Goal: Information Seeking & Learning: Learn about a topic

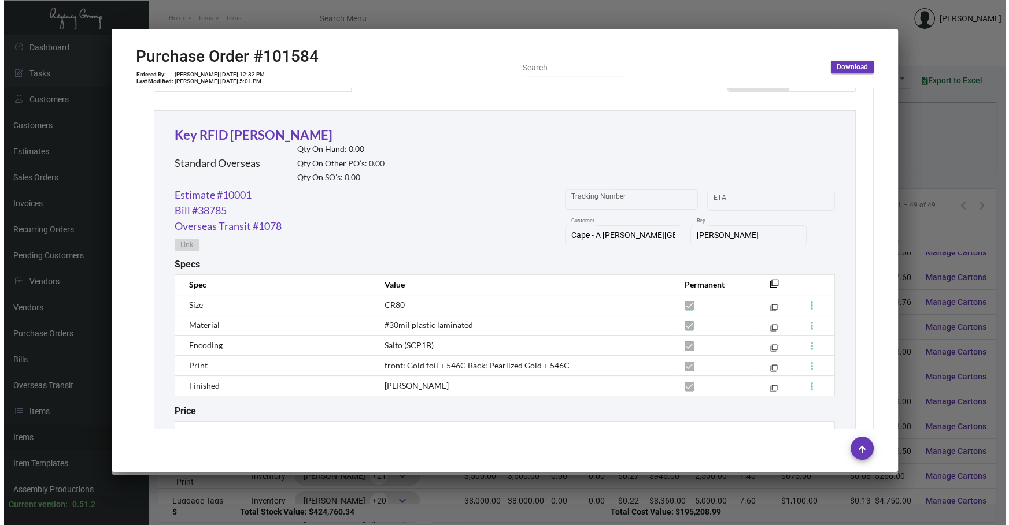
scroll to position [298, 0]
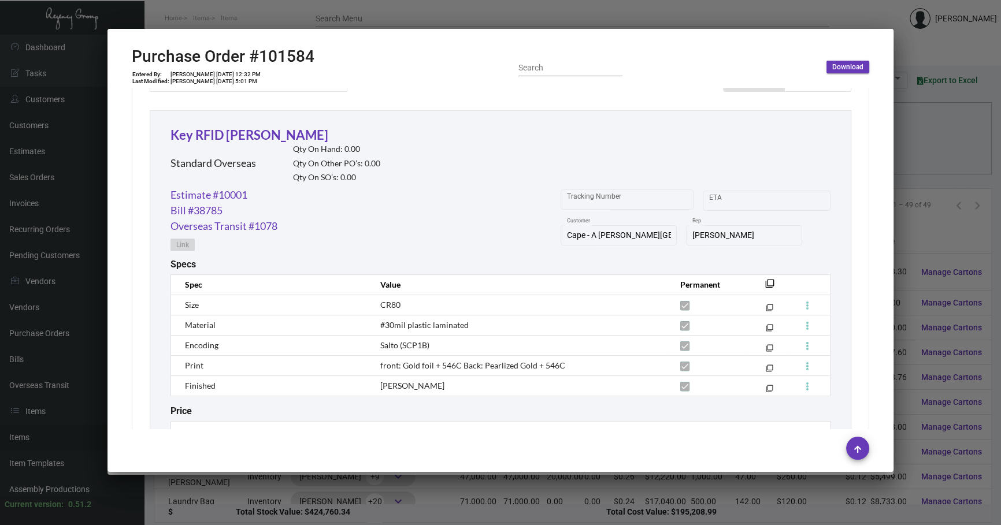
click at [381, 24] on div at bounding box center [500, 262] width 1001 height 525
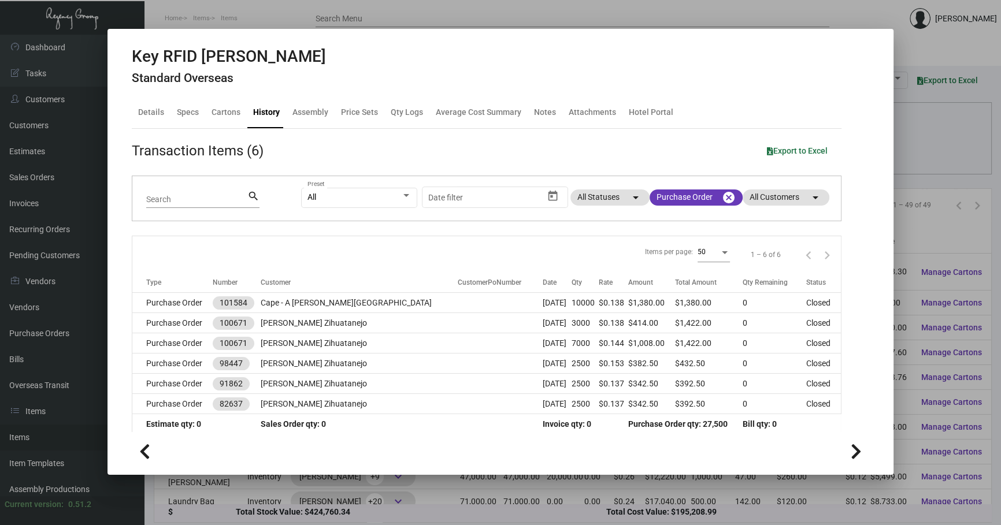
click at [91, 503] on div "0.51.2" at bounding box center [79, 505] width 23 height 12
click at [230, 507] on div at bounding box center [500, 262] width 1001 height 525
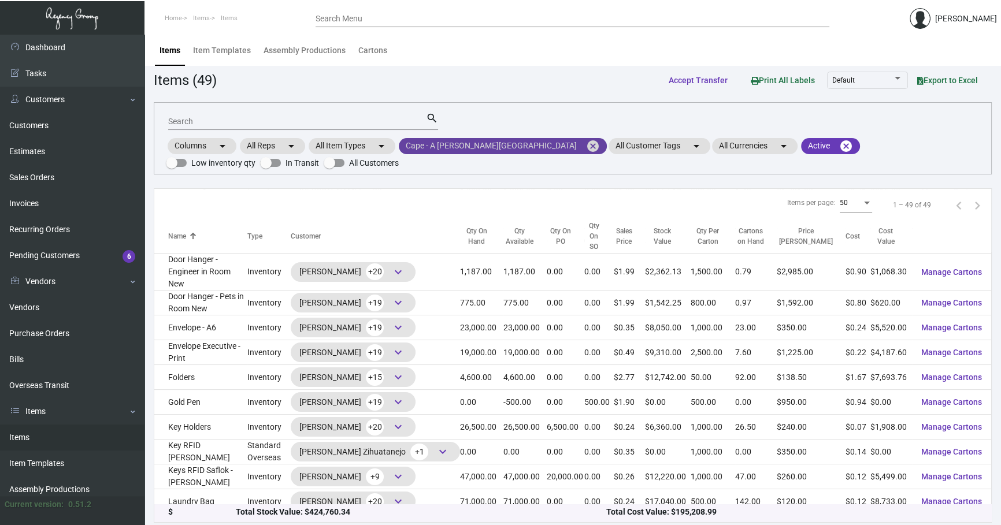
click at [527, 144] on mat-chip "Cape - A [PERSON_NAME][GEOGRAPHIC_DATA] cancel" at bounding box center [503, 146] width 208 height 16
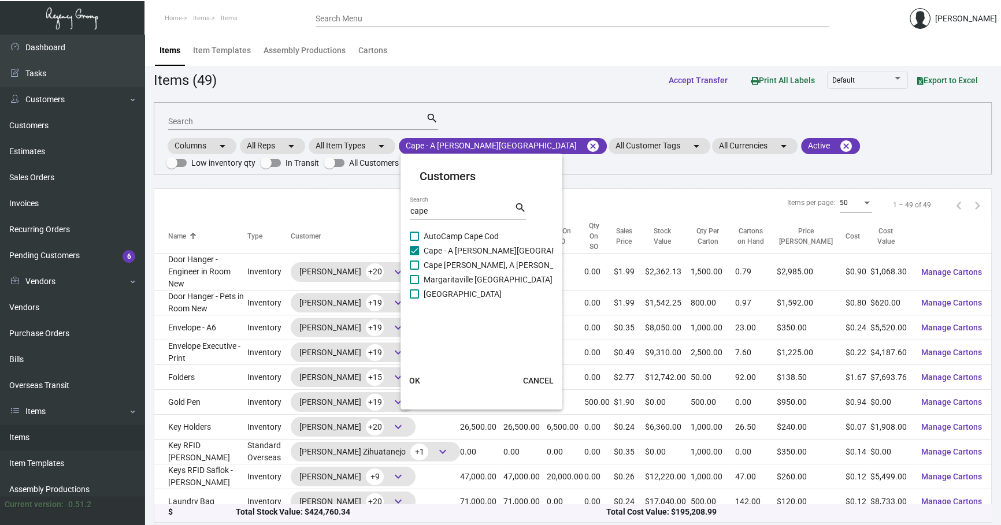
click at [505, 155] on div "Customers cape Search search AutoCamp [GEOGRAPHIC_DATA] - A [PERSON_NAME][GEOGR…" at bounding box center [482, 282] width 162 height 256
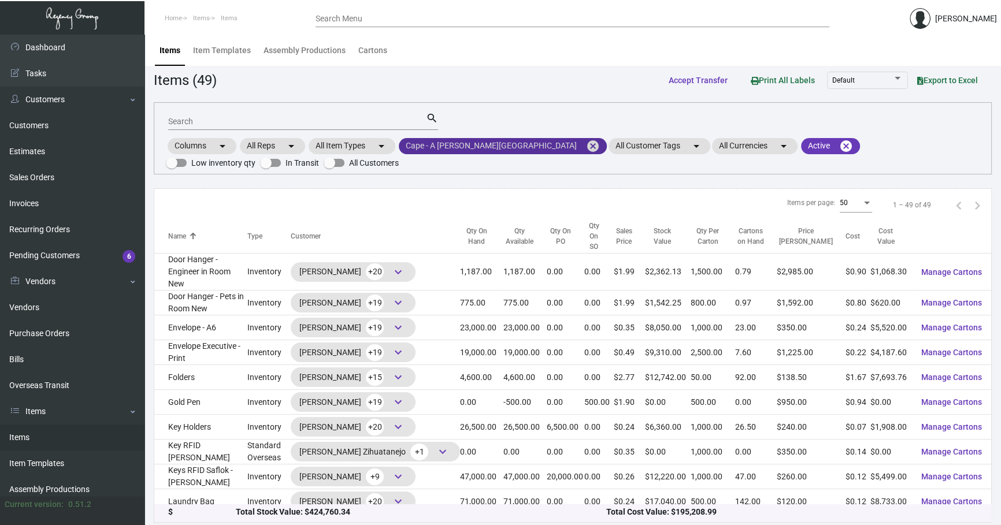
click at [586, 150] on mat-icon "cancel" at bounding box center [593, 146] width 14 height 14
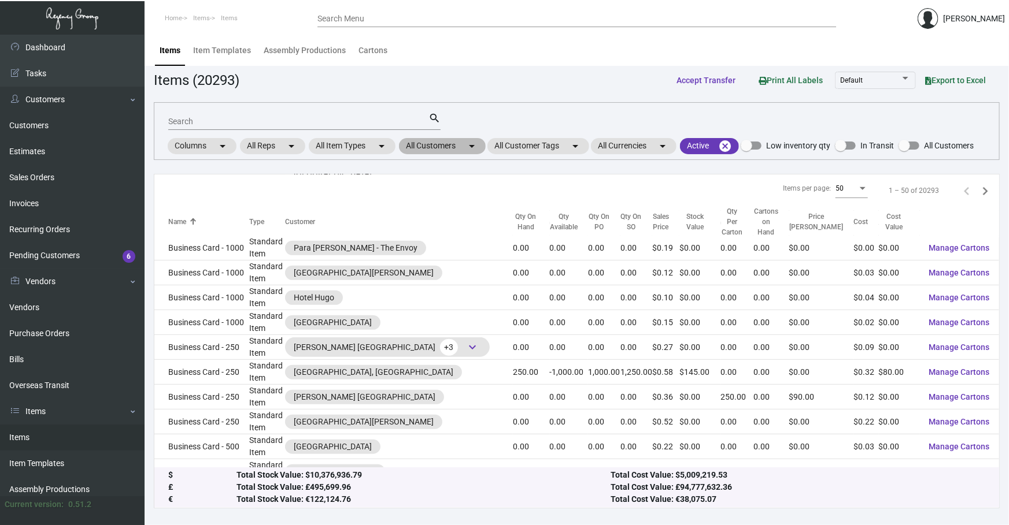
click at [473, 146] on mat-icon "arrow_drop_down" at bounding box center [472, 146] width 14 height 14
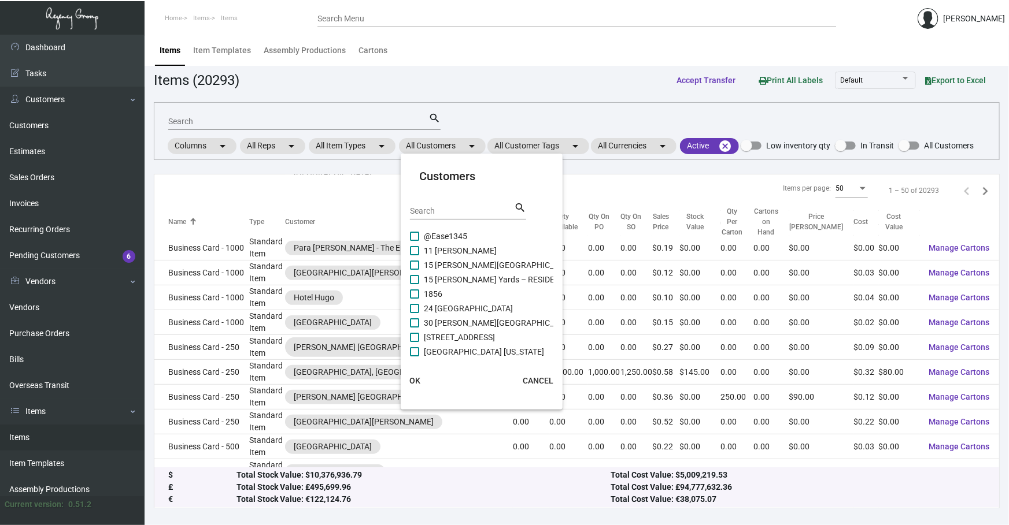
click at [470, 208] on input "Search" at bounding box center [462, 211] width 104 height 9
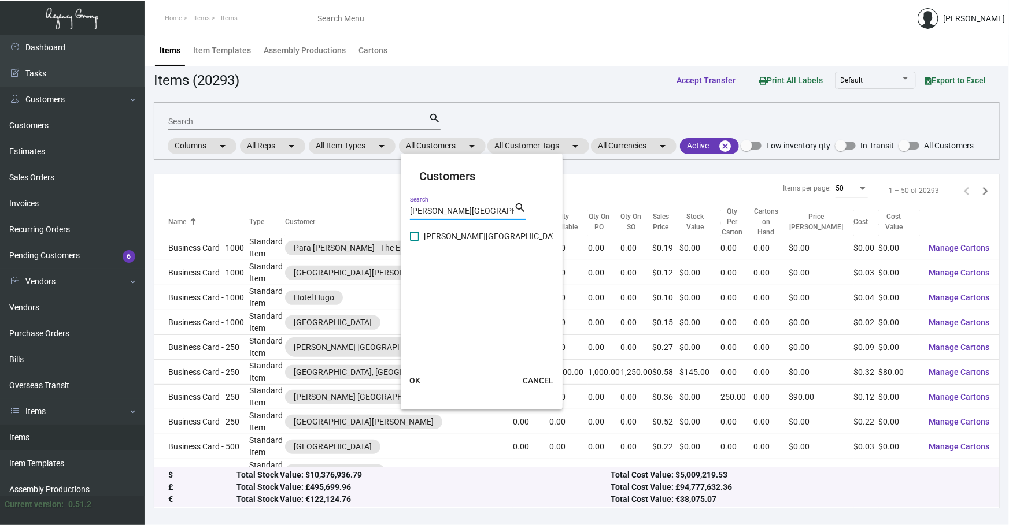
type input "[PERSON_NAME][GEOGRAPHIC_DATA]"
click at [458, 237] on span "[PERSON_NAME][GEOGRAPHIC_DATA]" at bounding box center [494, 236] width 140 height 14
click at [414, 241] on input "[PERSON_NAME][GEOGRAPHIC_DATA]" at bounding box center [414, 241] width 1 height 1
checkbox input "true"
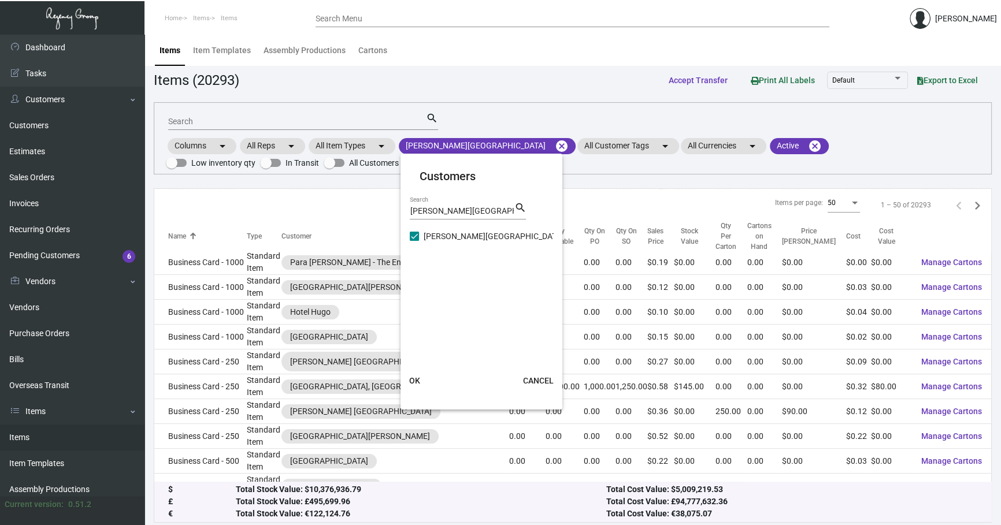
click at [419, 379] on span "OK" at bounding box center [414, 380] width 11 height 9
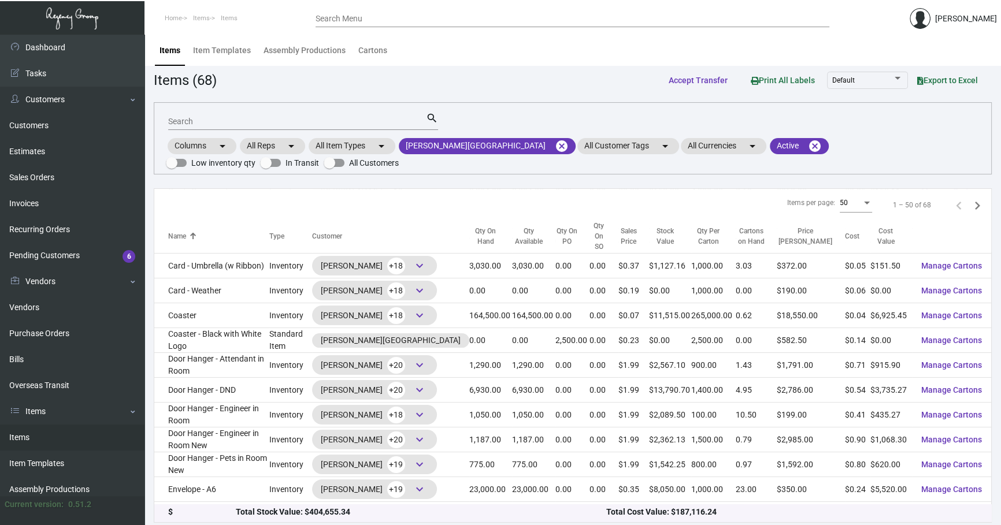
click at [264, 119] on input "Search" at bounding box center [297, 121] width 258 height 9
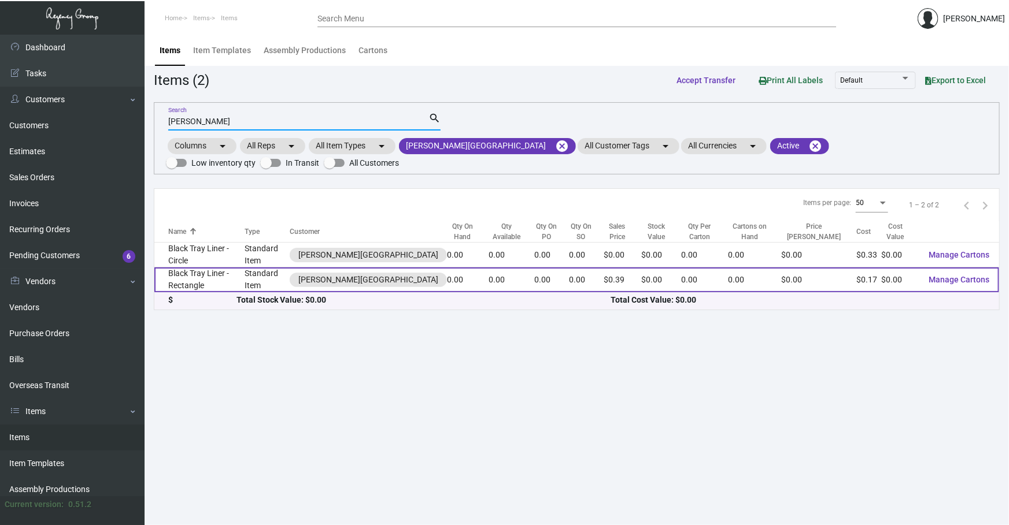
type input "[PERSON_NAME]"
click at [223, 286] on td "Black Tray Liner - Rectangle" at bounding box center [199, 280] width 90 height 25
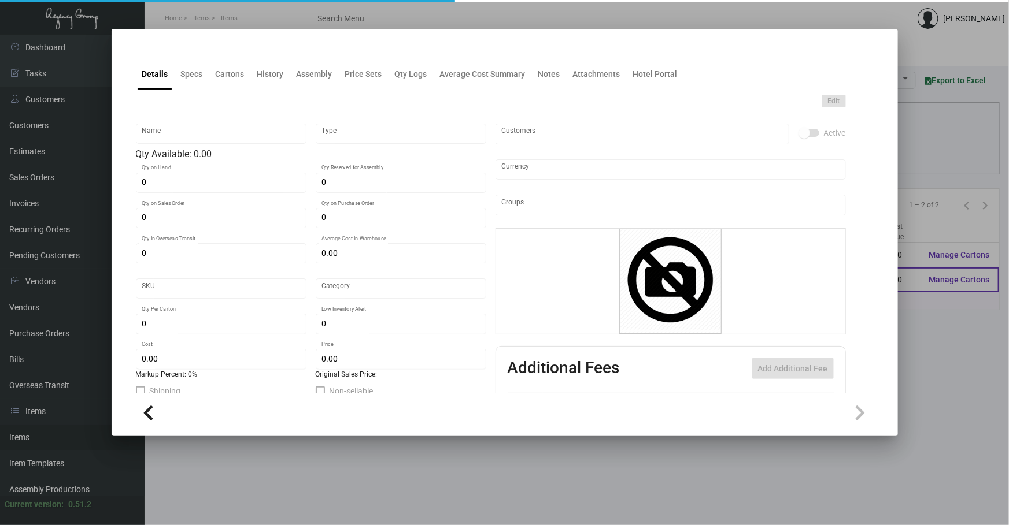
type input "Black Tray Liner - Rectangle"
type input "Standard Item"
type input "$ 0.00"
type input "PTL"
type input "Standard"
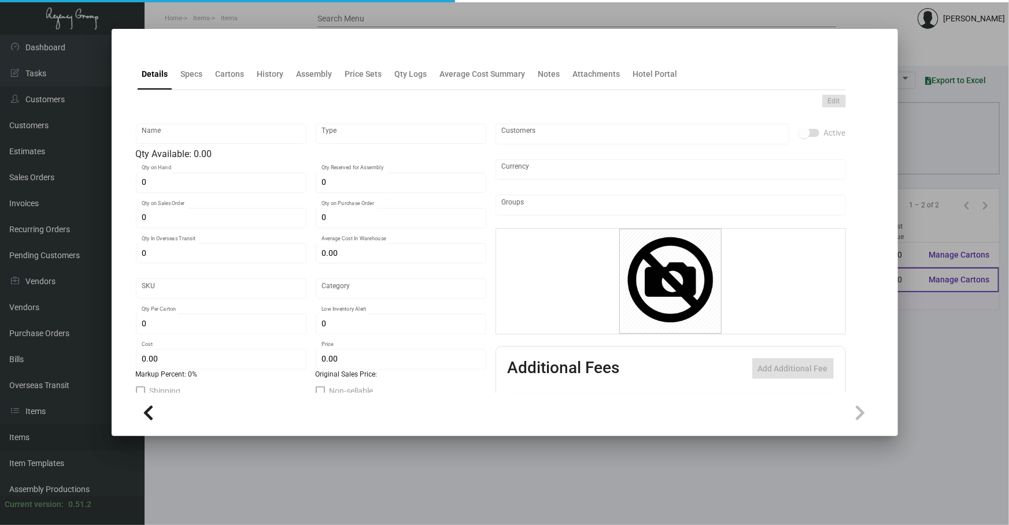
type input "$ 0.17"
type input "$ 0.39"
checkbox input "true"
type input "United States Dollar $"
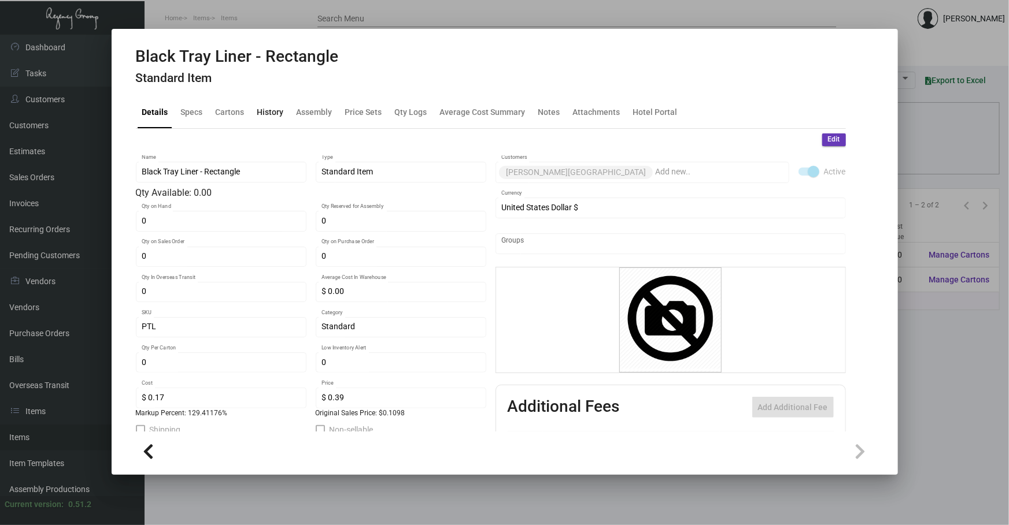
click at [277, 109] on div "History" at bounding box center [270, 112] width 27 height 12
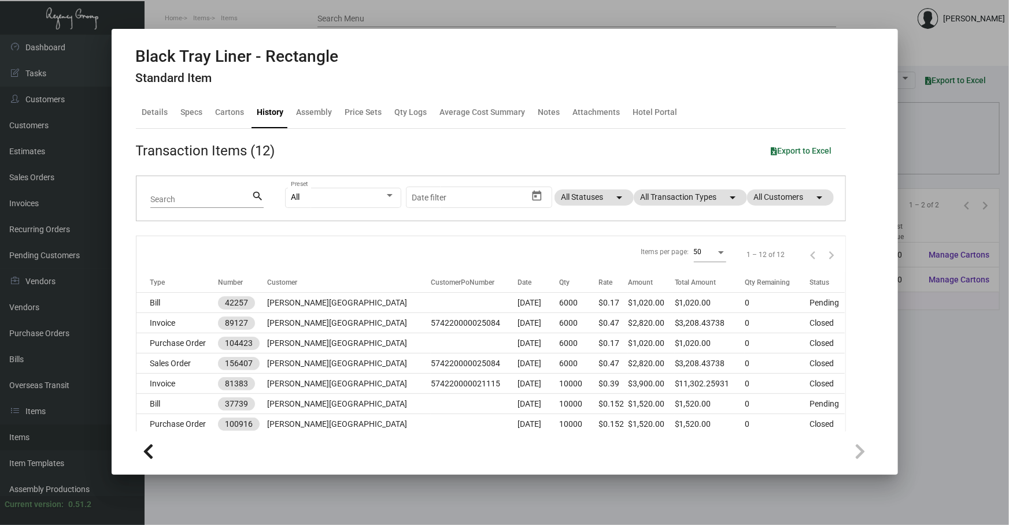
click at [718, 206] on div "All Preset Start date – Date filter All Statuses arrow_drop_down All Transactio…" at bounding box center [558, 198] width 546 height 45
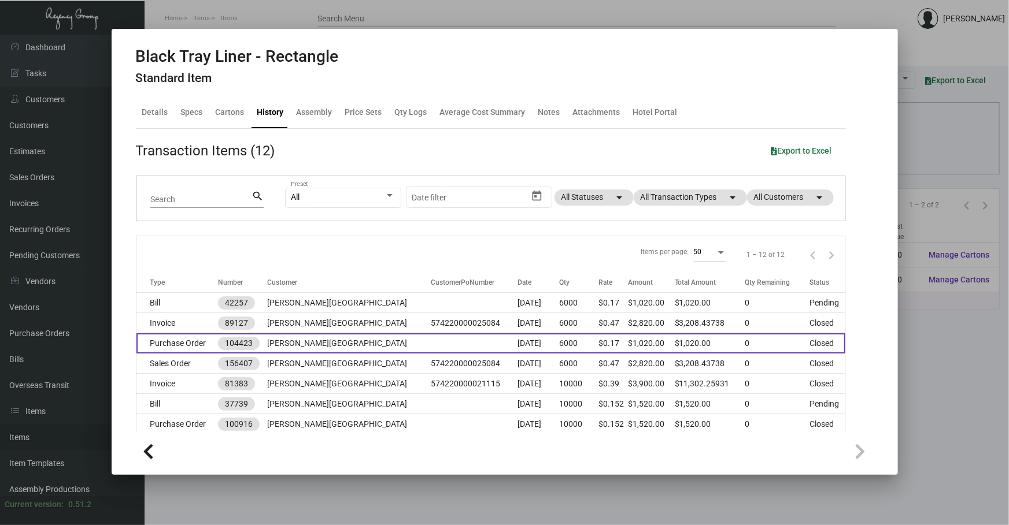
click at [436, 342] on td at bounding box center [474, 344] width 87 height 20
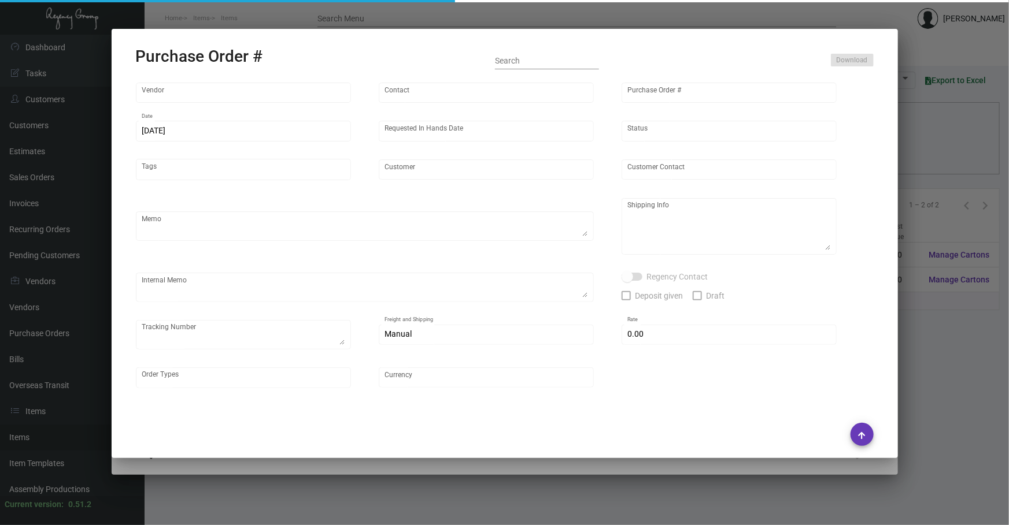
type input "[PERSON_NAME]"
type input "104423"
type input "[DATE]"
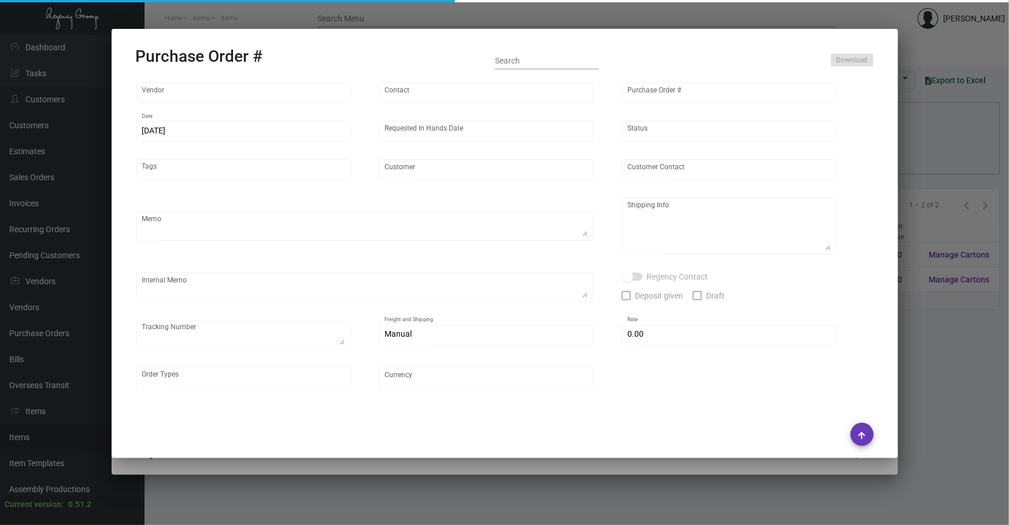
type input "[PERSON_NAME][GEOGRAPHIC_DATA]"
type input "Receiving Dept"
type textarea "***ANY PRICE DISCREPANCY MUST BE CALLED OUT PRIOR TO PROCEEDING WITH THIS ORDER…"
type textarea "[PERSON_NAME][GEOGRAPHIC_DATA] - Receiving Dept [STREET_ADDRESS][US_STATE]"
type input "$ 0.00"
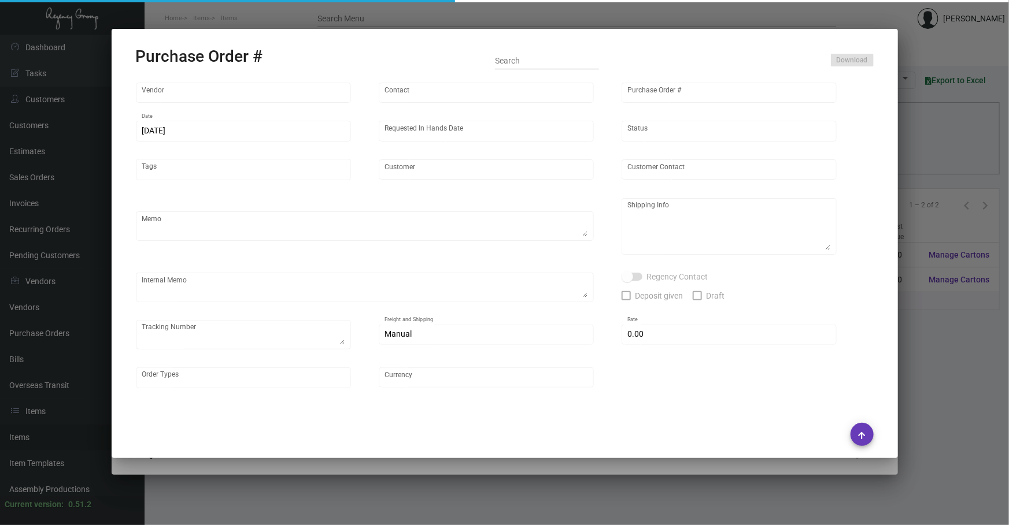
type input "United States Dollar $"
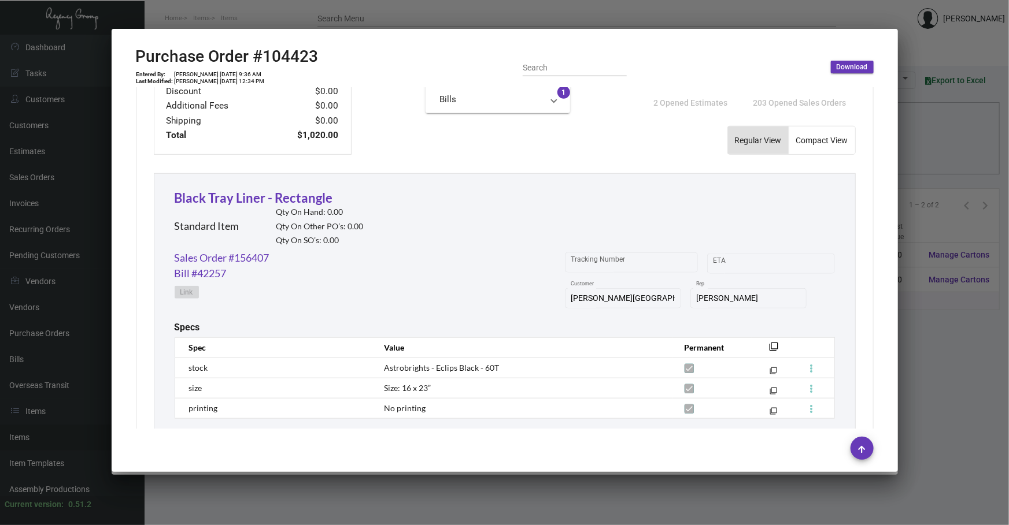
scroll to position [455, 0]
click at [769, 351] on mat-icon "filter_none" at bounding box center [773, 348] width 9 height 9
click at [1001, 73] on div at bounding box center [504, 262] width 1009 height 525
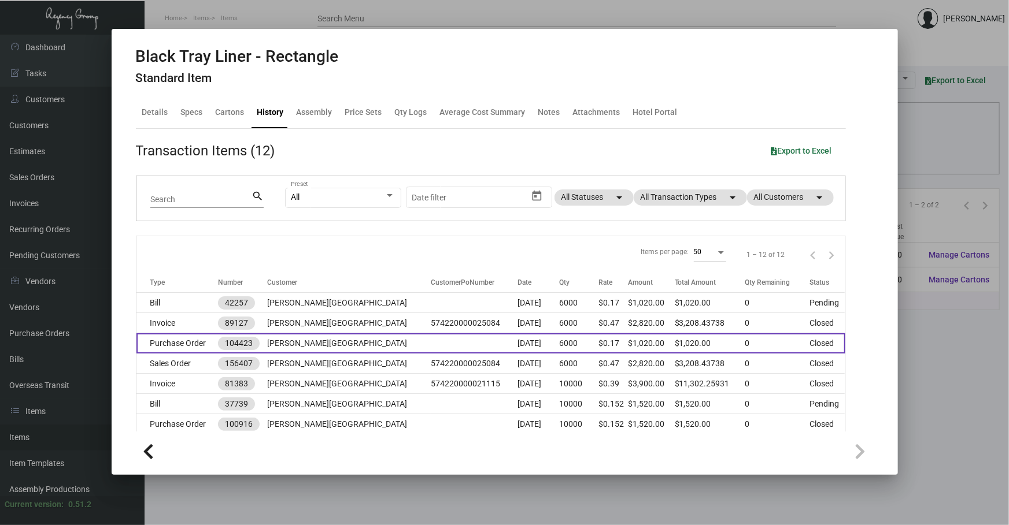
click at [374, 347] on td "[PERSON_NAME][GEOGRAPHIC_DATA]" at bounding box center [349, 344] width 164 height 20
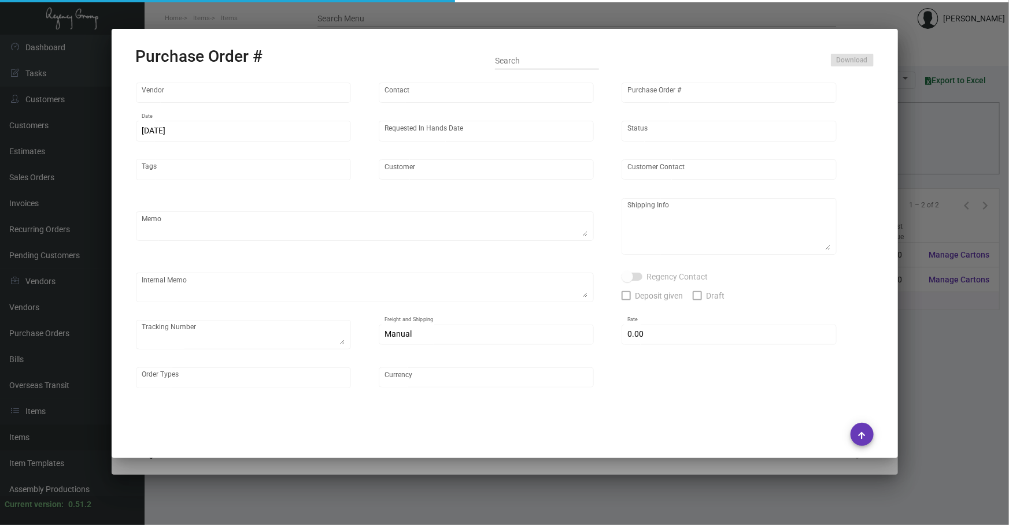
type input "[PERSON_NAME]"
type input "104423"
type input "[DATE]"
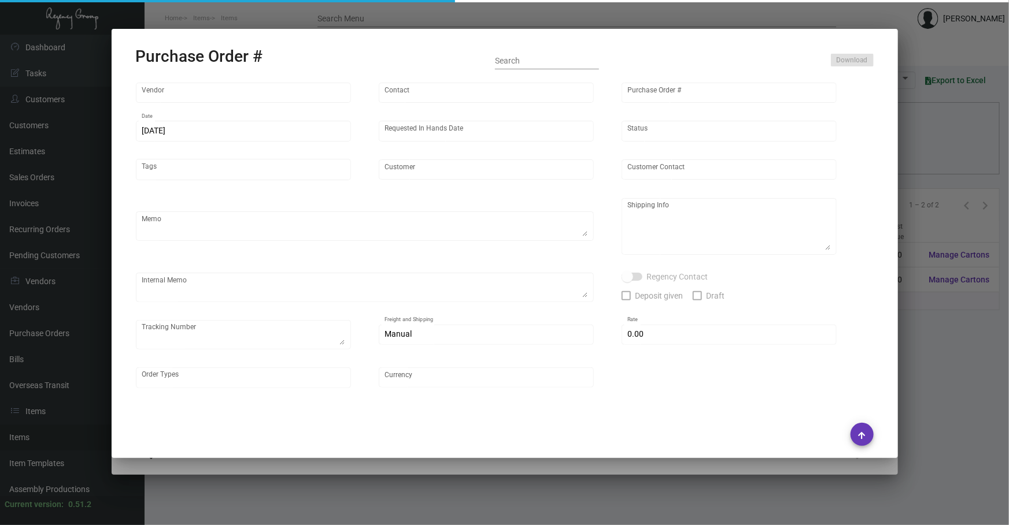
type input "[PERSON_NAME][GEOGRAPHIC_DATA]"
type input "Receiving Dept"
type textarea "***ANY PRICE DISCREPANCY MUST BE CALLED OUT PRIOR TO PROCEEDING WITH THIS ORDER…"
type textarea "[PERSON_NAME][GEOGRAPHIC_DATA] - Receiving Dept [STREET_ADDRESS][US_STATE]"
type input "$ 0.00"
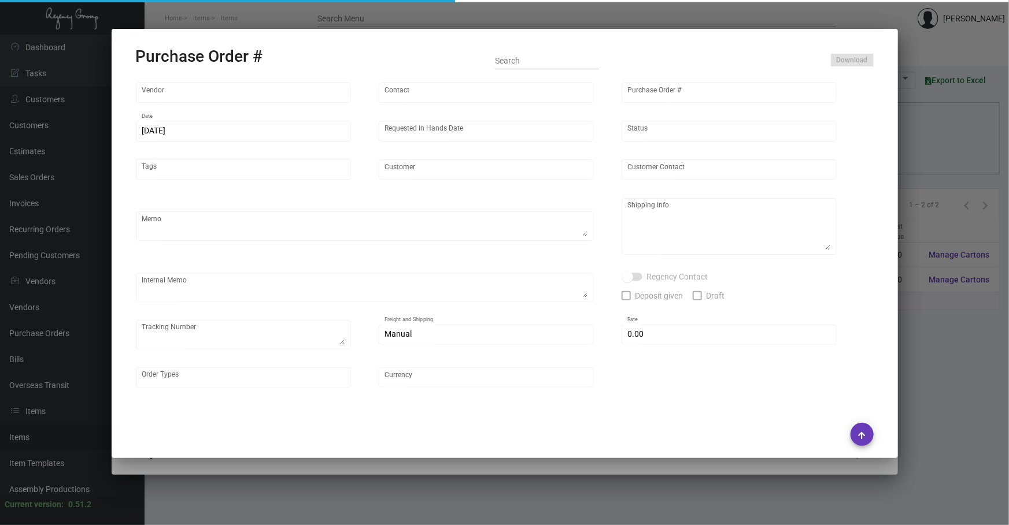
type input "United States Dollar $"
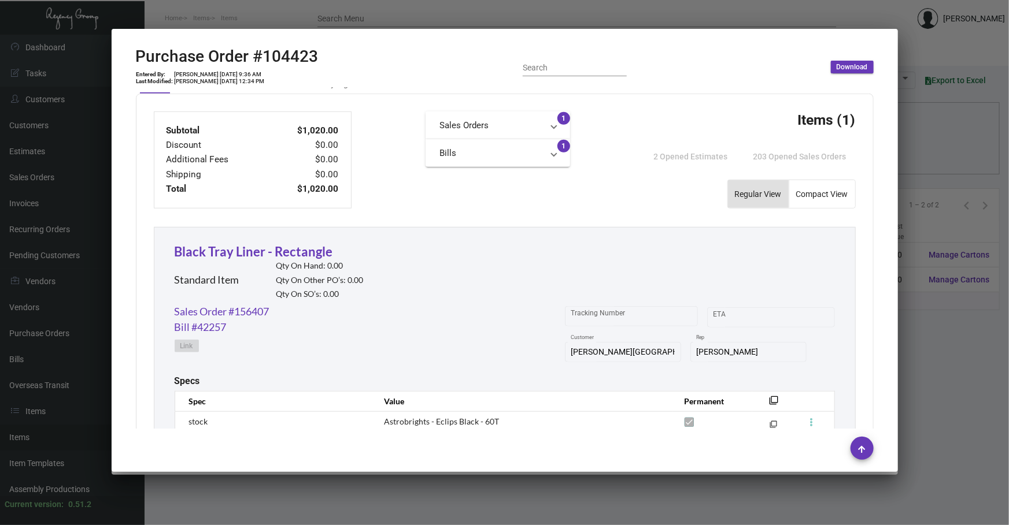
scroll to position [508, 0]
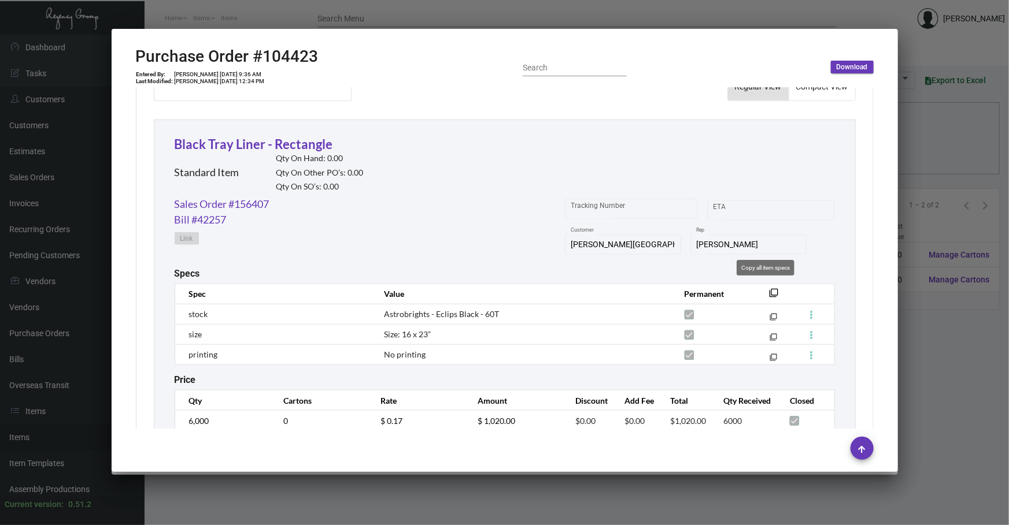
click at [769, 292] on mat-icon "filter_none" at bounding box center [773, 296] width 9 height 9
click at [253, 199] on link "Sales Order #156407" at bounding box center [222, 205] width 95 height 16
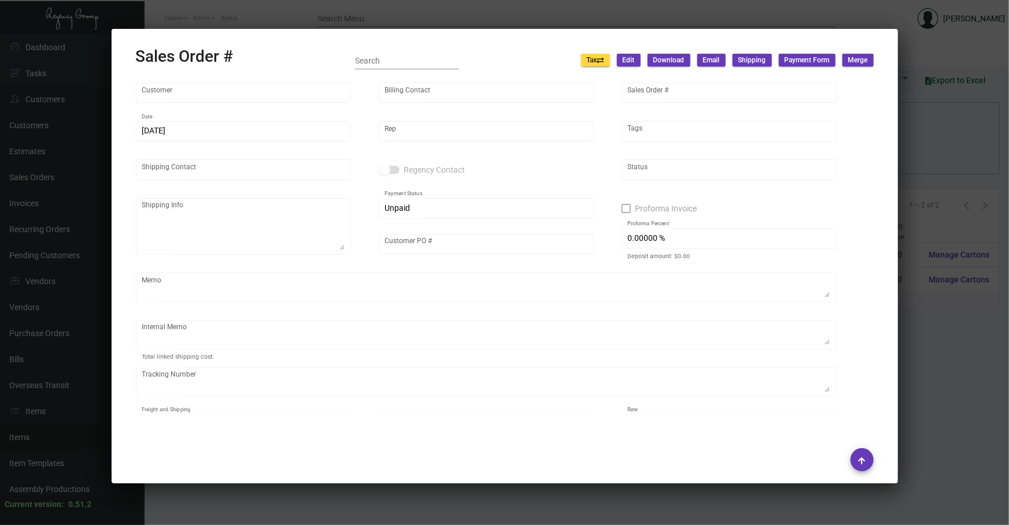
type input "[PERSON_NAME][GEOGRAPHIC_DATA]"
type input "Billing Accounting"
type input "156407"
type input "[DATE]"
type input "[PERSON_NAME]"
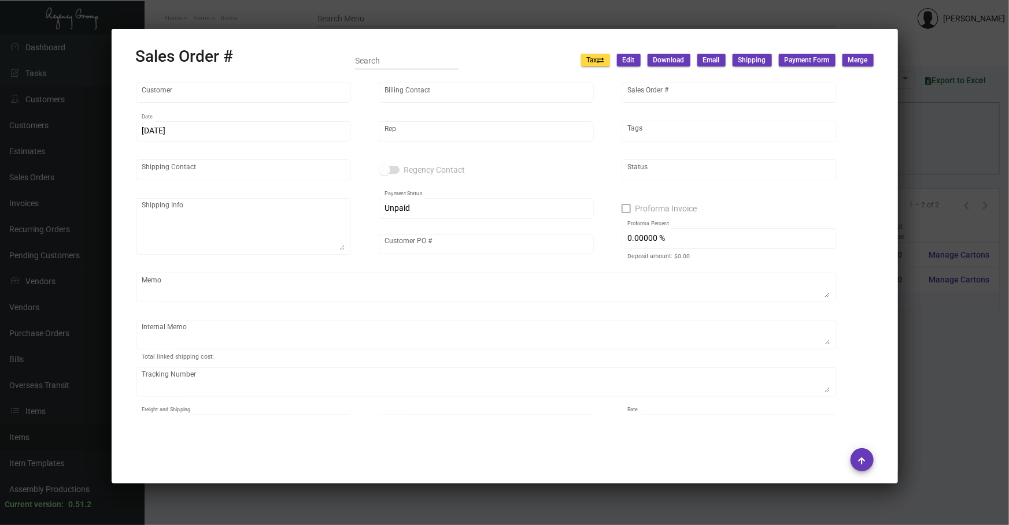
type input "Receiving Dept"
type textarea "[PERSON_NAME][GEOGRAPHIC_DATA] - Receiving Dept [STREET_ADDRESS][US_STATE]"
type input "574220000025084"
type input "United States Dollar $"
type input "4.50000 %"
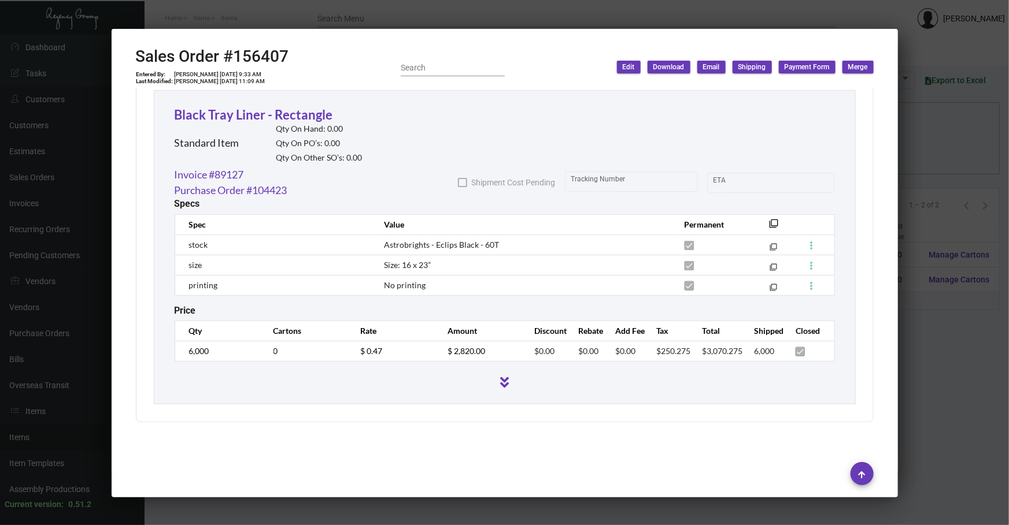
scroll to position [643, 0]
click at [313, 524] on div at bounding box center [504, 262] width 1009 height 525
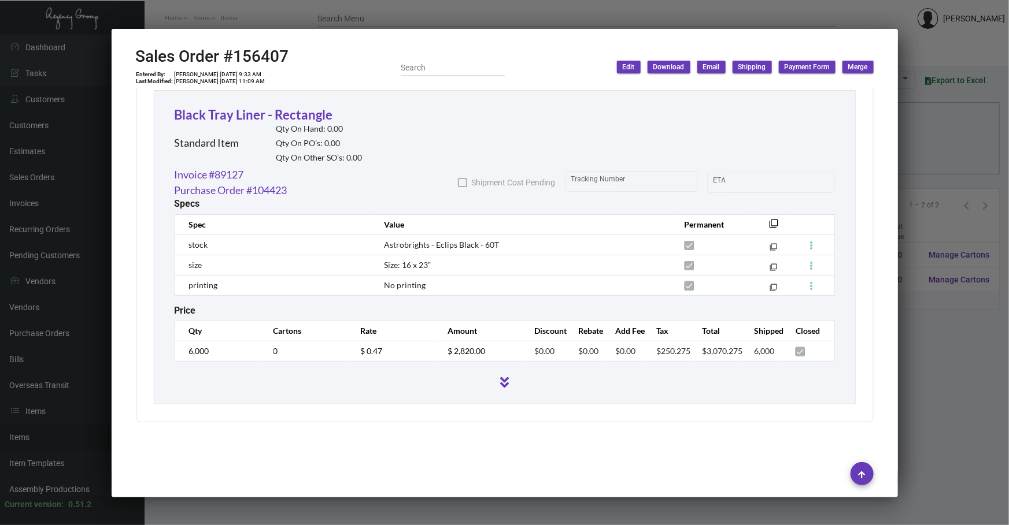
click at [313, 523] on div at bounding box center [504, 262] width 1009 height 525
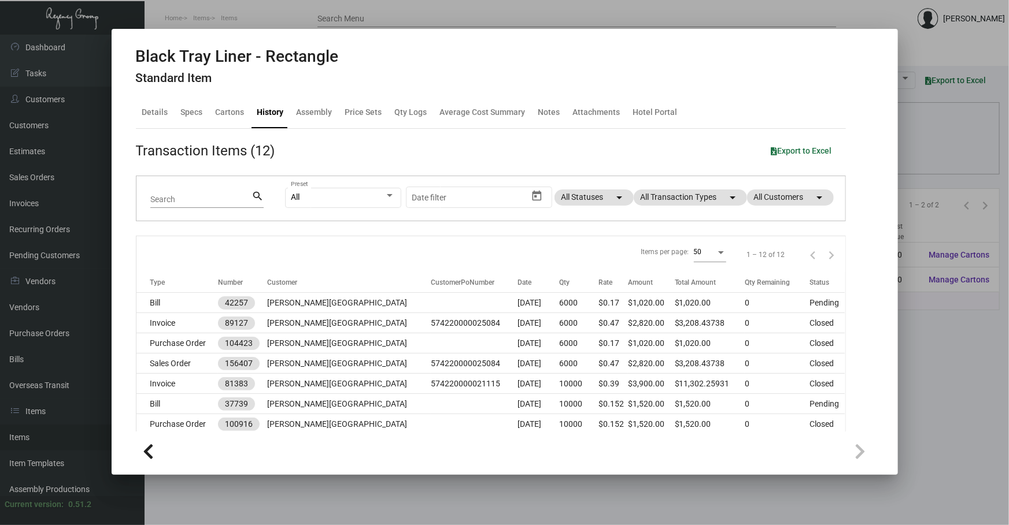
click at [313, 523] on div at bounding box center [504, 262] width 1009 height 525
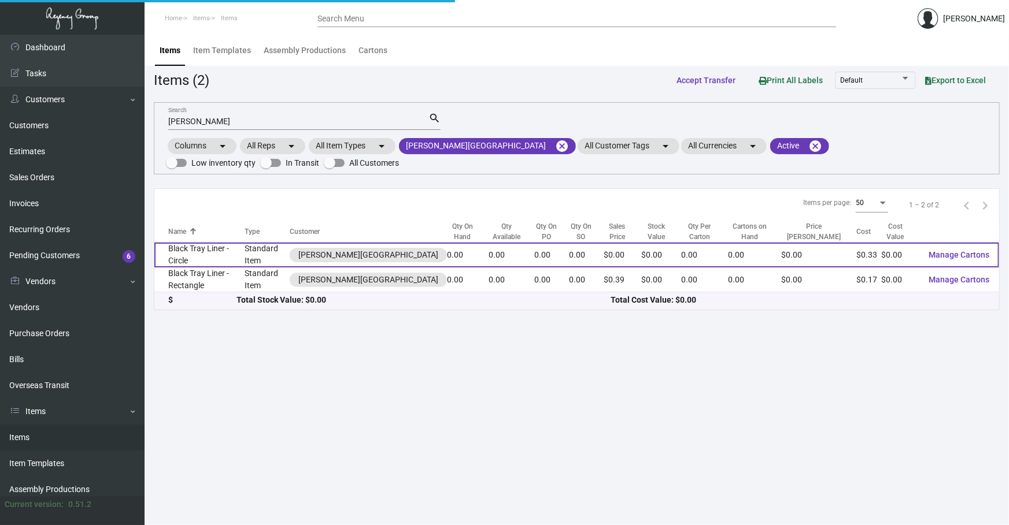
click at [186, 260] on td "Black Tray Liner - Circle" at bounding box center [199, 255] width 90 height 25
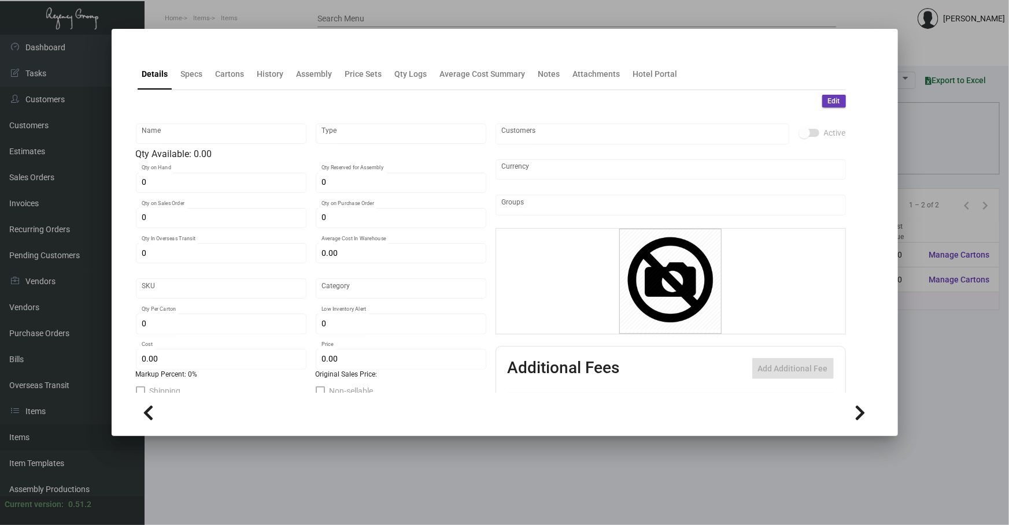
type input "Black Tray Liner - Circle"
type input "Standard Item"
type input "$ 0.00"
type input "920-Trash Can Liner-85"
type input "Standard"
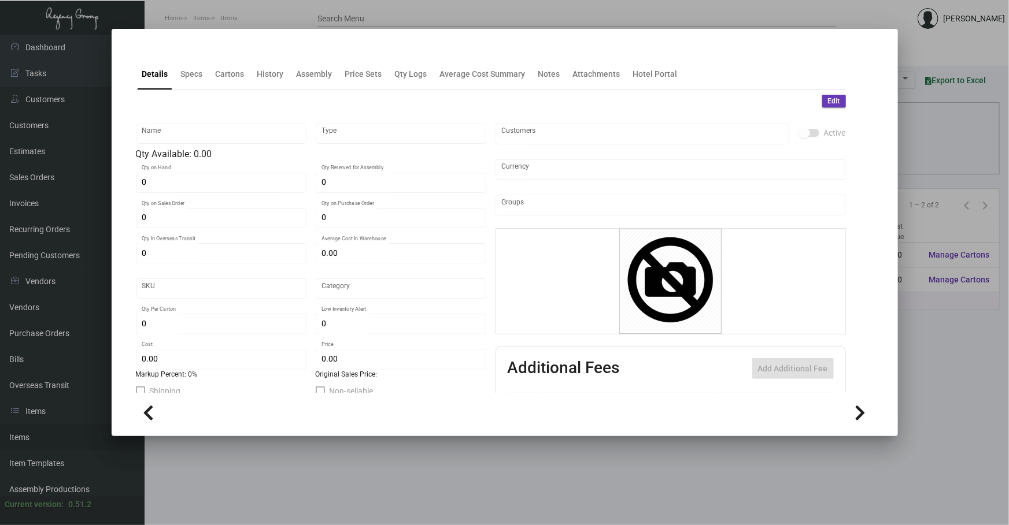
type input "$ 0.3342"
type input "$ 0.00"
checkbox input "true"
type input "United States Dollar $"
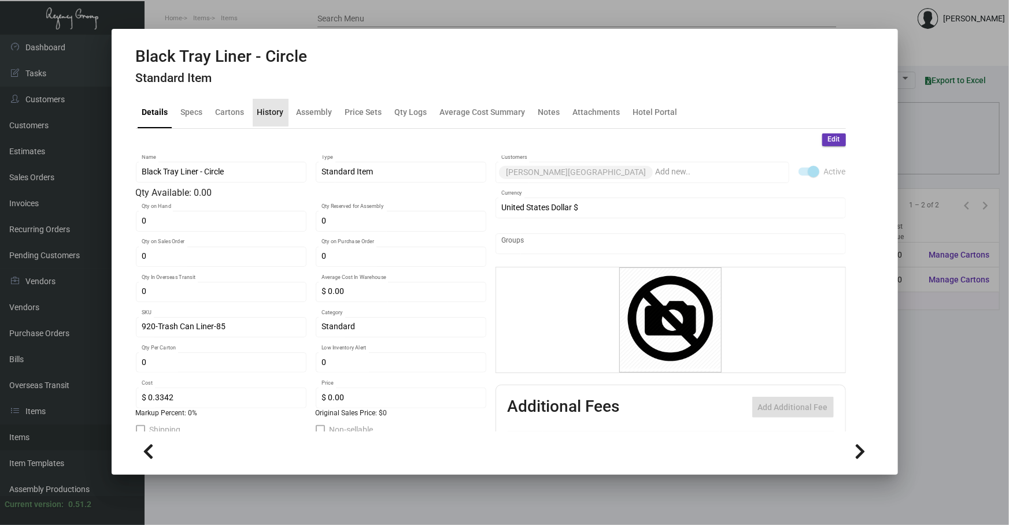
click at [269, 108] on div "History" at bounding box center [270, 112] width 27 height 12
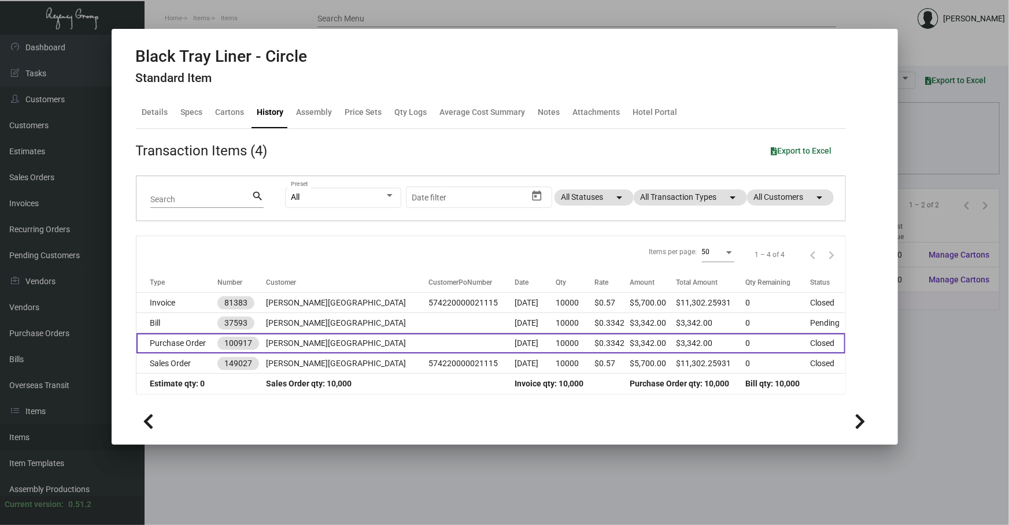
click at [435, 334] on td at bounding box center [471, 344] width 86 height 20
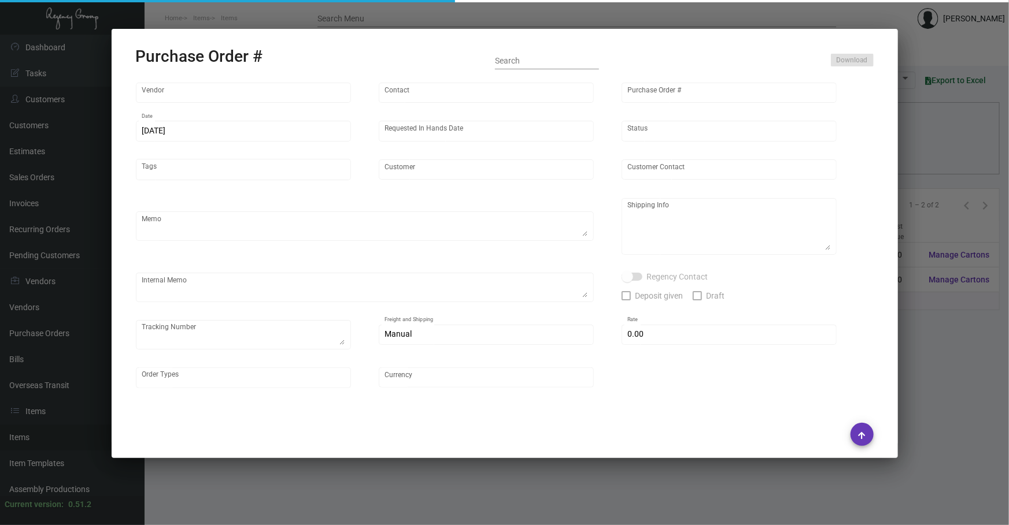
type input "Evergreen Manufacturing"
type input "[PERSON_NAME]"
type input "100917"
type input "[DATE]"
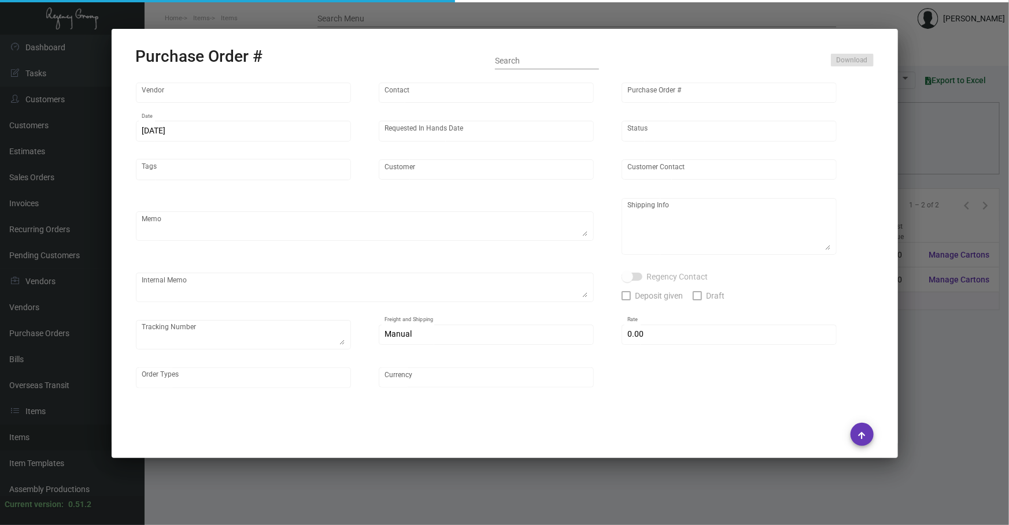
type input "[PERSON_NAME][GEOGRAPHIC_DATA]"
type input "[PERSON_NAME]"
type textarea "BLIND SHIUP ON UPS #1AY276"
type textarea "[PERSON_NAME][GEOGRAPHIC_DATA] - [PERSON_NAME] [STREET_ADDRESS][US_STATE]"
type input "$ 0.00"
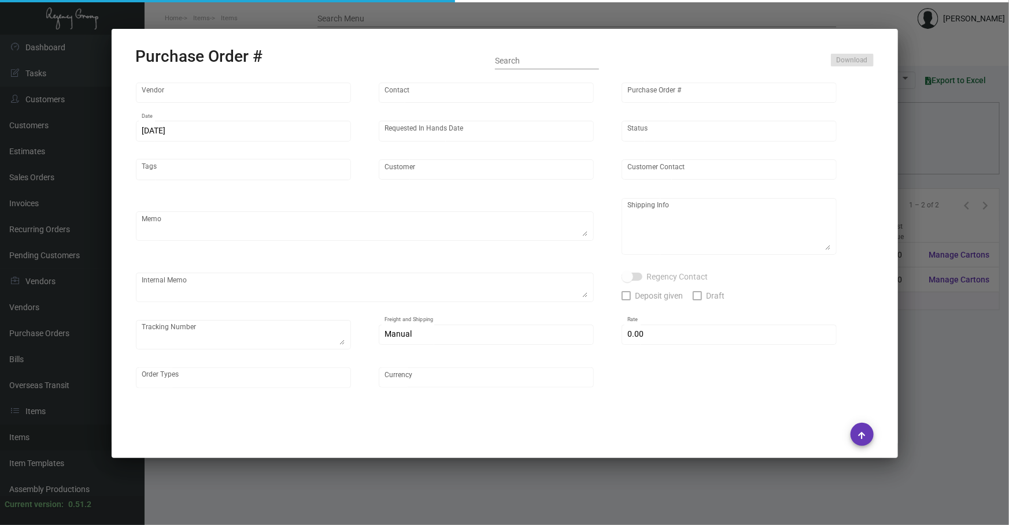
type input "United States Dollar $"
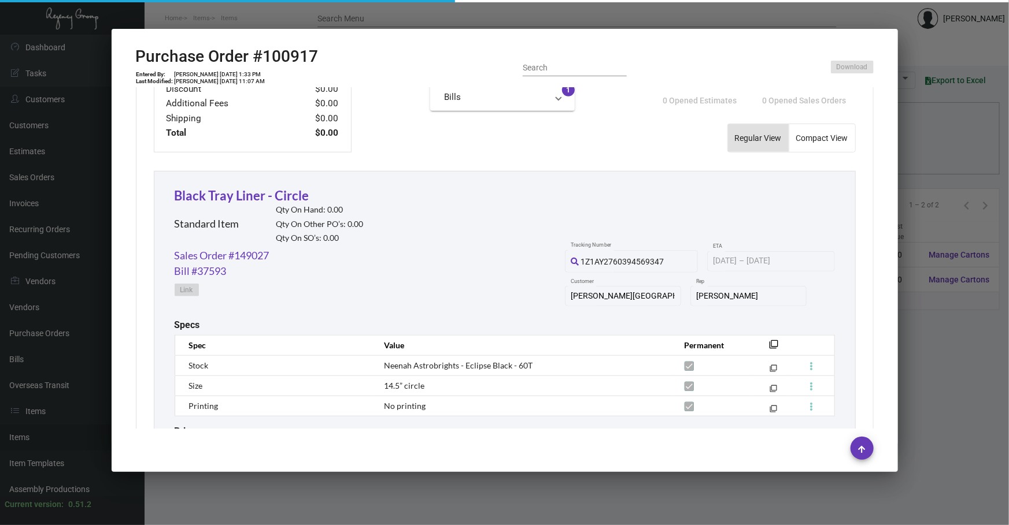
scroll to position [525, 0]
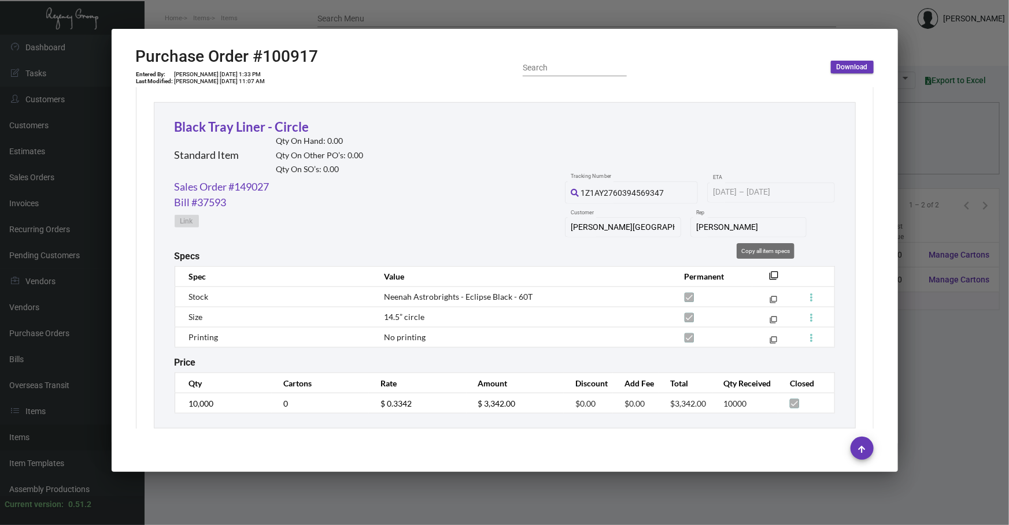
click at [769, 275] on mat-icon "filter_none" at bounding box center [773, 279] width 9 height 9
click at [238, 182] on link "Sales Order #149027" at bounding box center [222, 187] width 95 height 16
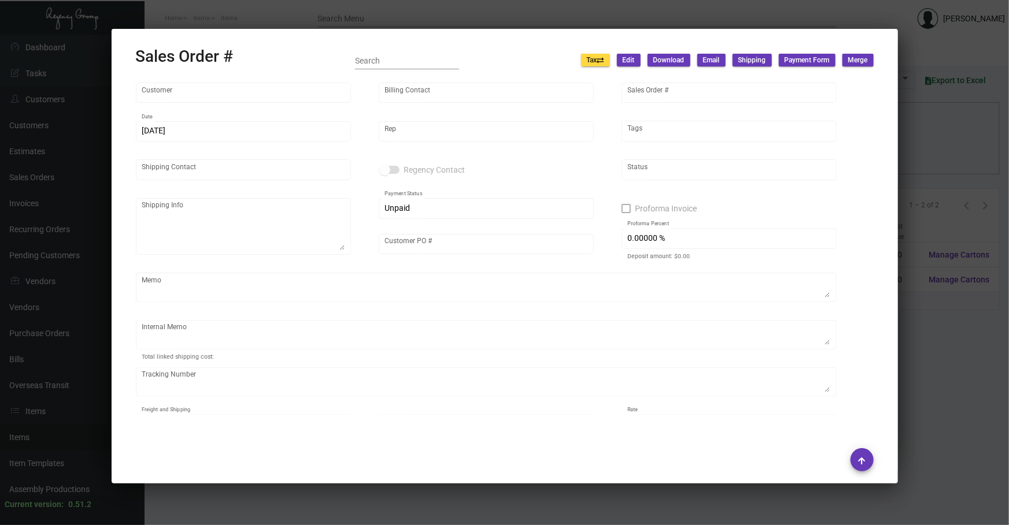
type input "[PERSON_NAME][GEOGRAPHIC_DATA]"
type input "Billing Accounting"
type input "149027"
type input "[DATE]"
type input "[PERSON_NAME]"
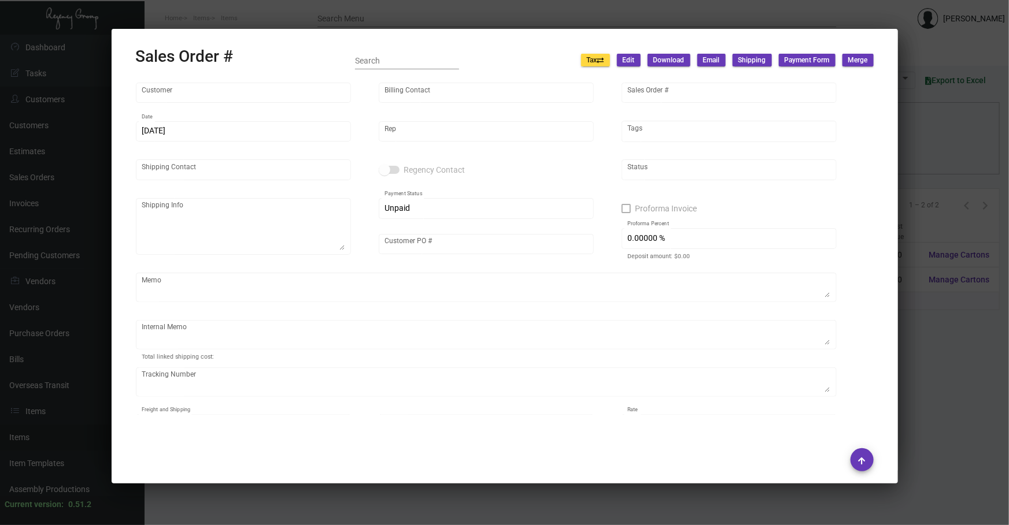
type input "[PERSON_NAME]"
type textarea "[PERSON_NAME][GEOGRAPHIC_DATA] - [PERSON_NAME] [STREET_ADDRESS][US_STATE]"
type input "574220000021115"
type textarea "[DATE] Shipped from [GEOGRAPHIC_DATA] by UPS Ground Cost $139.05 Black Tray Lin…"
type input "United States Dollar $"
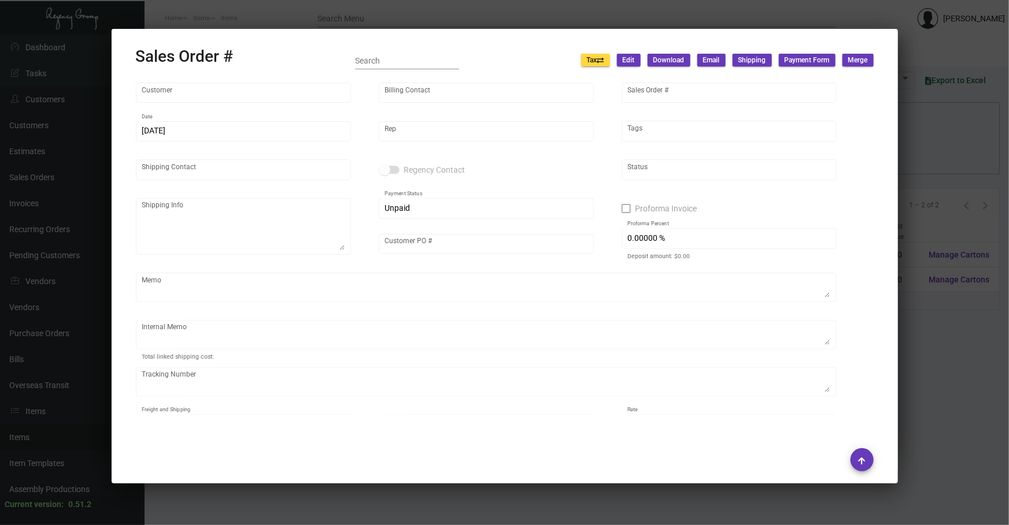
type input "$ 780.95"
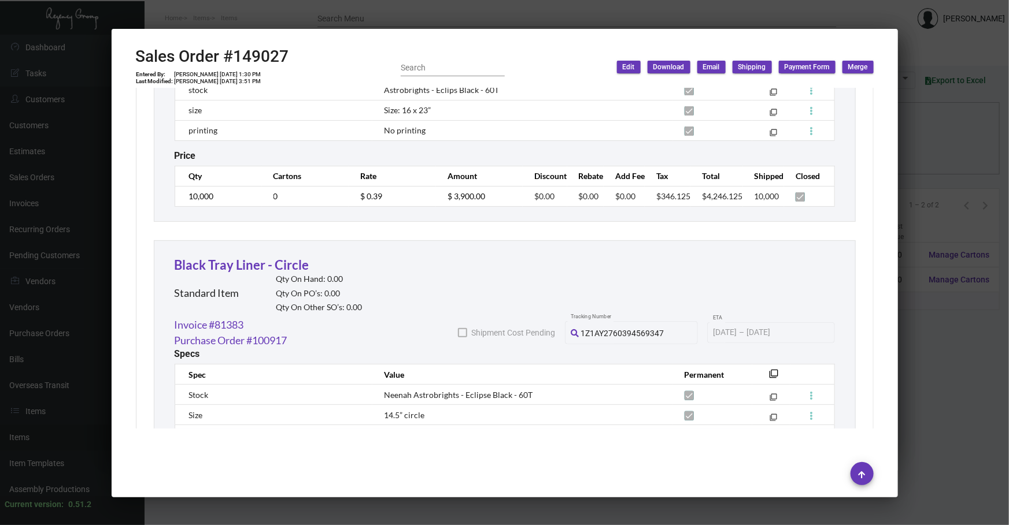
scroll to position [928, 0]
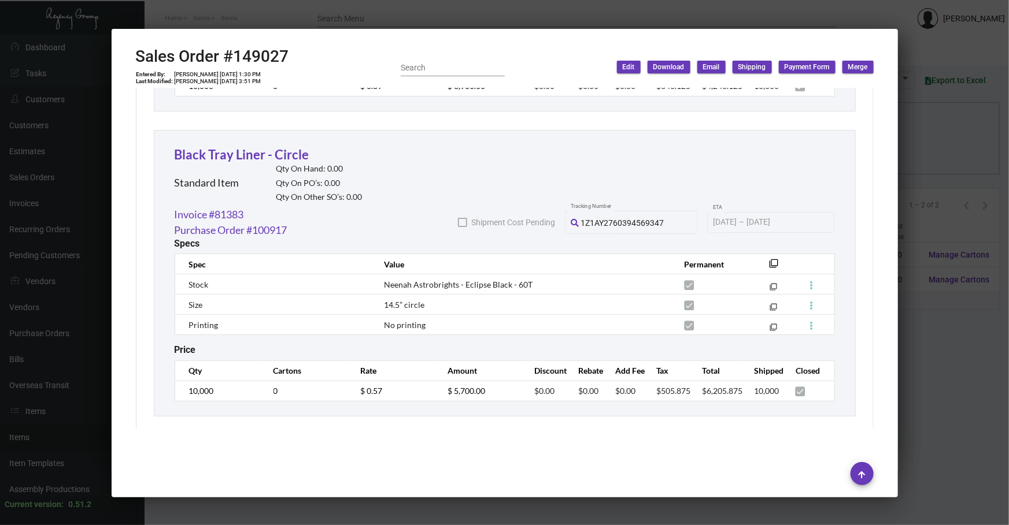
click at [914, 412] on div at bounding box center [504, 262] width 1009 height 525
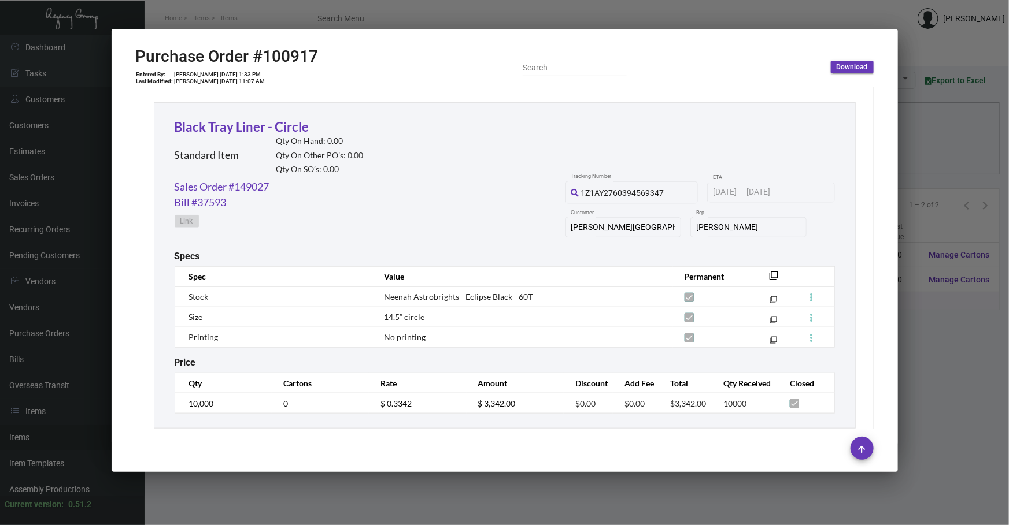
click at [345, 480] on div at bounding box center [504, 262] width 1009 height 525
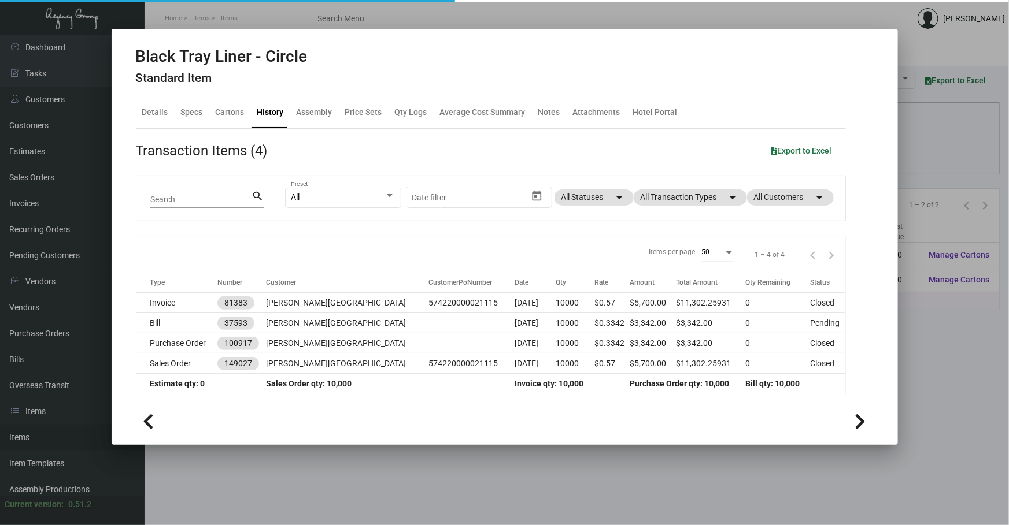
click at [290, 467] on div at bounding box center [504, 262] width 1009 height 525
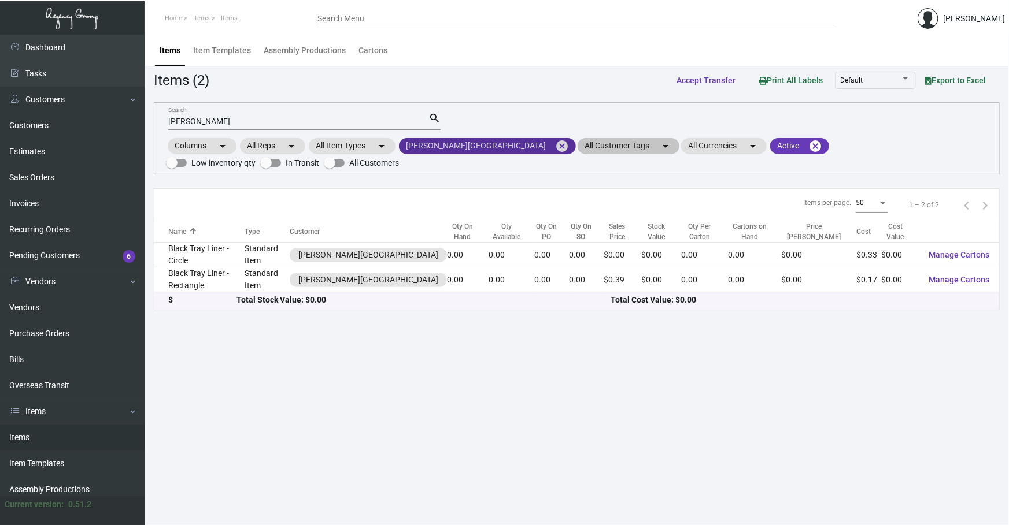
click at [555, 142] on mat-icon "cancel" at bounding box center [562, 146] width 14 height 14
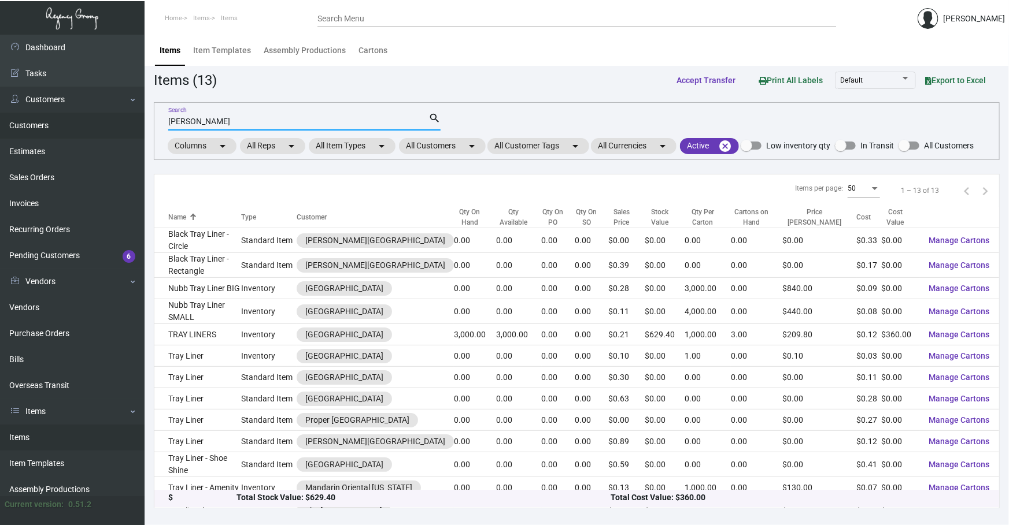
drag, startPoint x: 228, startPoint y: 125, endPoint x: 87, endPoint y: 125, distance: 140.5
click at [87, 125] on div "Dashboard Dashboard Tasks Customers Customers Estimates Sales Orders Invoices R…" at bounding box center [504, 280] width 1009 height 491
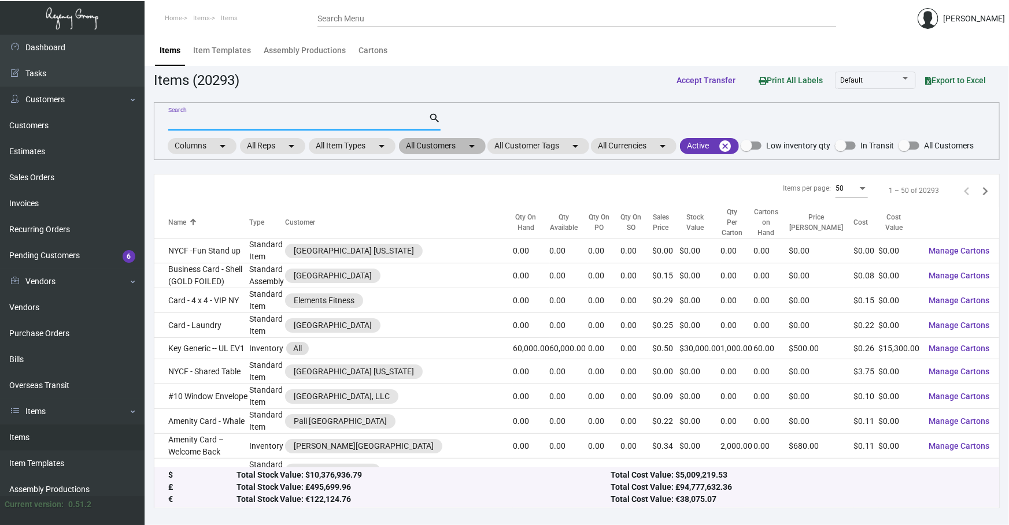
click at [449, 148] on mat-chip "All Customers arrow_drop_down" at bounding box center [442, 146] width 87 height 16
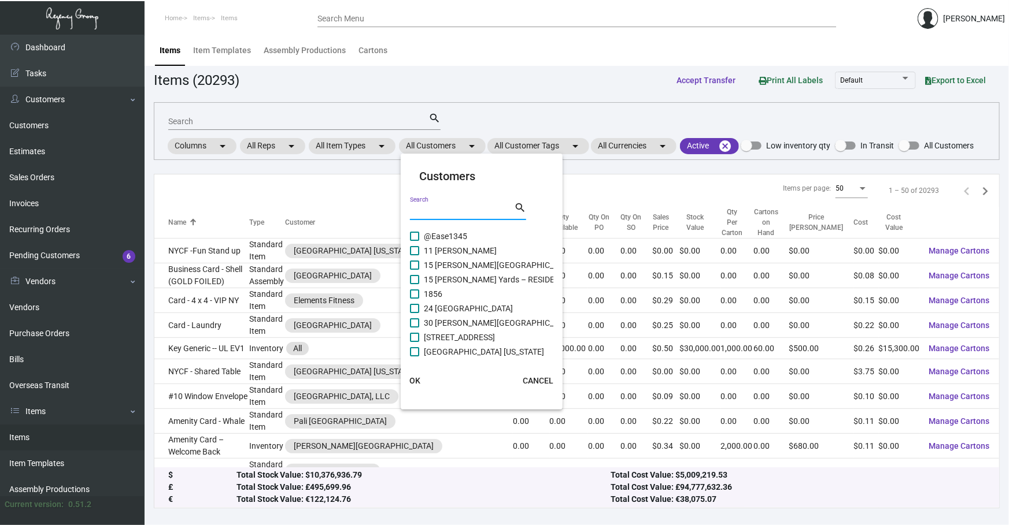
click at [438, 213] on input "Search" at bounding box center [462, 211] width 104 height 9
type input "casa"
click at [461, 277] on span "Casa Cipriani [US_STATE]" at bounding box center [469, 280] width 90 height 14
click at [414, 284] on input "Casa Cipriani [US_STATE]" at bounding box center [414, 284] width 1 height 1
checkbox input "true"
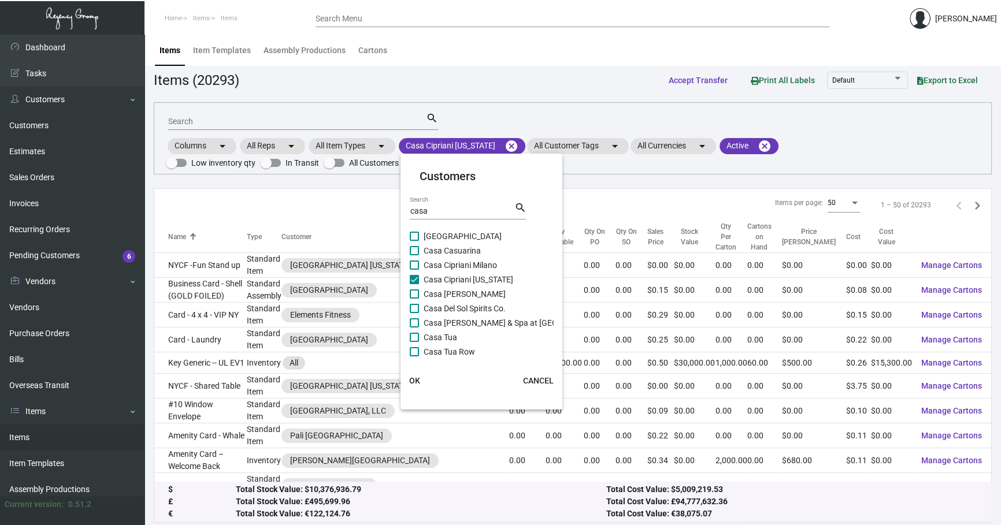
click at [415, 383] on span "OK" at bounding box center [414, 380] width 11 height 9
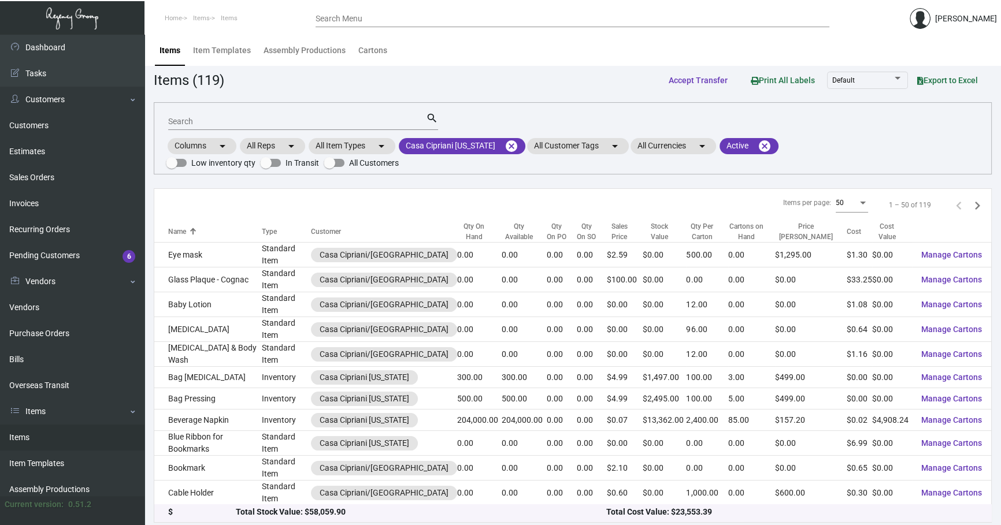
click at [240, 124] on input "Search" at bounding box center [297, 121] width 258 height 9
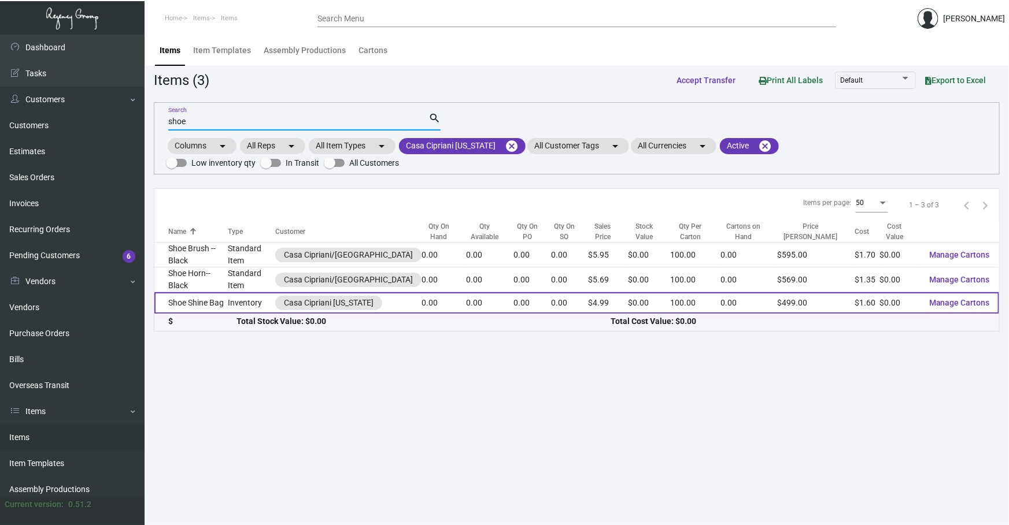
type input "shoe"
click at [195, 303] on td "Shoe Shine Bag" at bounding box center [190, 302] width 73 height 21
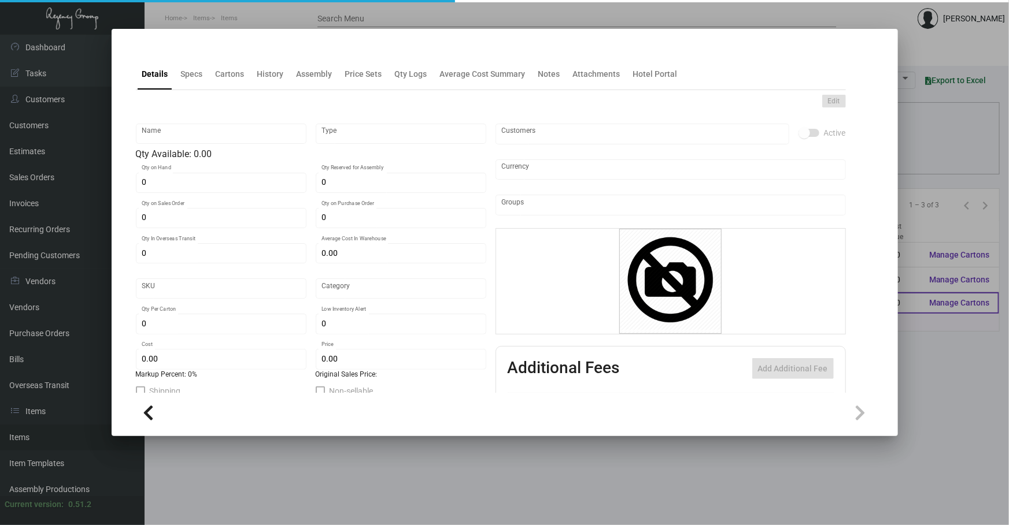
type input "Shoe Shine Bag"
type input "Inventory"
type input "$ 1.75"
type input "Standard"
type input "100"
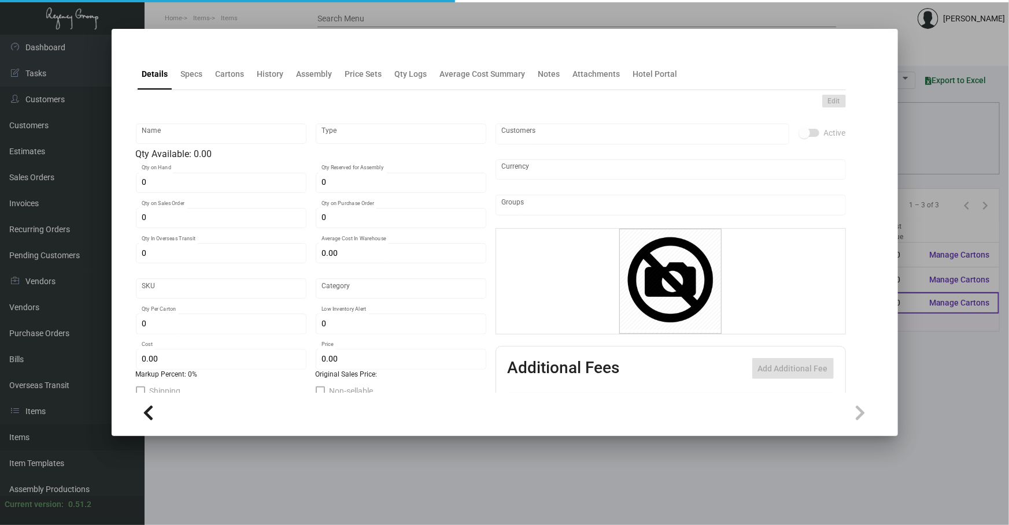
type input "$ 1.60"
type input "$ 4.99"
checkbox input "true"
type input "United States Dollar $"
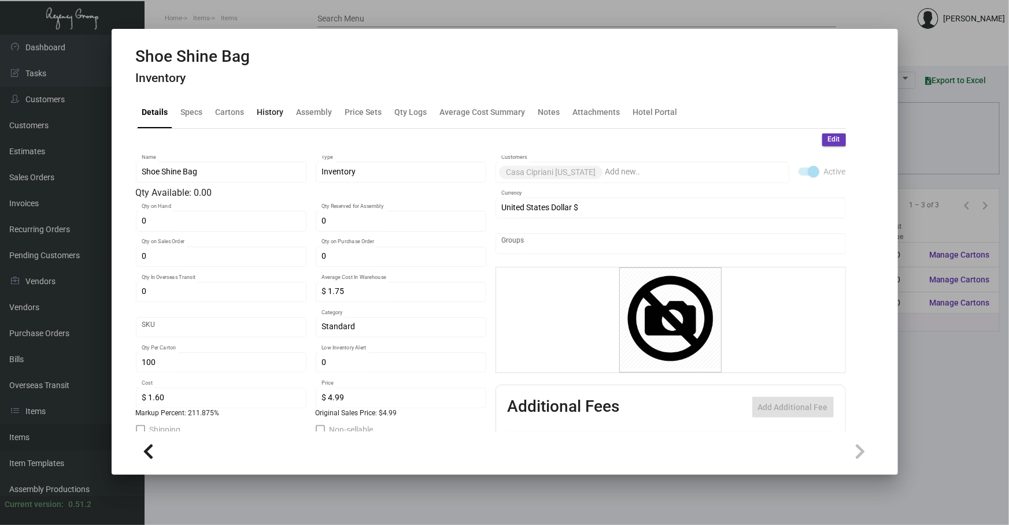
click at [275, 110] on div "History" at bounding box center [270, 112] width 27 height 12
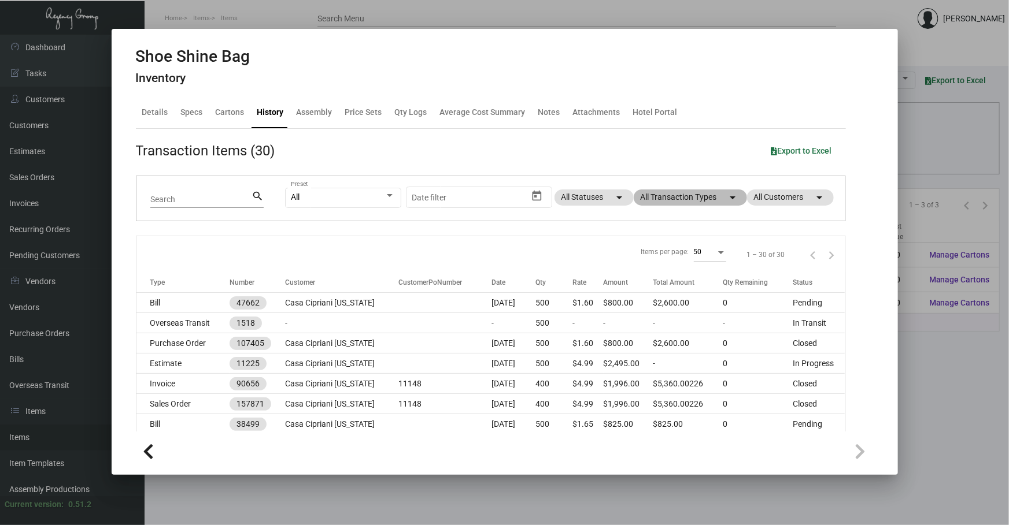
click at [679, 204] on mat-chip "All Transaction Types arrow_drop_down" at bounding box center [689, 198] width 113 height 16
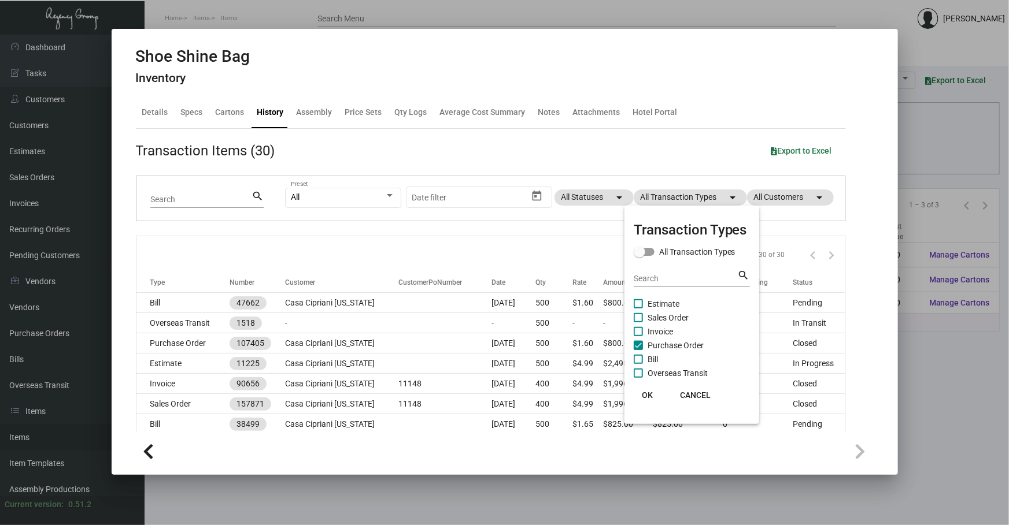
click at [659, 353] on mat-checkbox "Bill" at bounding box center [691, 360] width 116 height 14
click at [659, 349] on span "Purchase Order" at bounding box center [675, 346] width 56 height 14
click at [638, 350] on input "Purchase Order" at bounding box center [638, 350] width 1 height 1
click at [659, 346] on span "Purchase Order" at bounding box center [675, 346] width 56 height 14
click at [638, 350] on input "Purchase Order" at bounding box center [638, 350] width 1 height 1
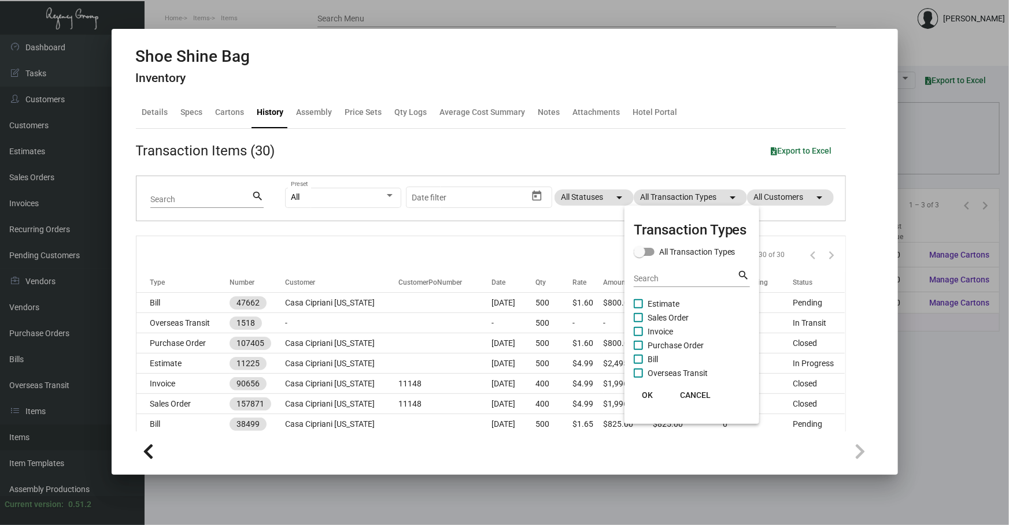
checkbox input "true"
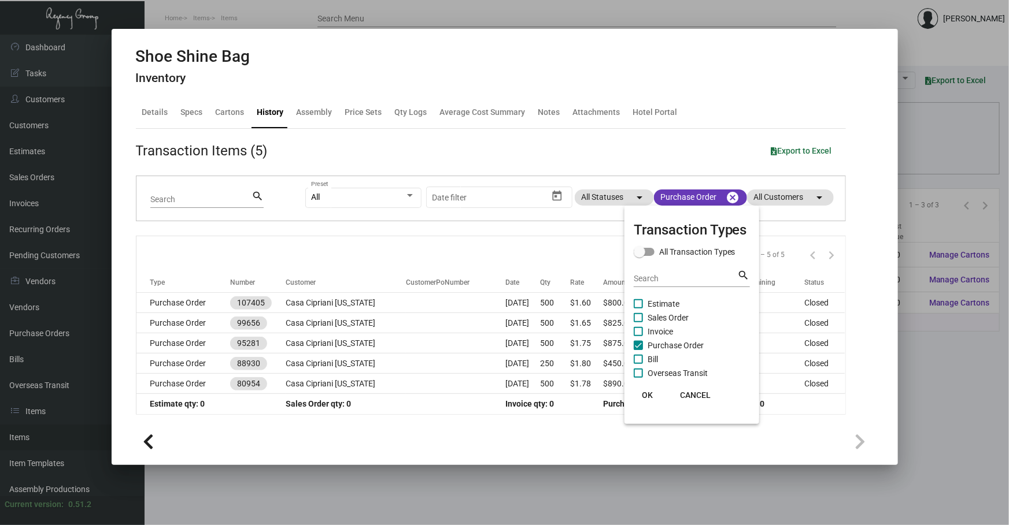
click at [475, 294] on div at bounding box center [504, 262] width 1009 height 525
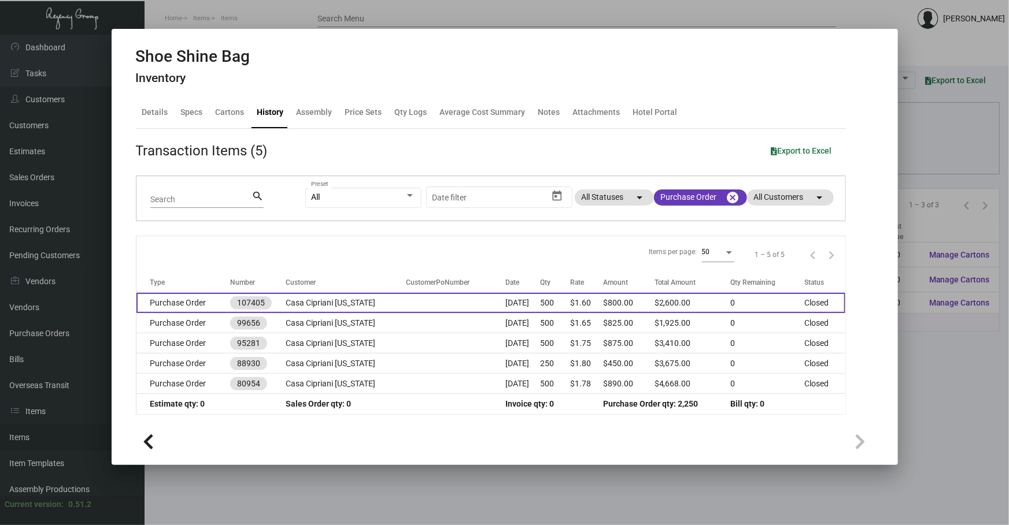
click at [506, 307] on td "[DATE]" at bounding box center [522, 303] width 35 height 20
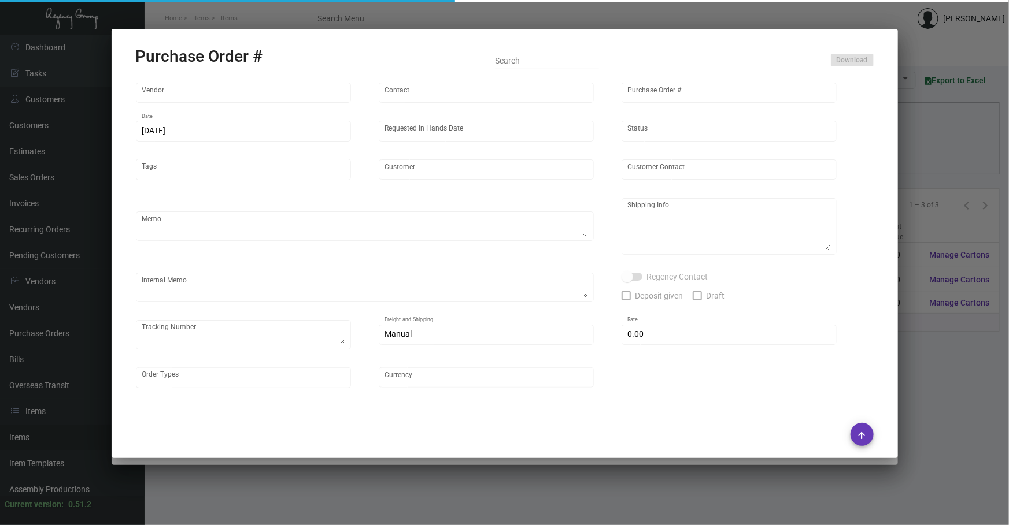
type input "Hangzhou [PERSON_NAME] Leisure Product Co. LTD"
type input "[PERSON_NAME]"
type input "107405"
type input "[DATE]"
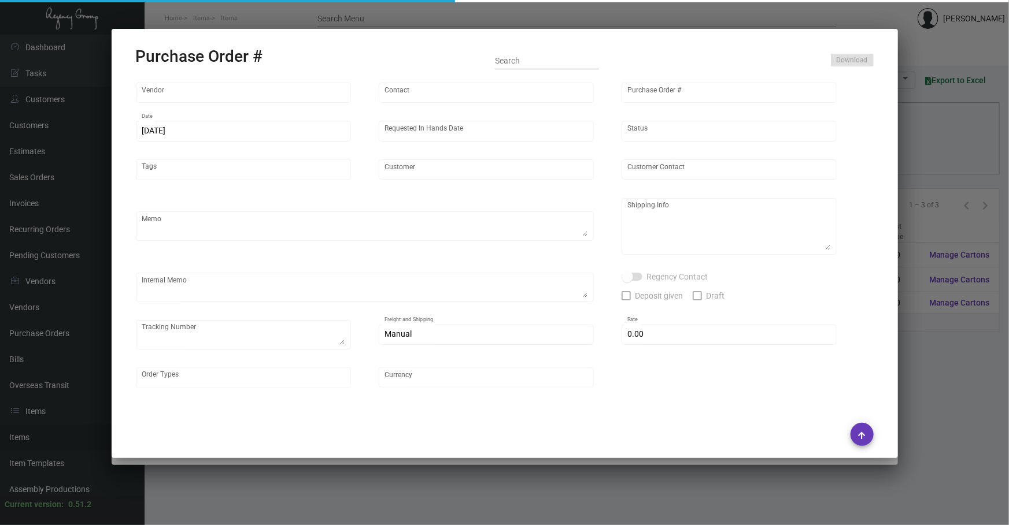
type input "Casa Cipriani [US_STATE]"
type textarea "Please ship by boat to our NJ warehouse."
type textarea "Regency Group NJ - [PERSON_NAME] [STREET_ADDRESS]"
checkbox input "true"
type input "$ 0.00"
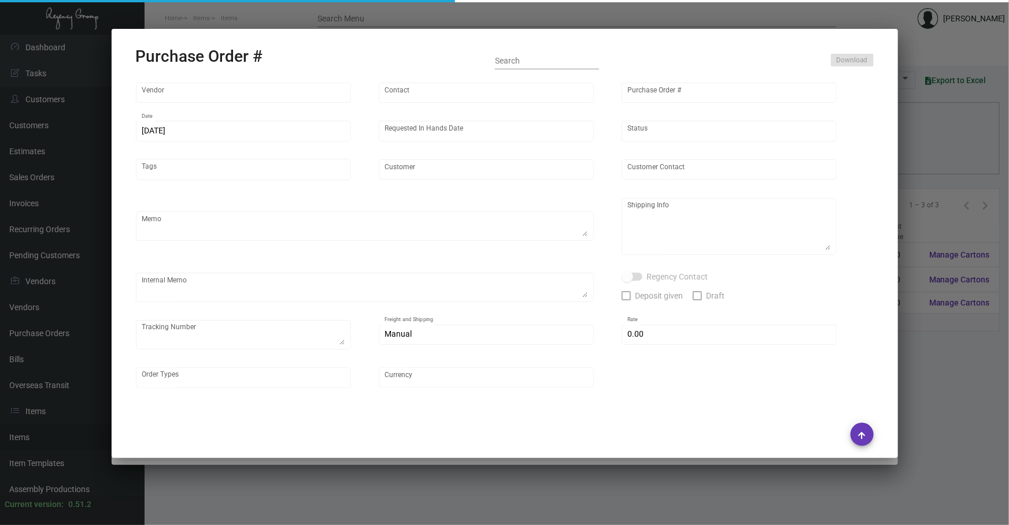
type input "United States Dollar $"
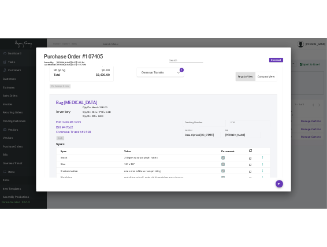
scroll to position [473, 0]
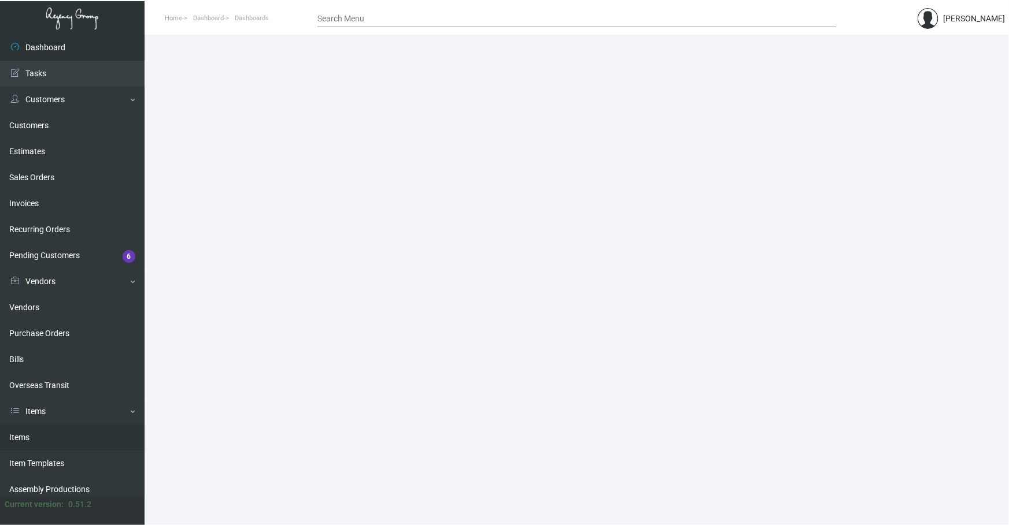
click at [33, 246] on link "Items" at bounding box center [72, 438] width 145 height 26
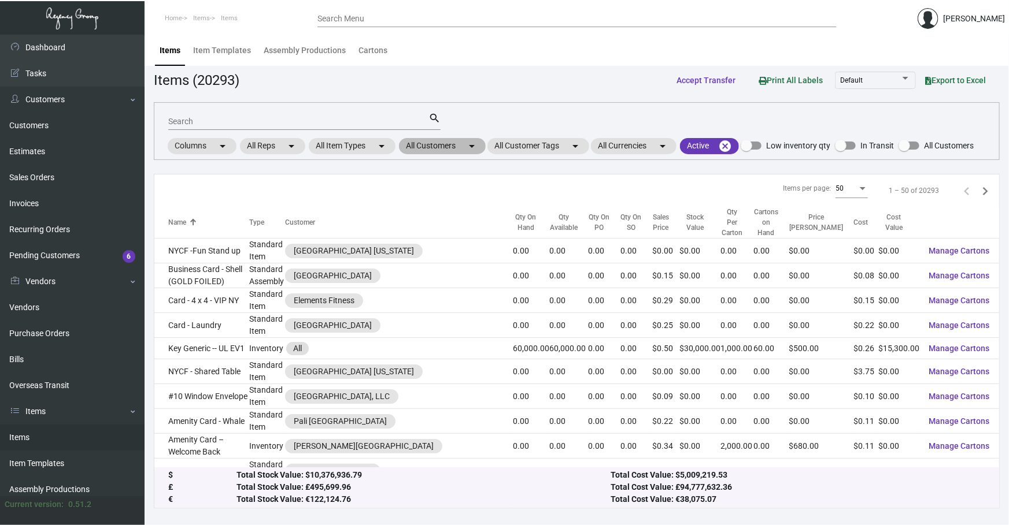
click at [335, 143] on mat-chip "All Customers arrow_drop_down" at bounding box center [442, 146] width 87 height 16
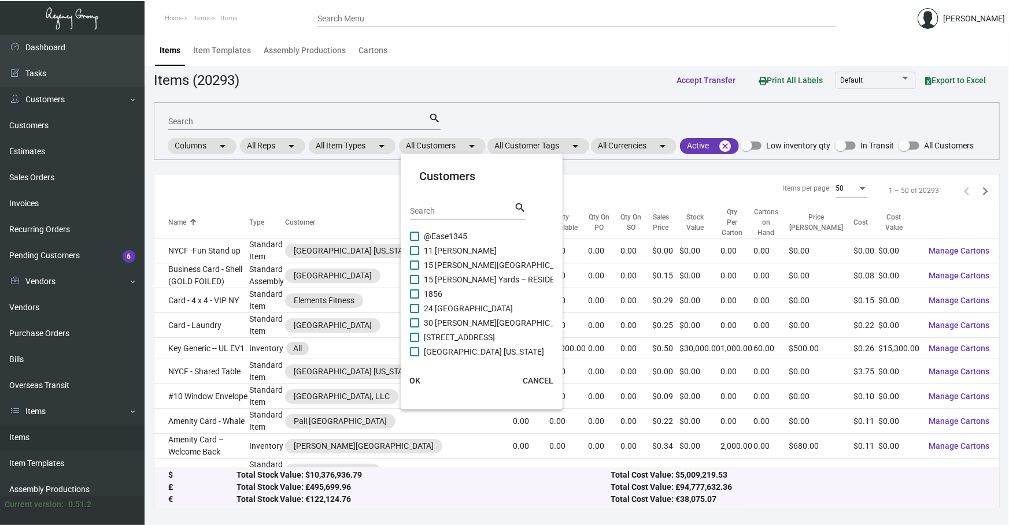
click at [335, 207] on input "Search" at bounding box center [462, 211] width 104 height 9
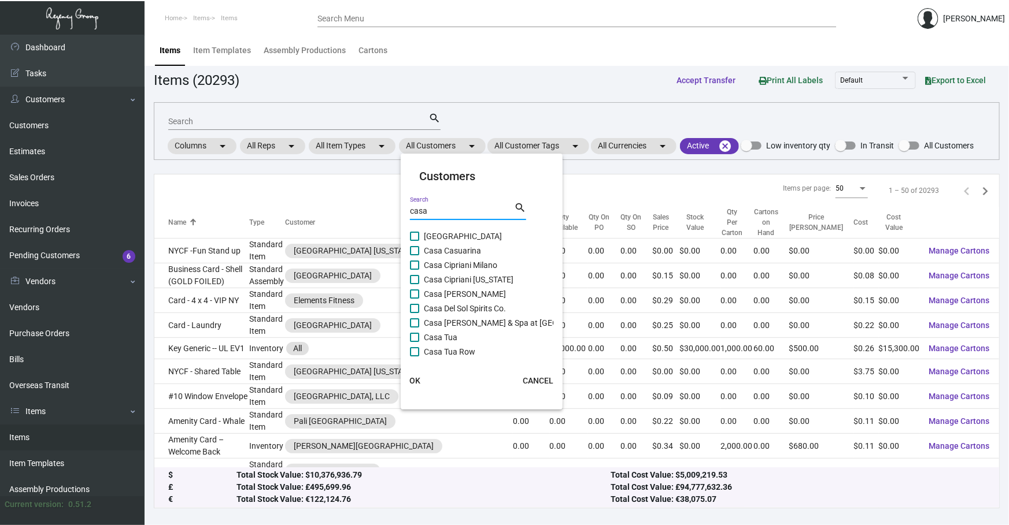
type input "casa"
click at [335, 246] on span "Casa Cipriani [US_STATE]" at bounding box center [469, 280] width 90 height 14
click at [335, 246] on input "Casa Cipriani [US_STATE]" at bounding box center [414, 284] width 1 height 1
checkbox input "true"
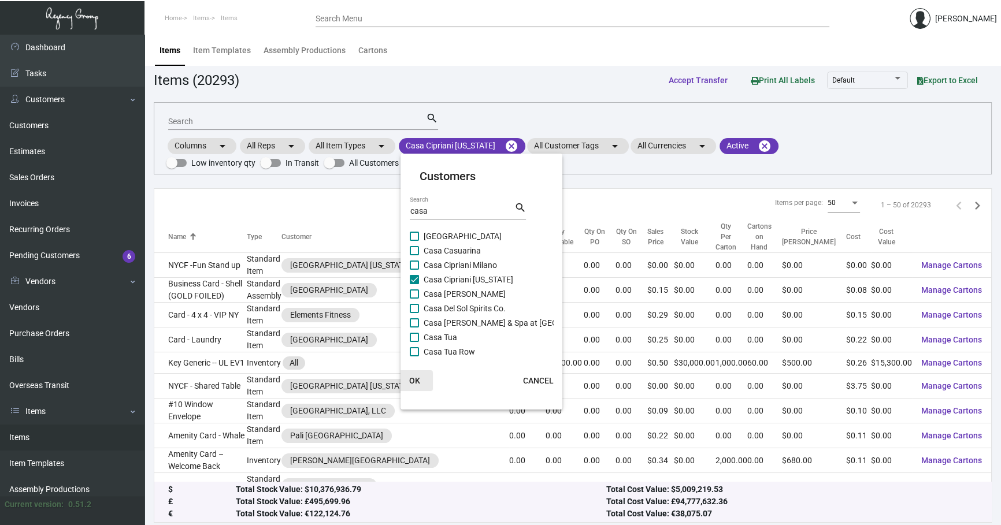
click at [335, 246] on span "OK" at bounding box center [414, 380] width 11 height 9
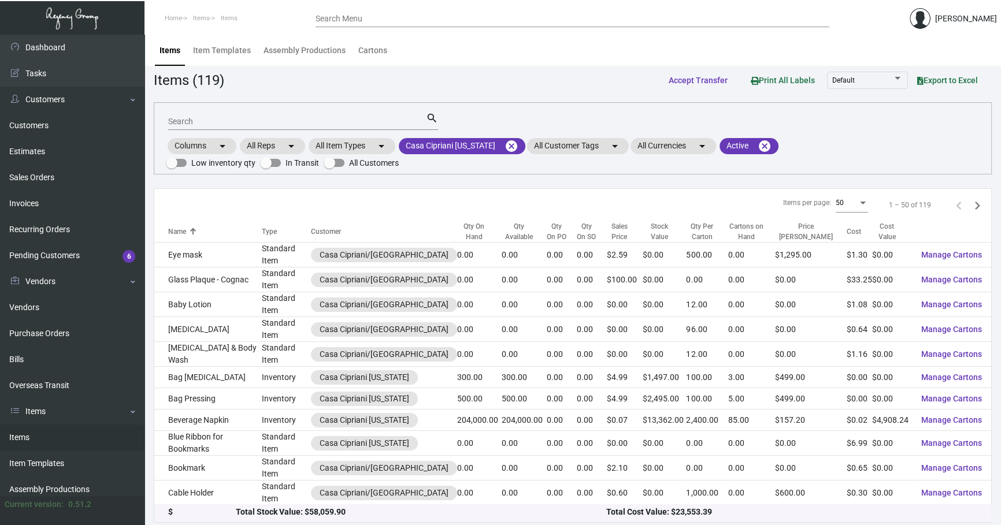
click at [249, 126] on div "Search" at bounding box center [297, 121] width 258 height 18
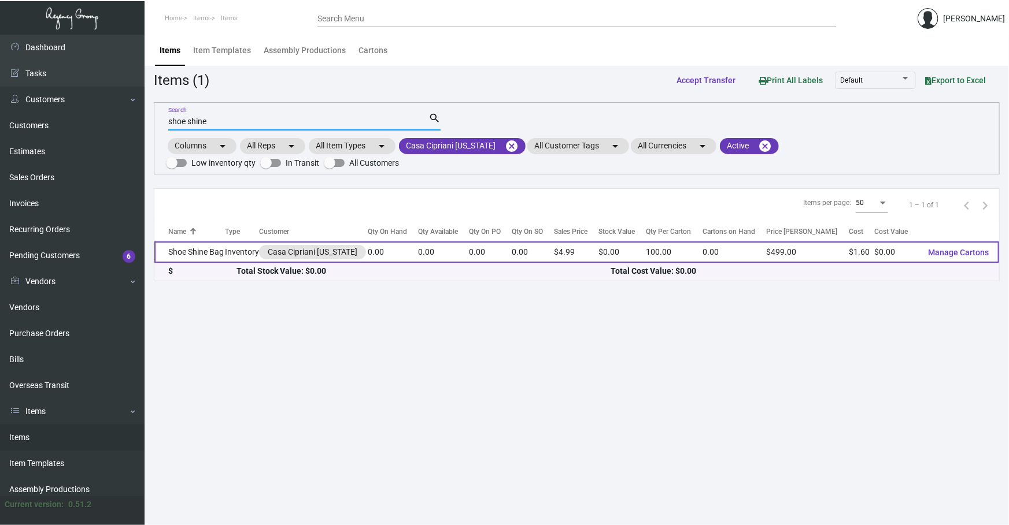
type input "shoe shine"
click at [224, 246] on td "Shoe Shine Bag" at bounding box center [189, 252] width 71 height 21
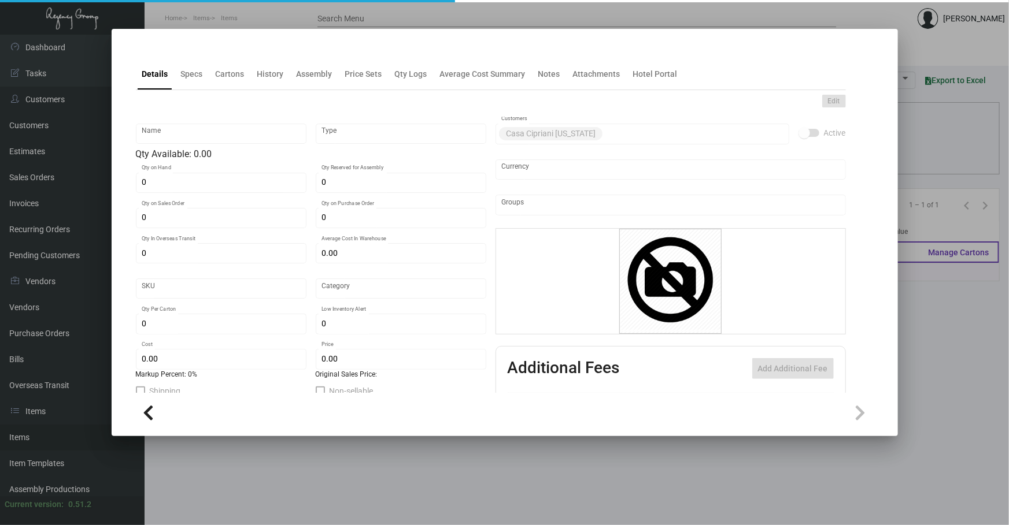
type input "Shoe Shine Bag"
type input "Inventory"
type input "$ 1.75"
type input "Standard"
type input "100"
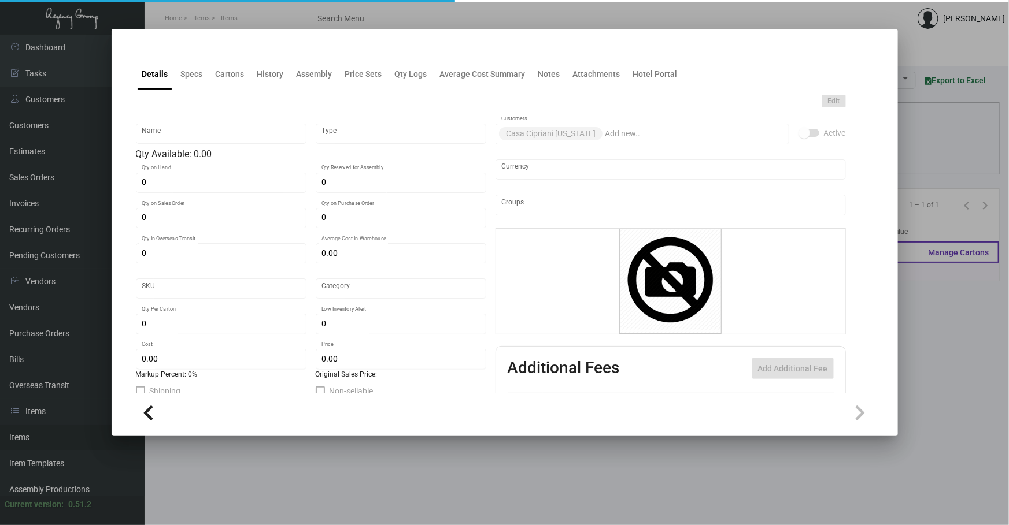
type input "$ 1.60"
type input "$ 4.99"
checkbox input "true"
type input "United States Dollar $"
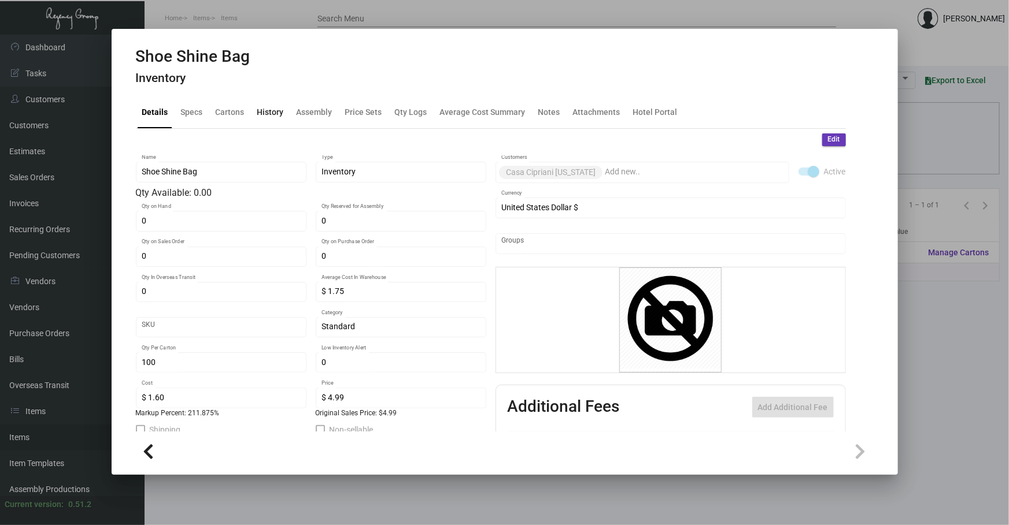
click at [262, 113] on div "History" at bounding box center [270, 112] width 27 height 12
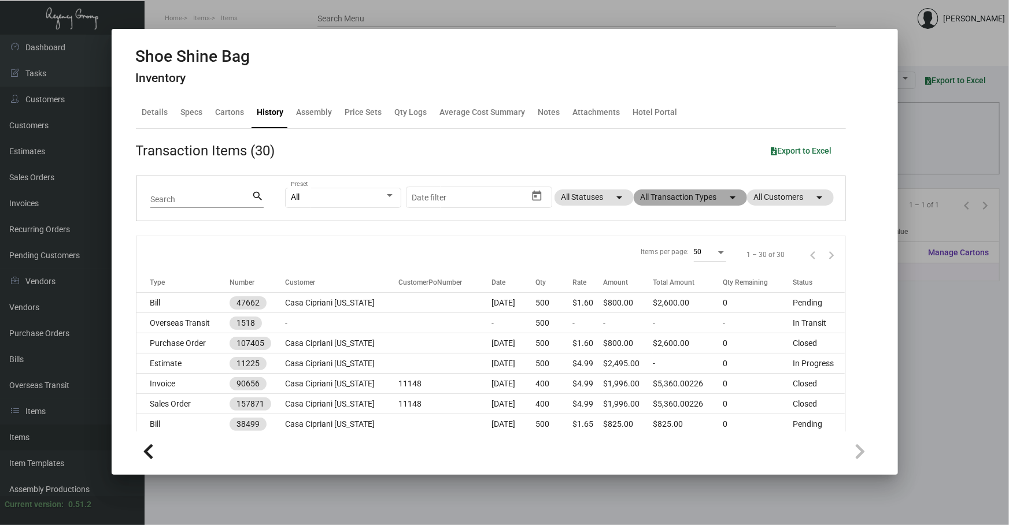
click at [335, 198] on mat-chip "All Transaction Types arrow_drop_down" at bounding box center [689, 198] width 113 height 16
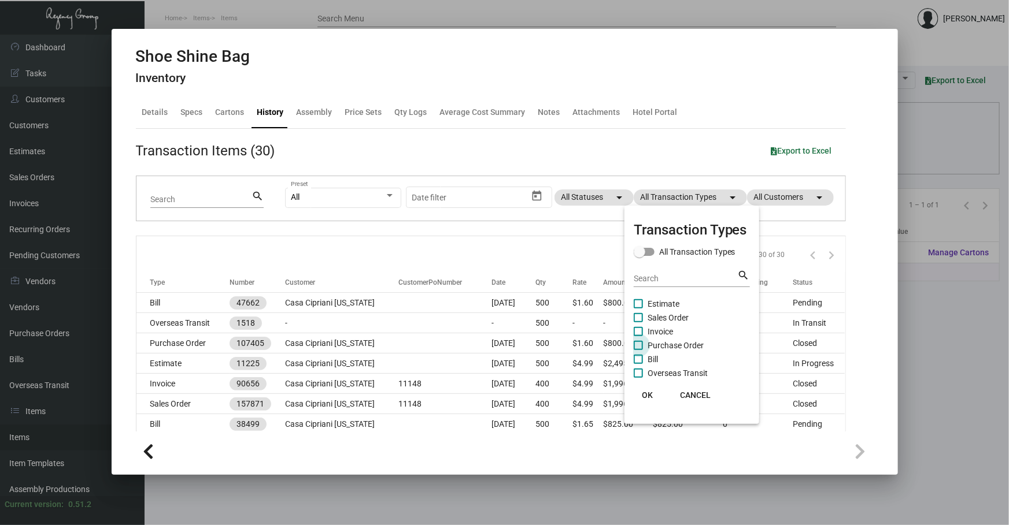
click at [335, 246] on span "Purchase Order" at bounding box center [675, 346] width 56 height 14
click at [335, 246] on input "Purchase Order" at bounding box center [638, 350] width 1 height 1
checkbox input "true"
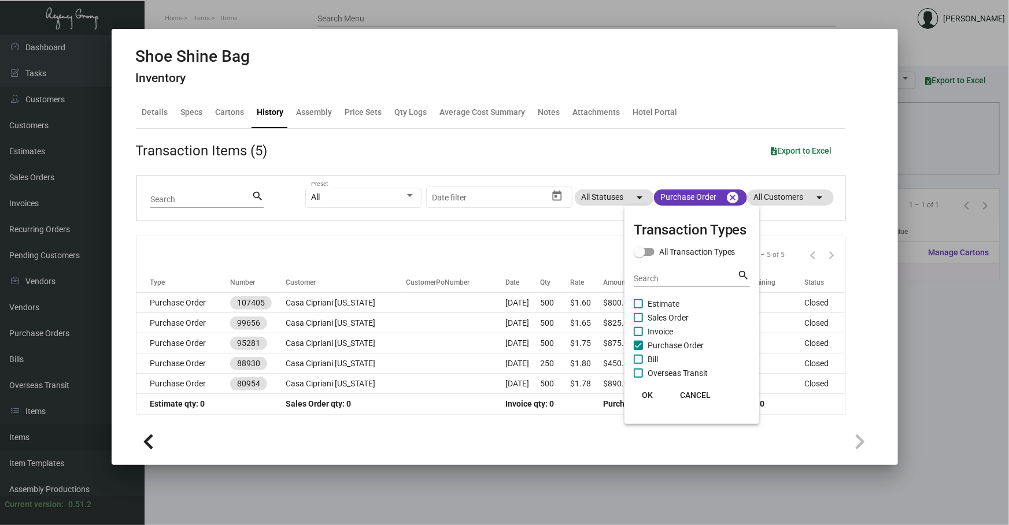
click at [335, 246] on div at bounding box center [504, 262] width 1009 height 525
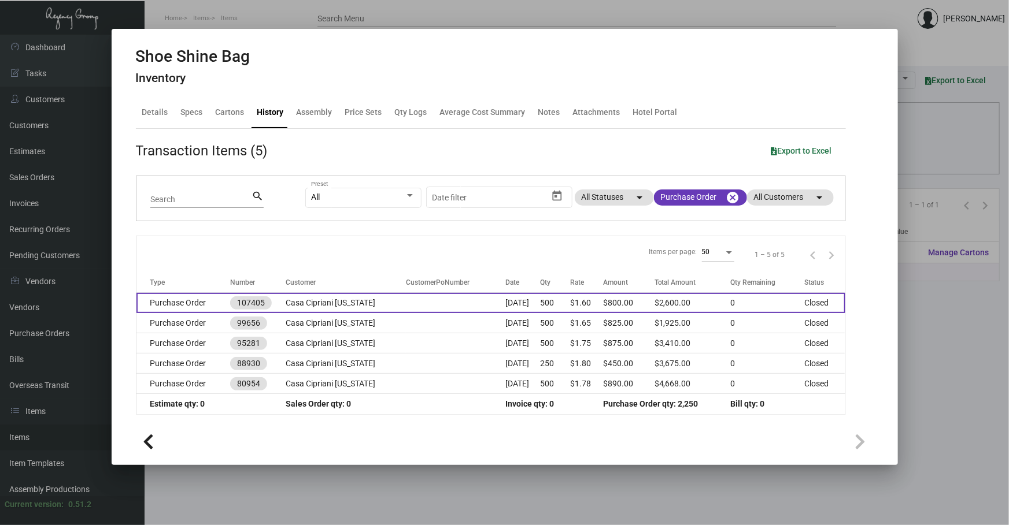
click at [335, 246] on td at bounding box center [455, 303] width 99 height 20
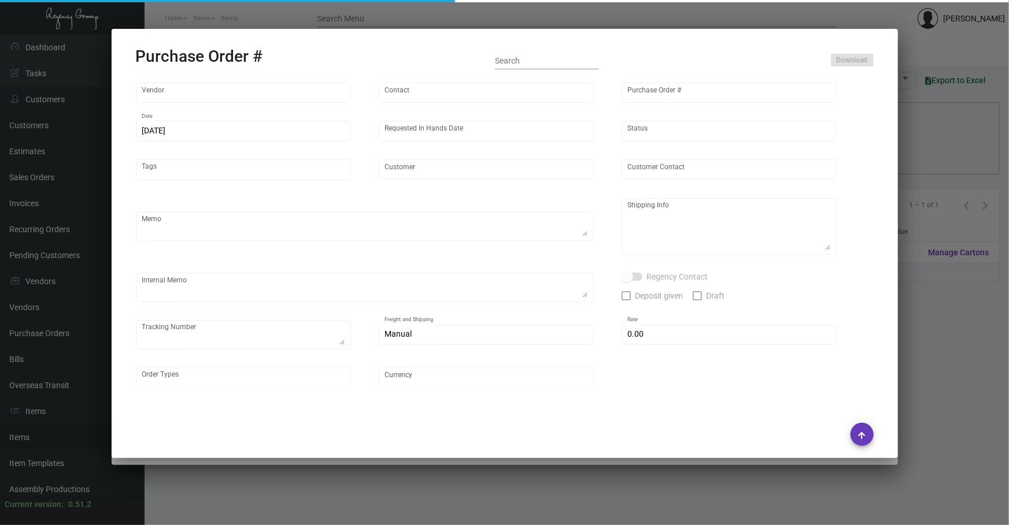
type input "Hangzhou [PERSON_NAME] Leisure Product Co. LTD"
type input "[PERSON_NAME]"
type input "107405"
type input "[DATE]"
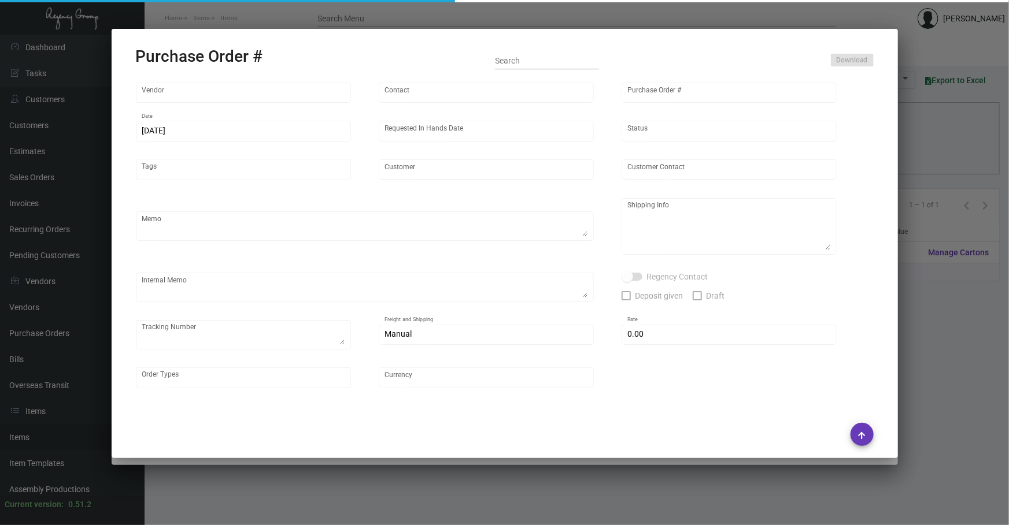
type input "Casa Cipriani [US_STATE]"
type textarea "Please ship by boat to our NJ warehouse."
type textarea "Regency Group NJ - [PERSON_NAME] [STREET_ADDRESS]"
checkbox input "true"
type input "$ 0.00"
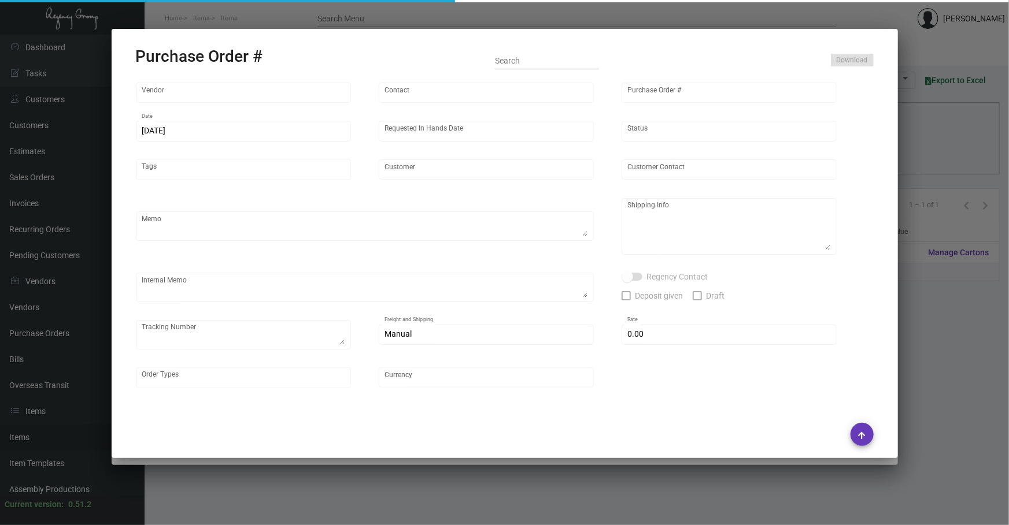
type input "United States Dollar $"
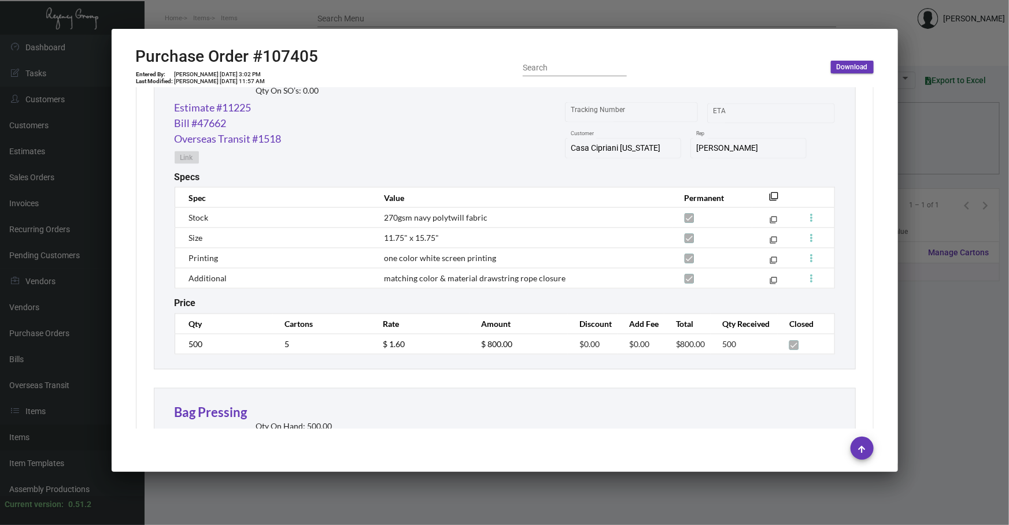
scroll to position [998, 0]
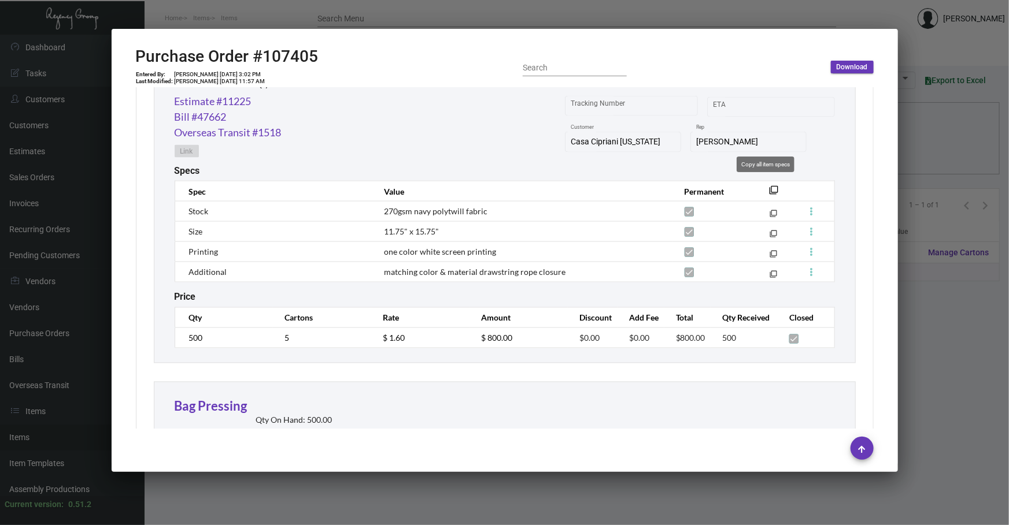
click at [335, 189] on mat-icon "filter_none" at bounding box center [773, 193] width 9 height 9
click at [216, 104] on link "Estimate #11225" at bounding box center [213, 102] width 77 height 16
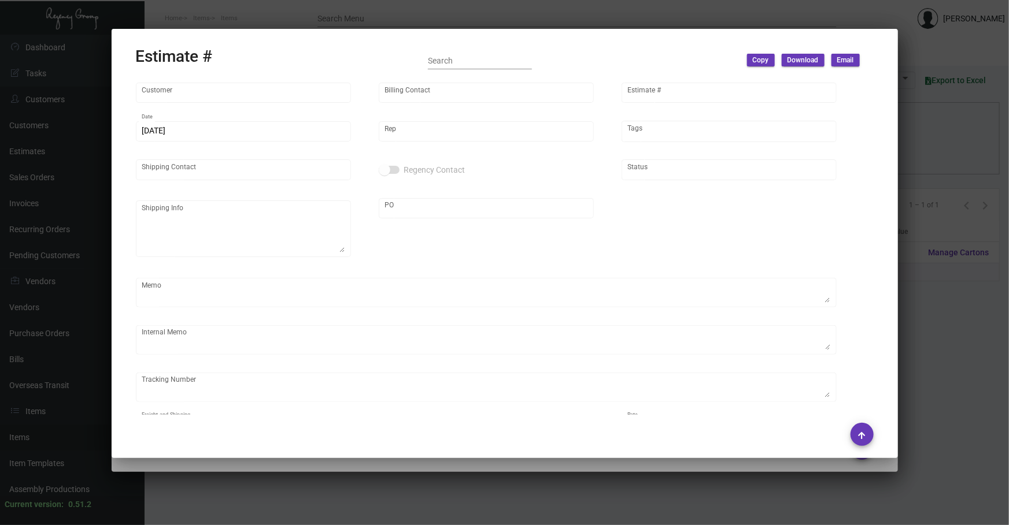
type input "Casa Cipriani [US_STATE]"
type input "Accounts Payable"
type input "11225"
type input "9/9/2024"
type input "[PERSON_NAME]"
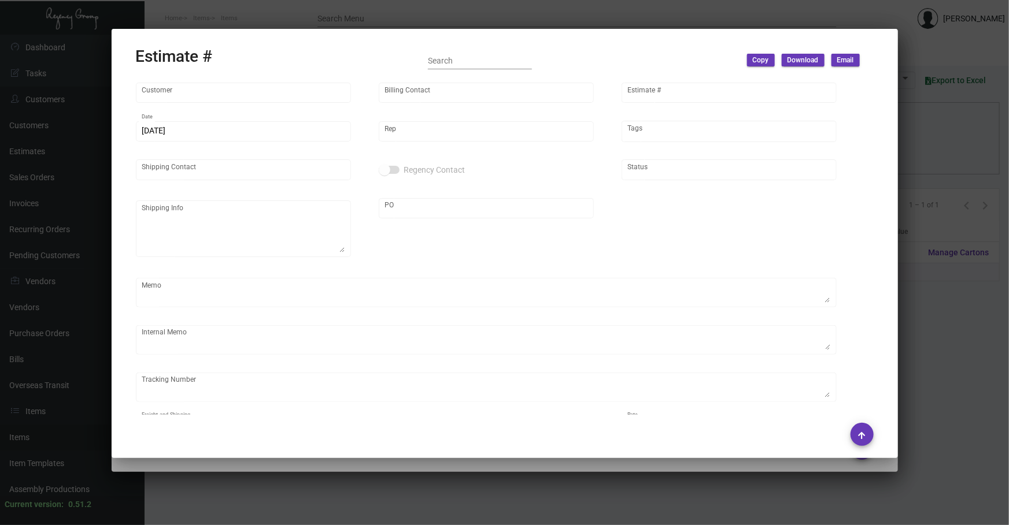
type input "Matteo Prodani"
type input "United States Dollar $"
type input "$ 0.00"
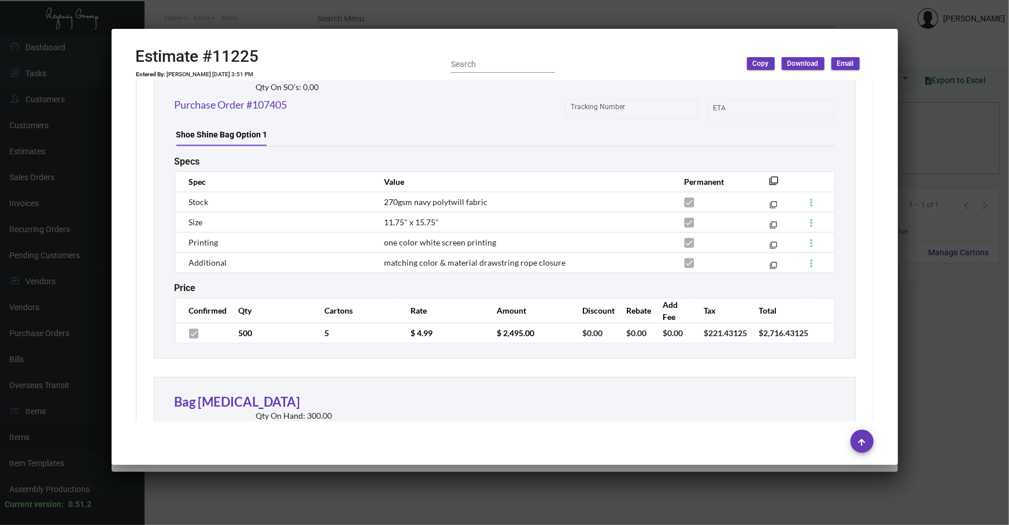
scroll to position [718, 0]
click at [335, 246] on div at bounding box center [504, 262] width 1009 height 525
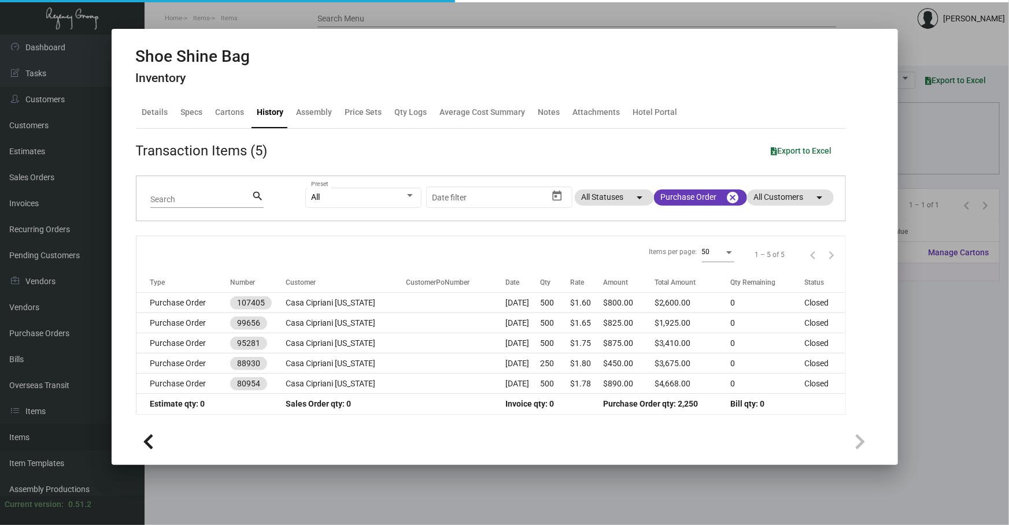
click at [335, 246] on div at bounding box center [504, 262] width 1009 height 525
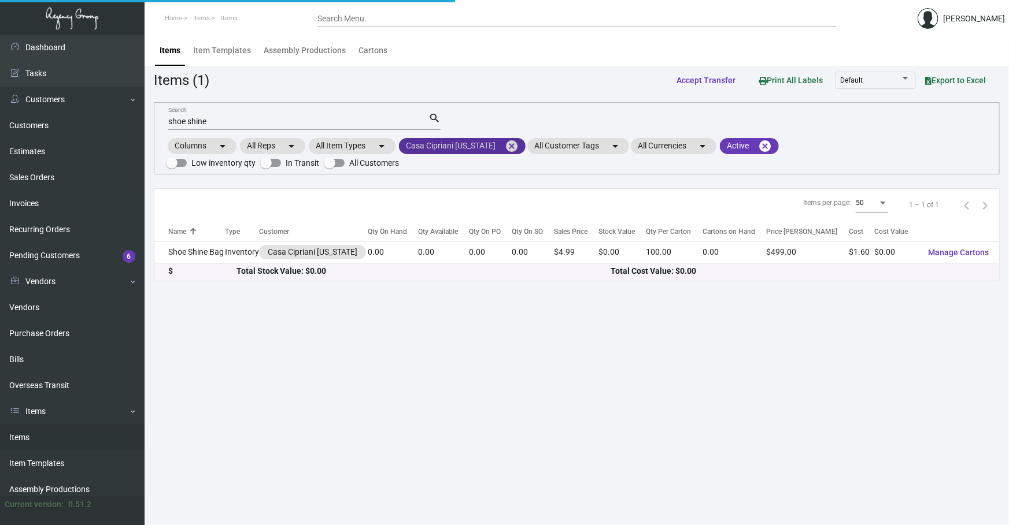
click at [335, 145] on mat-icon "cancel" at bounding box center [512, 146] width 14 height 14
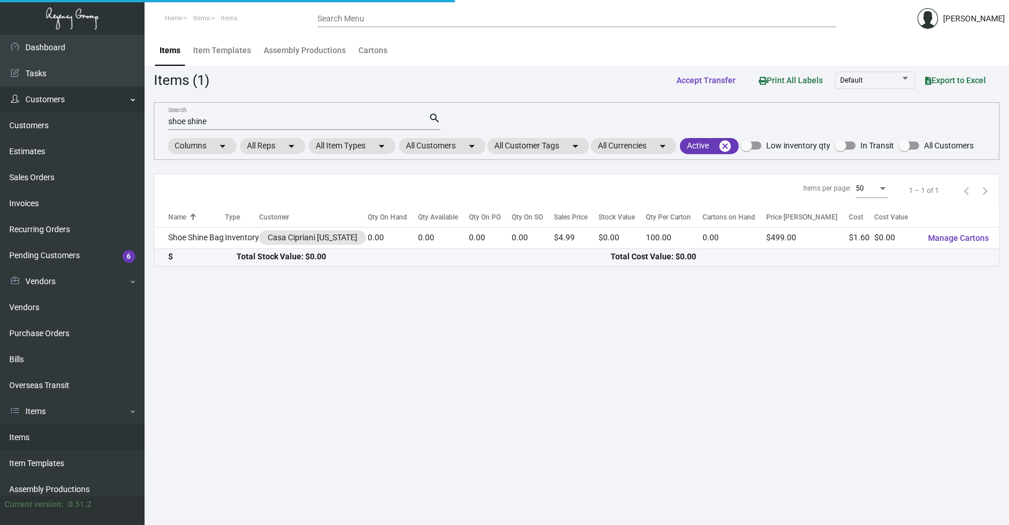
drag, startPoint x: 287, startPoint y: 123, endPoint x: 0, endPoint y: 87, distance: 289.0
click at [5, 97] on div "Dashboard Dashboard Tasks Customers Customers Estimates Sales Orders Invoices R…" at bounding box center [504, 280] width 1009 height 491
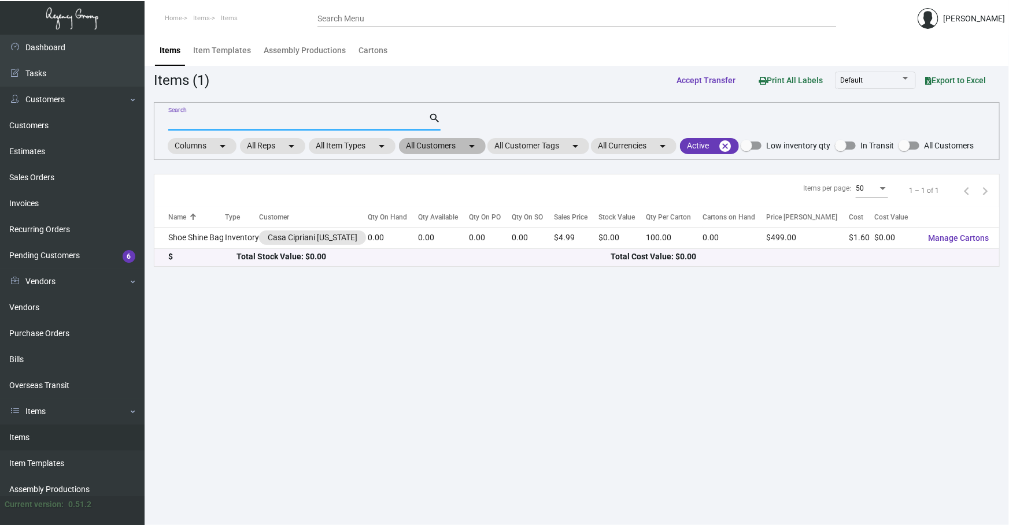
click at [335, 140] on mat-chip "All Customers arrow_drop_down" at bounding box center [442, 146] width 87 height 16
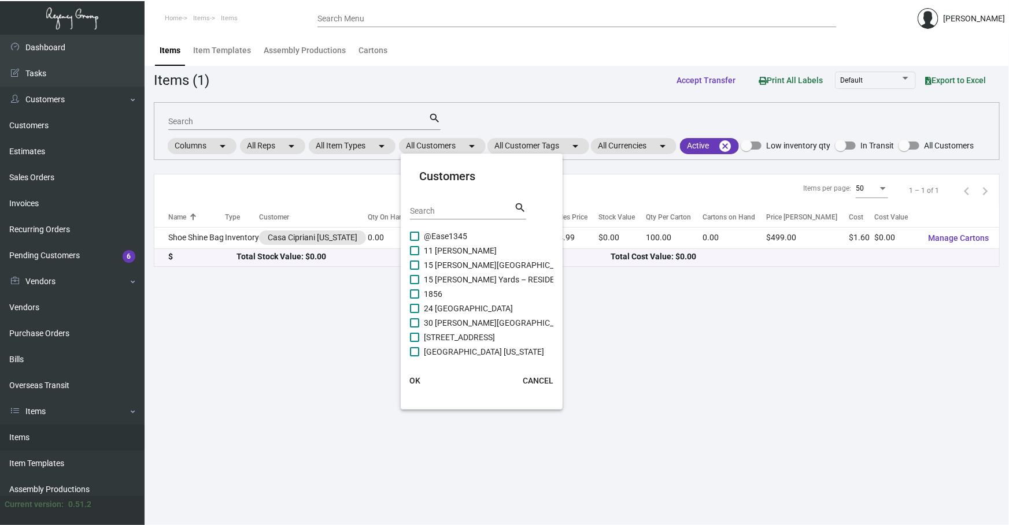
click at [335, 212] on input "Search" at bounding box center [462, 211] width 104 height 9
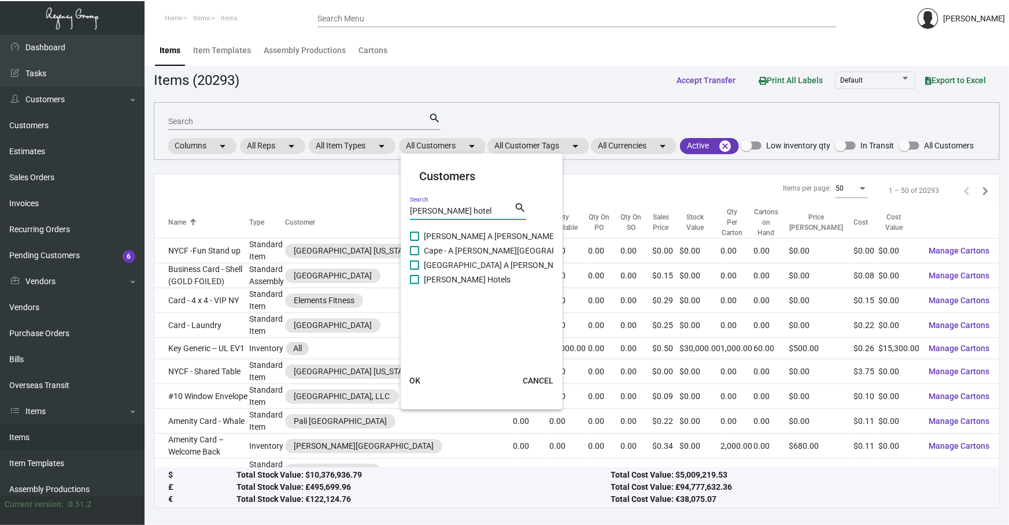
type input "thompson hotel"
click at [335, 246] on span "[PERSON_NAME] Hotels" at bounding box center [467, 280] width 87 height 14
click at [335, 246] on input "[PERSON_NAME] Hotels" at bounding box center [414, 284] width 1 height 1
checkbox input "true"
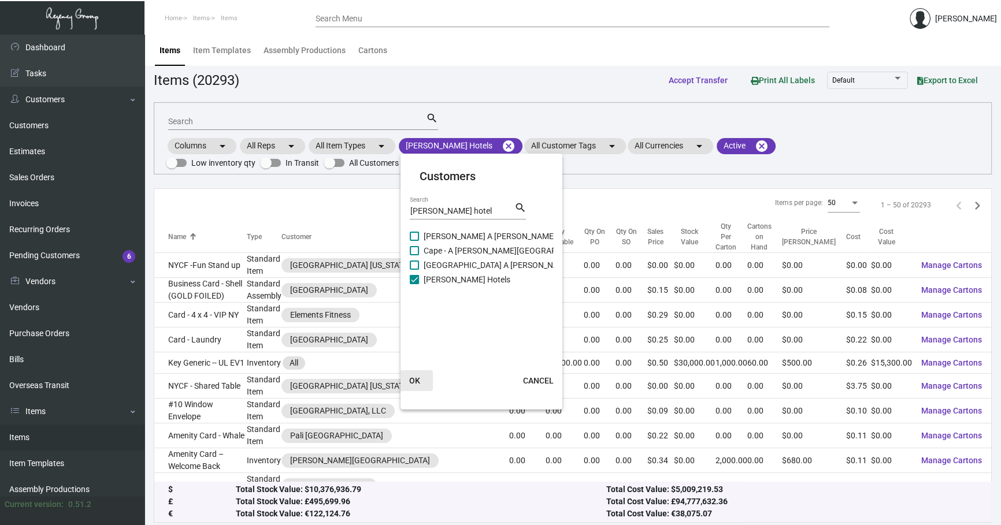
click at [335, 246] on span "OK" at bounding box center [414, 380] width 11 height 9
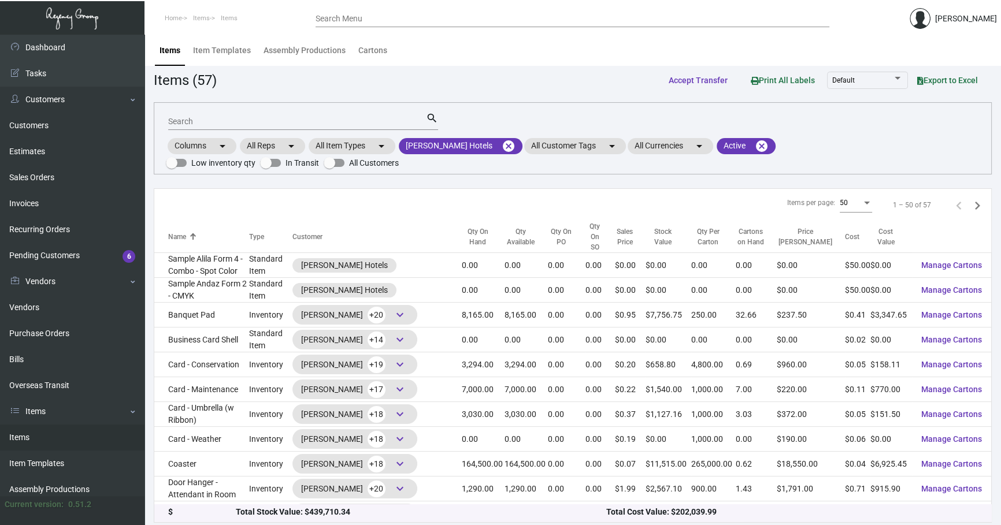
click at [255, 115] on div "Search" at bounding box center [297, 121] width 258 height 18
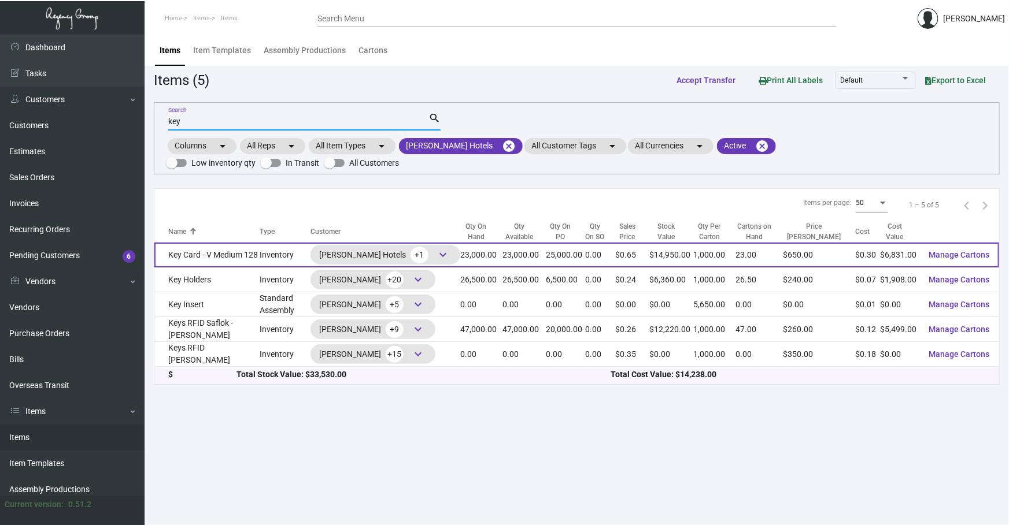
type input "key"
click at [260, 246] on td "Inventory" at bounding box center [285, 255] width 50 height 25
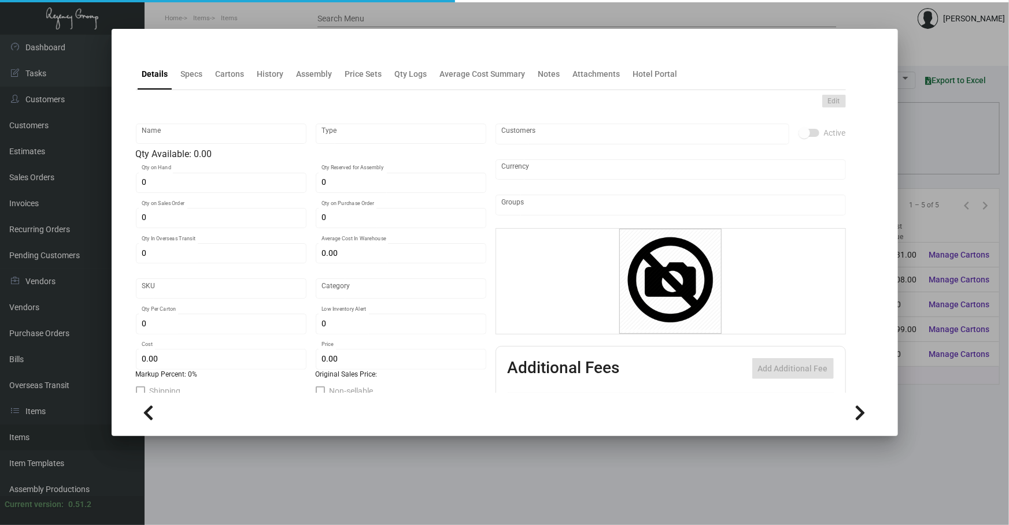
type input "Key Card - V Medium 128"
type input "Inventory"
type input "23,000"
type input "25,000"
type input "$ 0.30795"
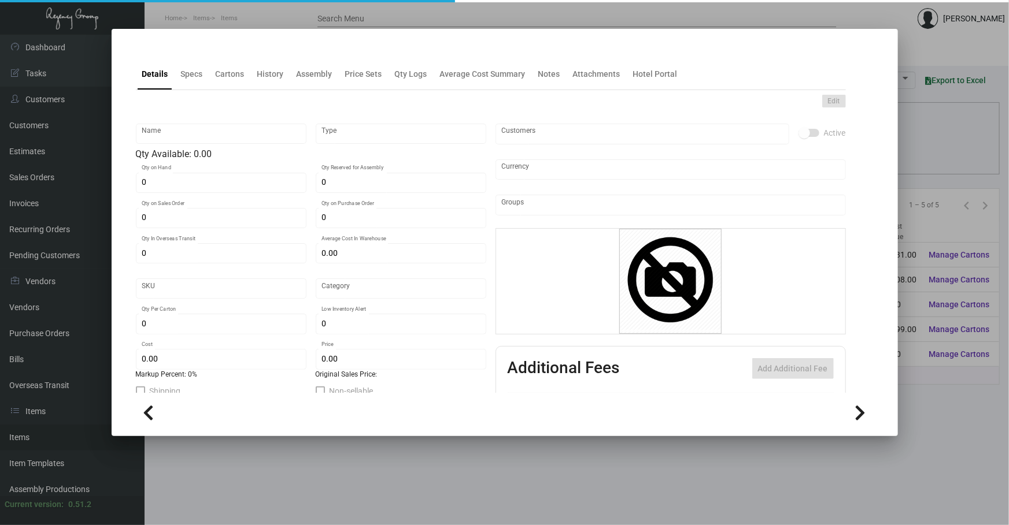
type input "3126"
type input "Standard"
type input "1,000"
type input "7,500"
type input "$ 0.297"
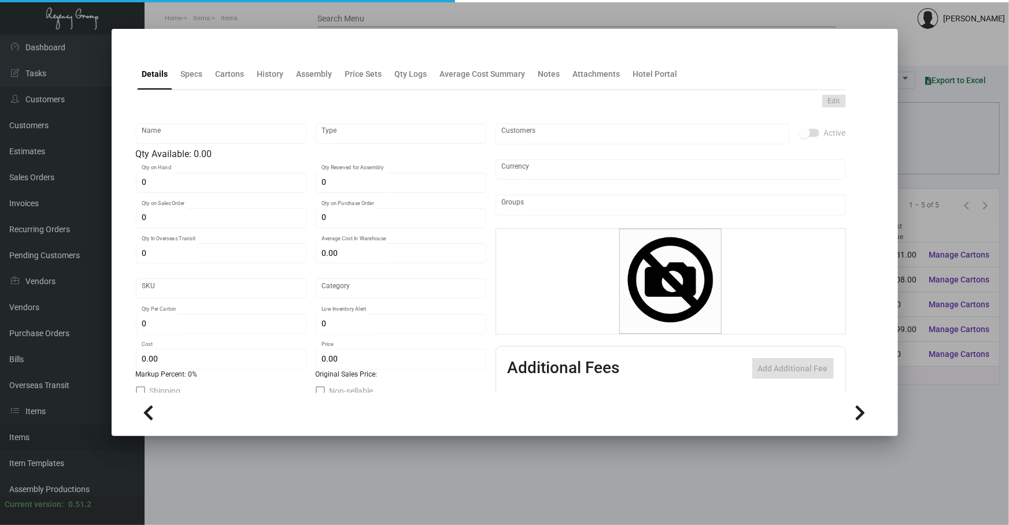
type input "$ 0.65"
type textarea "Thompson Keys RFID Safelok, Size 2-1/8x3-3/8 #30 mill black core dull laminated…"
checkbox input "true"
type input "United States Dollar $"
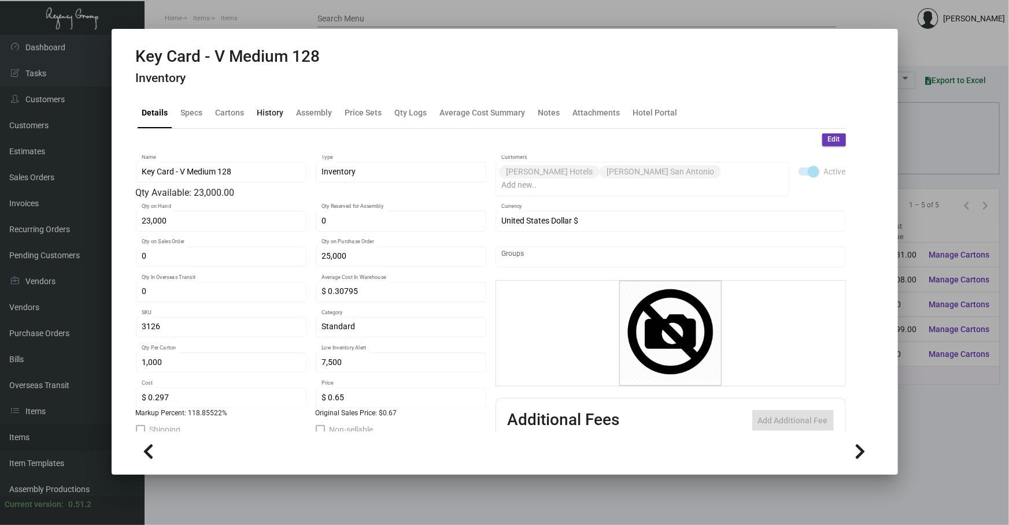
click at [273, 116] on div "History" at bounding box center [270, 112] width 27 height 12
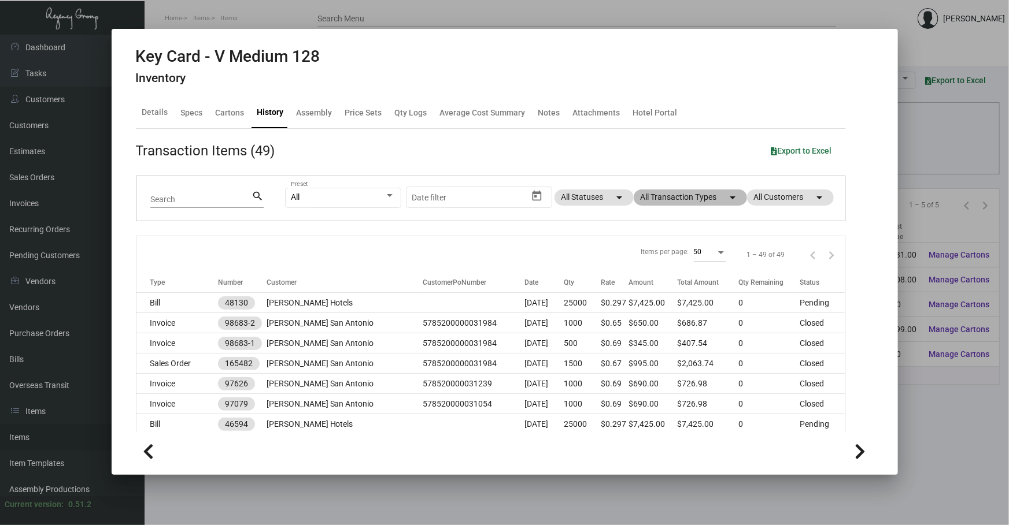
click at [335, 195] on mat-chip "All Transaction Types arrow_drop_down" at bounding box center [689, 198] width 113 height 16
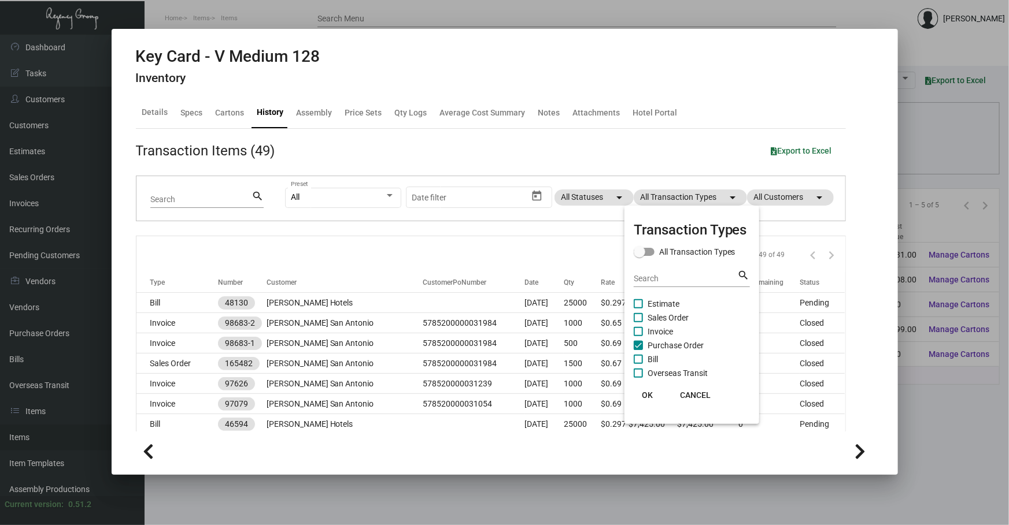
click at [335, 246] on span "Purchase Order" at bounding box center [675, 346] width 56 height 14
click at [335, 246] on input "Purchase Order" at bounding box center [638, 350] width 1 height 1
click at [335, 246] on span "Purchase Order" at bounding box center [675, 346] width 56 height 14
click at [335, 246] on input "Purchase Order" at bounding box center [638, 350] width 1 height 1
checkbox input "true"
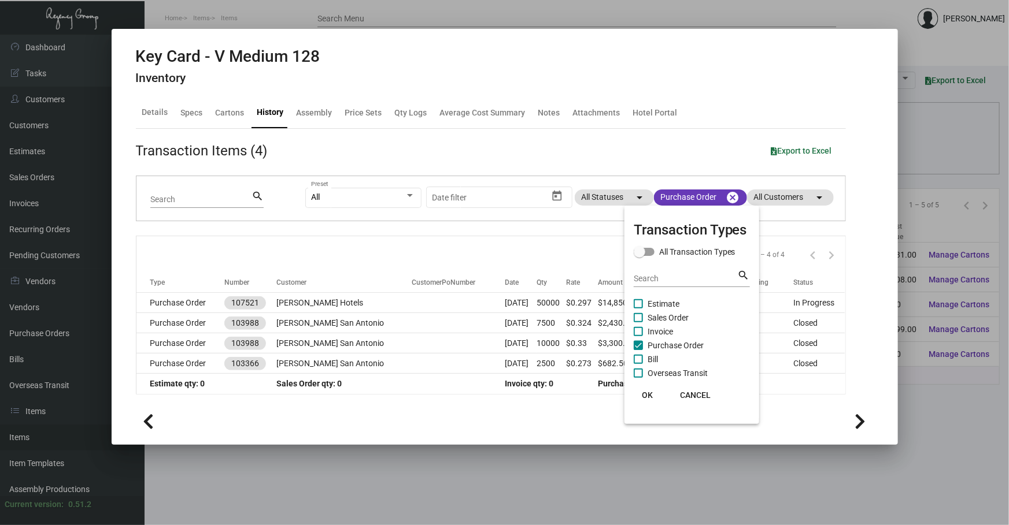
click at [335, 246] on span "OK" at bounding box center [647, 395] width 11 height 9
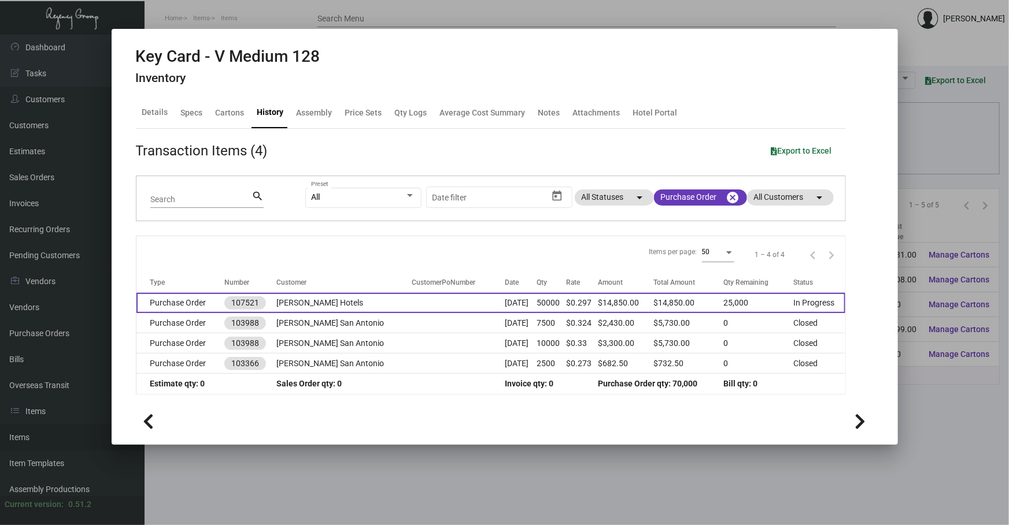
click at [335, 246] on td "[PERSON_NAME] Hotels" at bounding box center [343, 303] width 135 height 20
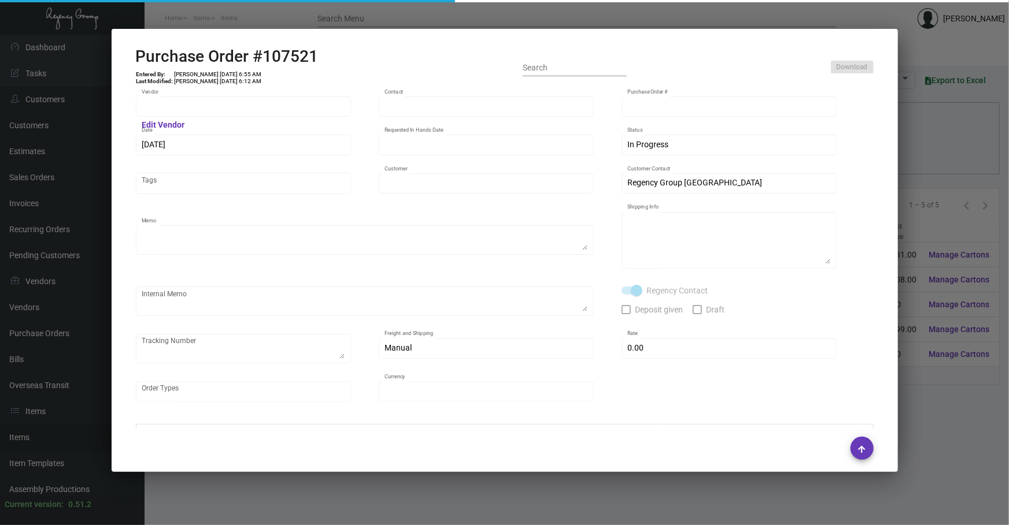
type input "Nexqo"
type input "[PERSON_NAME]"
type input "107521"
type input "9/24/2024"
type input "10/25/2024"
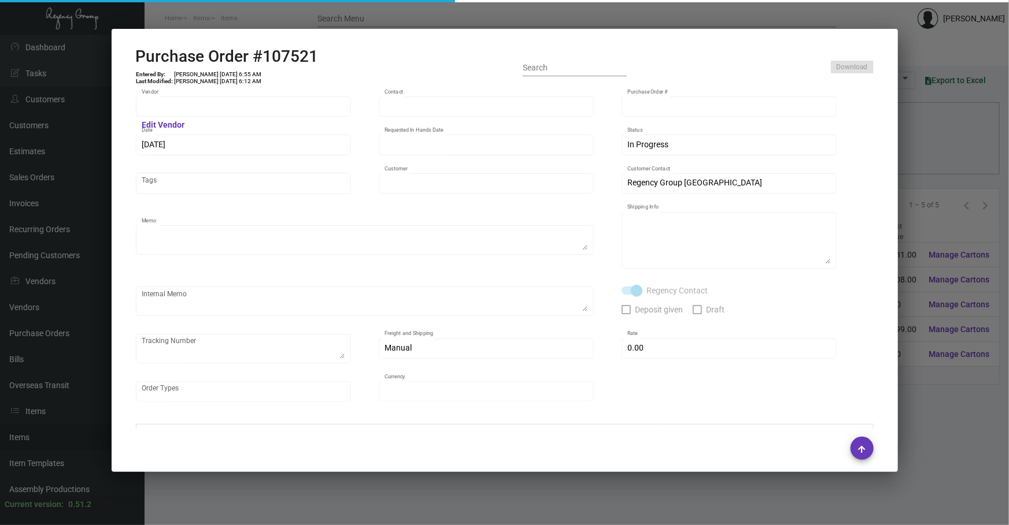
type input "[PERSON_NAME] Hotels"
type textarea "Please ship 25k right away, by boat to our NJ warehouse. For the remaining quan…"
type textarea "Regency Group NJ - [PERSON_NAME] [STREET_ADDRESS]"
checkbox input "true"
type input "$ 0.00"
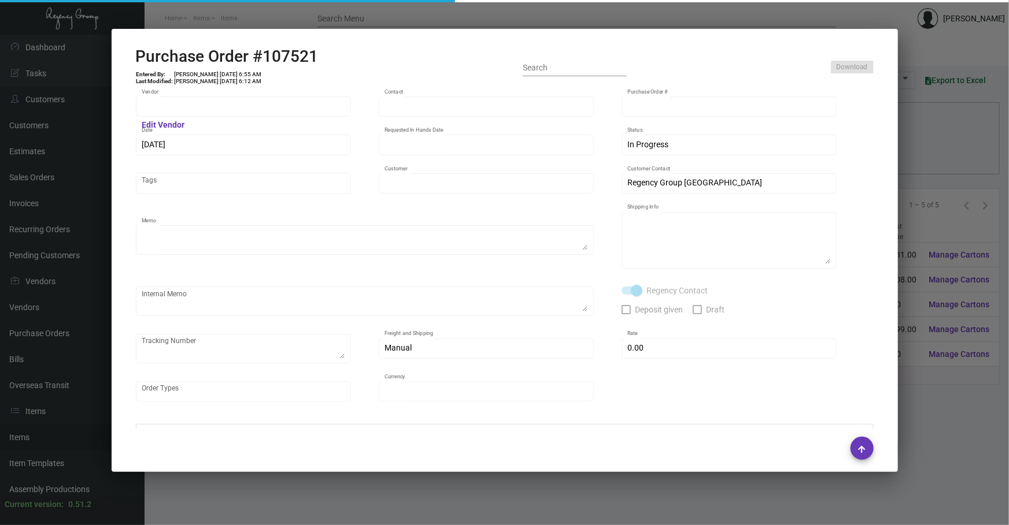
type input "United States Dollar $"
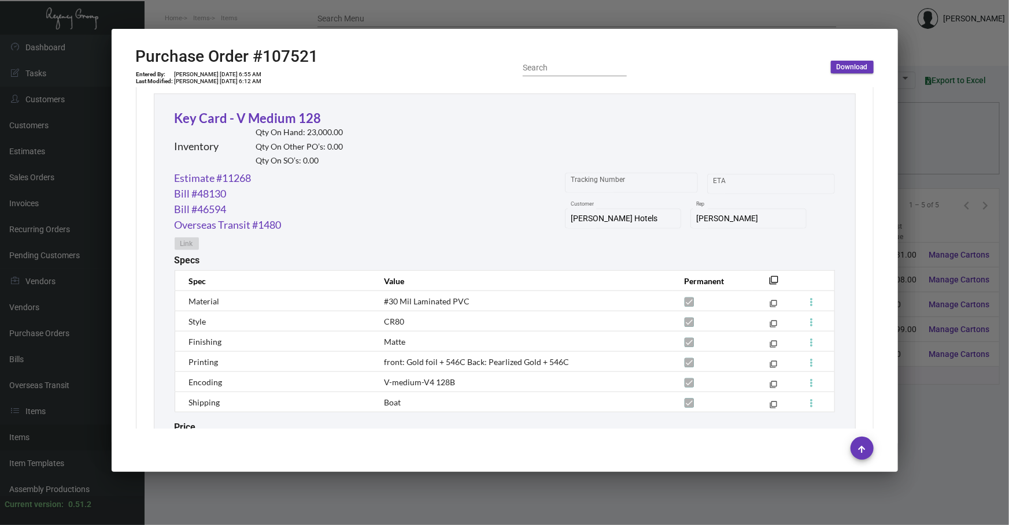
scroll to position [533, 0]
drag, startPoint x: 768, startPoint y: 277, endPoint x: 994, endPoint y: 287, distance: 226.8
click at [335, 246] on mat-icon "filter_none" at bounding box center [773, 284] width 9 height 9
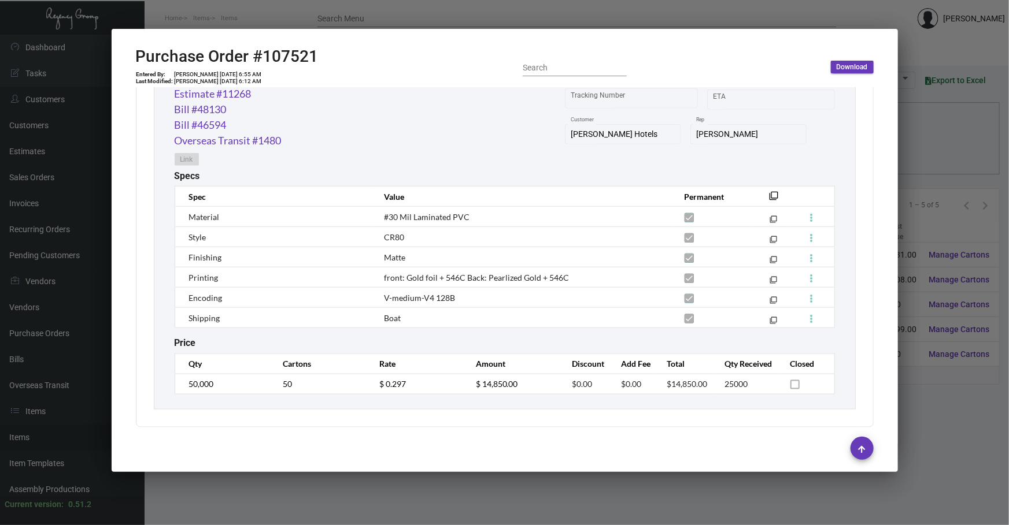
scroll to position [621, 0]
click at [241, 91] on link "Estimate #11268" at bounding box center [213, 91] width 77 height 16
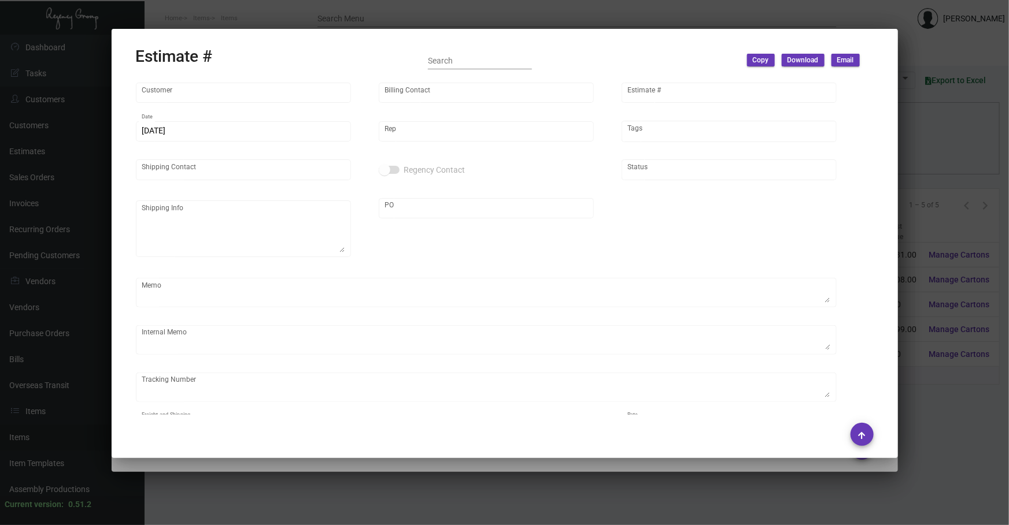
type input "[PERSON_NAME] Hotels"
type input "C/O Hyatt Hotels"
type input "11268"
type input "9/23/2024"
type input "[PERSON_NAME]"
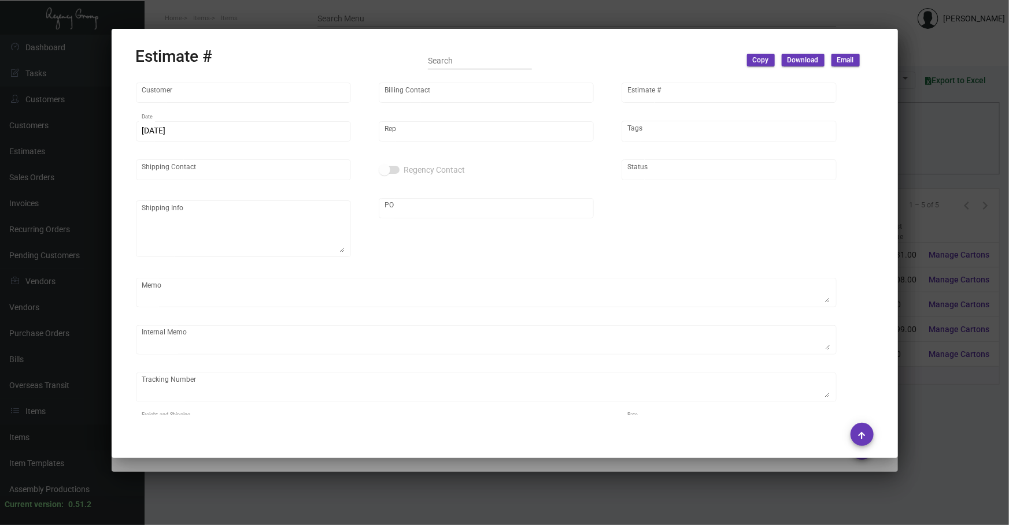
type input "C/O Hyatt Hotels"
type input "United States Dollar $"
type input "$ 0.00"
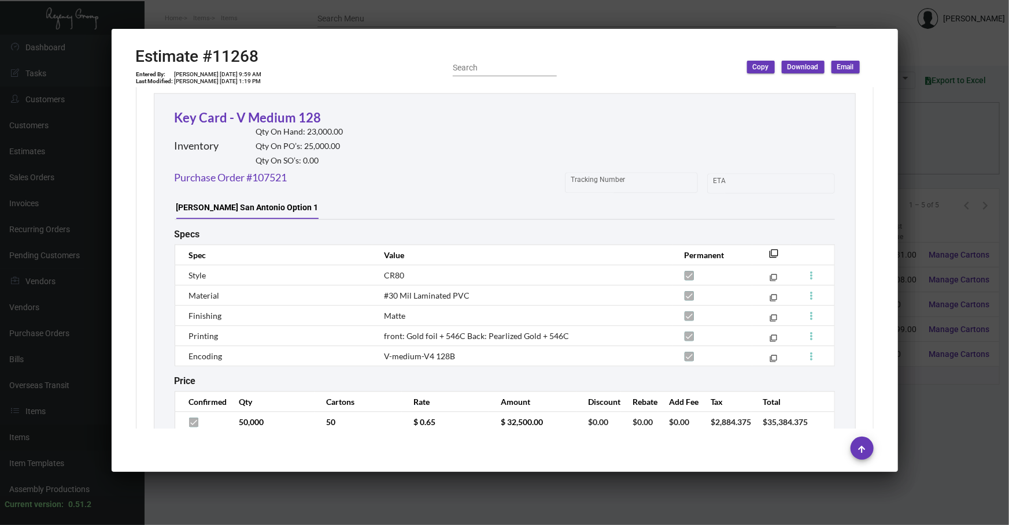
scroll to position [1444, 0]
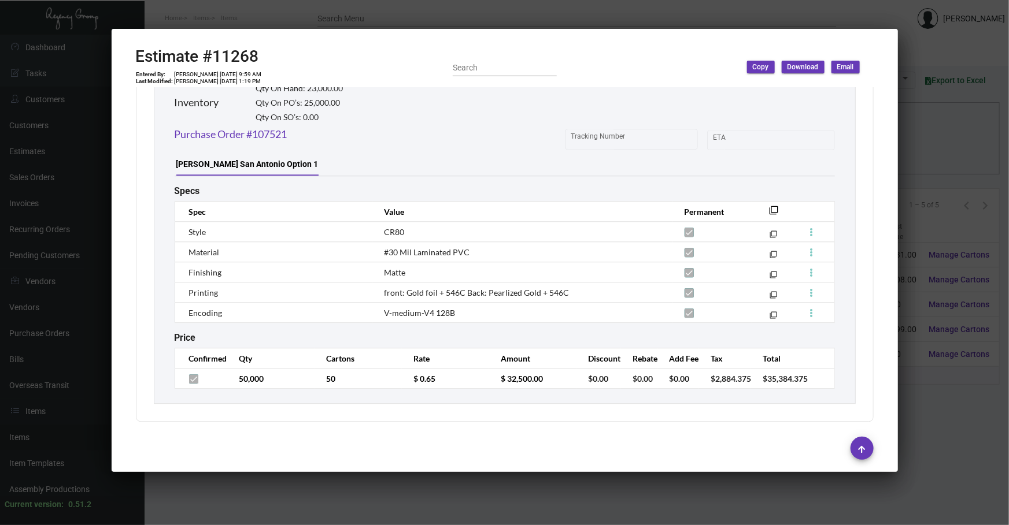
click at [335, 246] on div at bounding box center [504, 262] width 1009 height 525
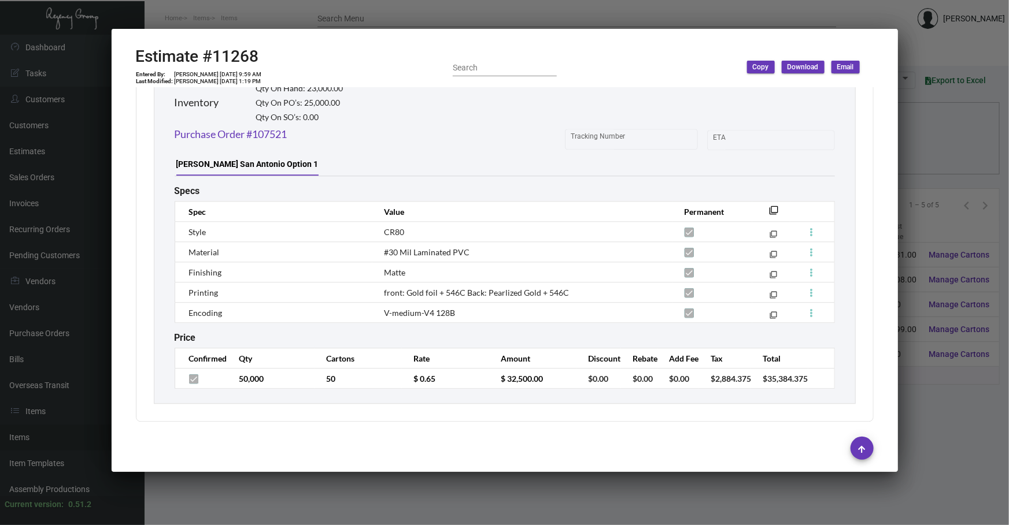
click at [335, 246] on div at bounding box center [504, 262] width 1009 height 525
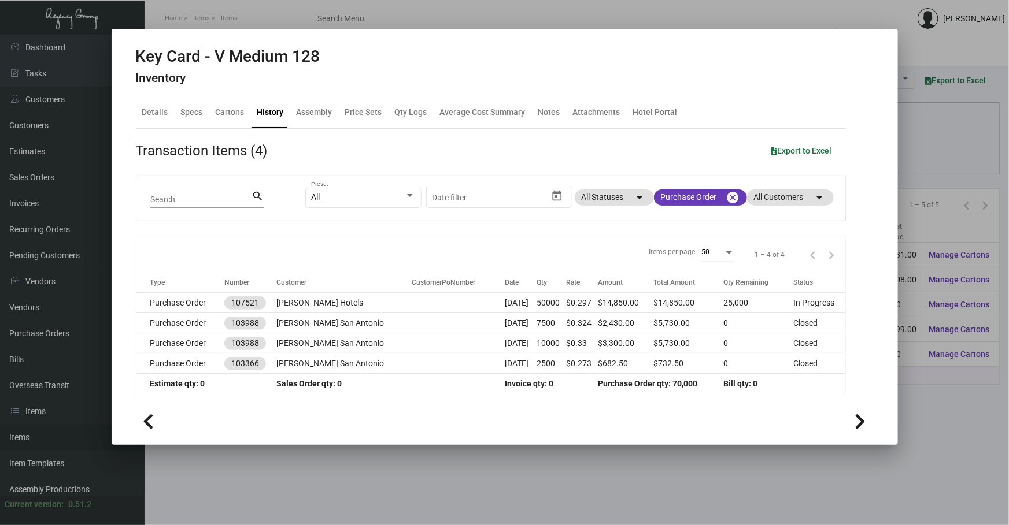
click at [291, 246] on div at bounding box center [504, 262] width 1009 height 525
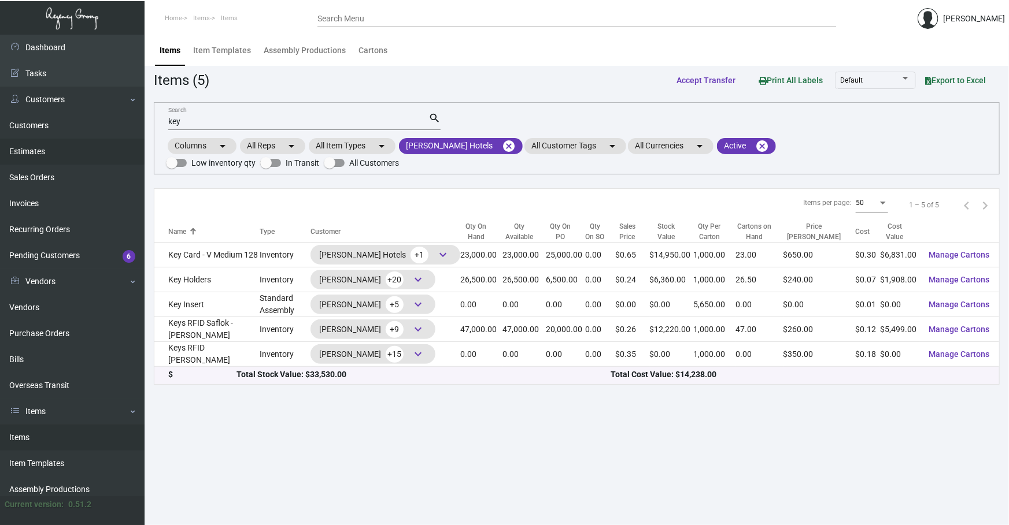
drag, startPoint x: 324, startPoint y: 131, endPoint x: 12, endPoint y: 162, distance: 314.2
click at [12, 162] on div "Dashboard Dashboard Tasks Customers Customers Estimates Sales Orders Invoices R…" at bounding box center [504, 280] width 1009 height 491
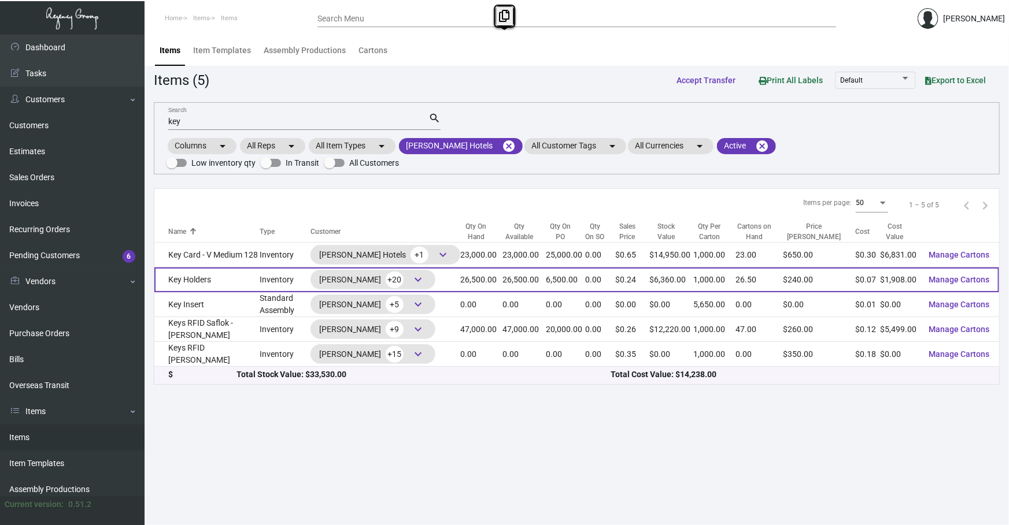
click at [249, 246] on td "Key Holders" at bounding box center [207, 280] width 106 height 25
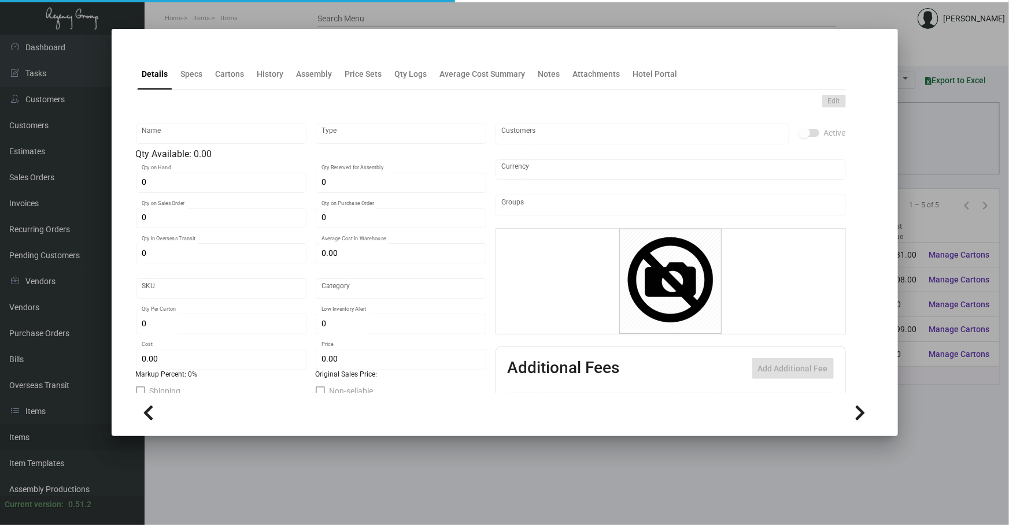
type input "Key Holders"
type input "Inventory"
type input "26,500"
type input "6,500"
type input "$ 0.10033"
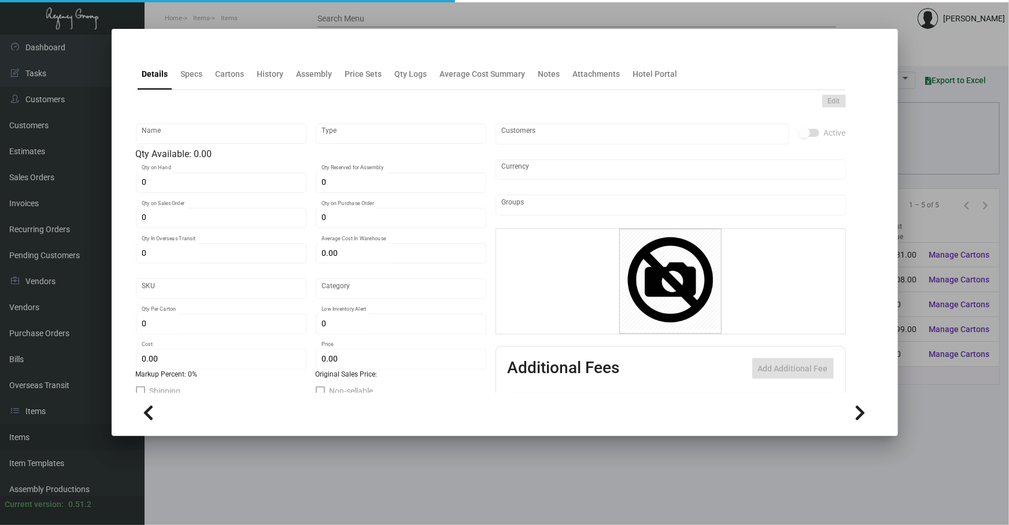
type input "3123"
type input "Standard"
type input "1,000"
type input "10,000"
type input "$ 0.072"
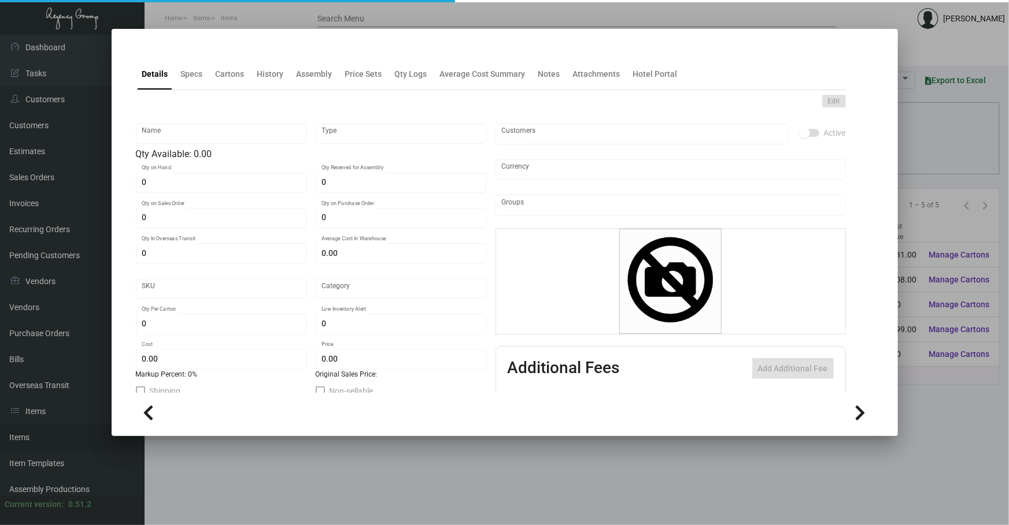
type input "$ 0.24"
type textarea "Key Holders: finished size 3.75x5, #80 Loop Straw cover stock, printing black i…"
checkbox input "true"
type input "United States Dollar $"
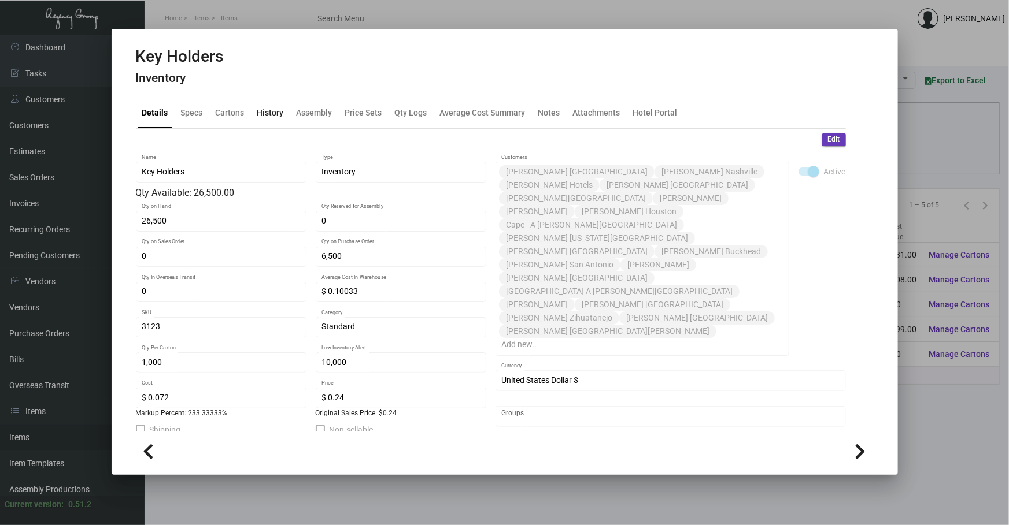
click at [272, 107] on div "History" at bounding box center [270, 112] width 27 height 12
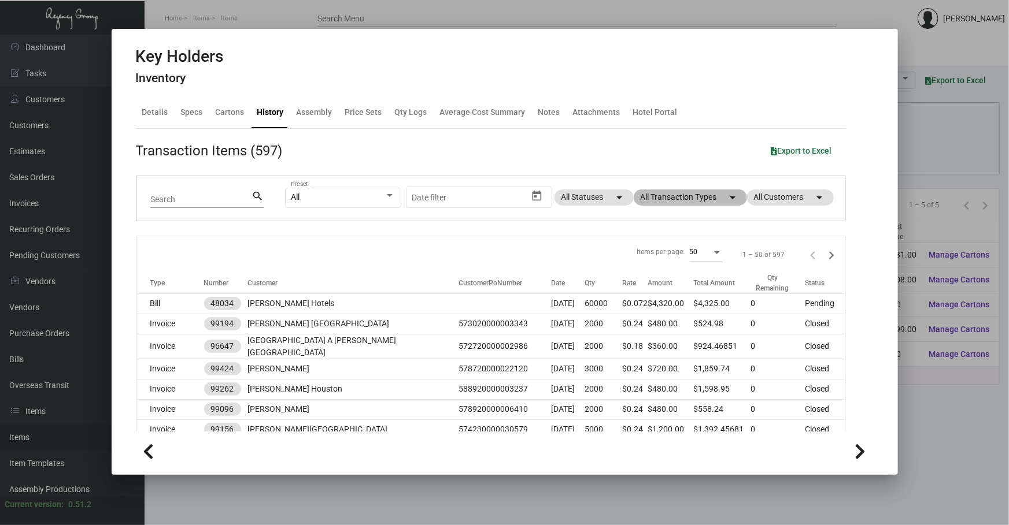
click at [335, 190] on mat-chip "All Transaction Types arrow_drop_down" at bounding box center [689, 198] width 113 height 16
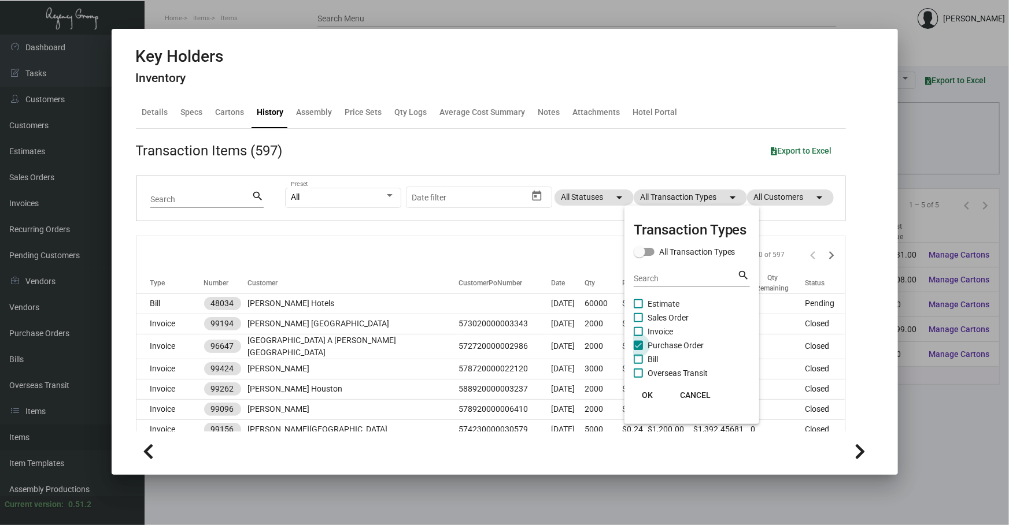
click at [335, 246] on span "Purchase Order" at bounding box center [675, 346] width 56 height 14
click at [335, 246] on input "Purchase Order" at bounding box center [638, 350] width 1 height 1
click at [335, 246] on span "Purchase Order" at bounding box center [675, 346] width 56 height 14
click at [335, 246] on input "Purchase Order" at bounding box center [638, 350] width 1 height 1
checkbox input "true"
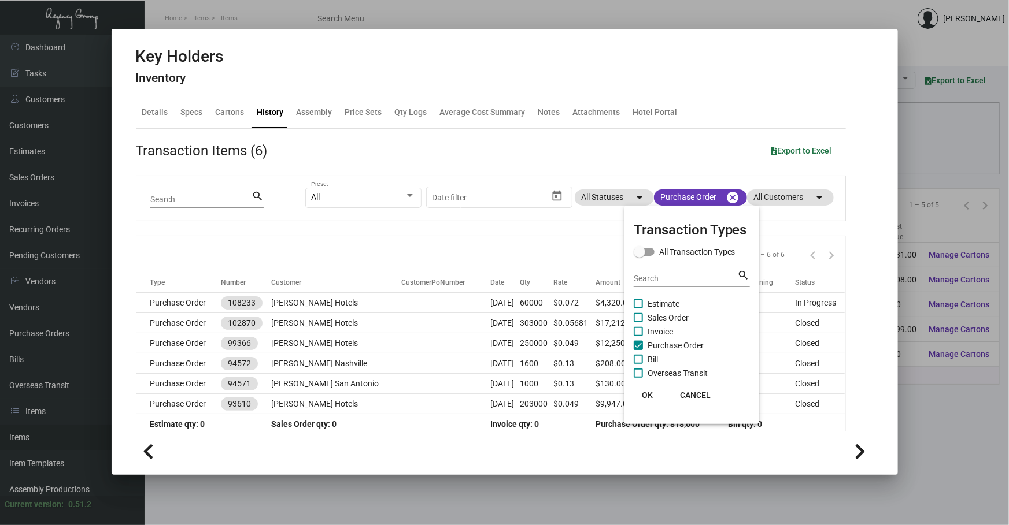
click at [335, 246] on div at bounding box center [504, 262] width 1009 height 525
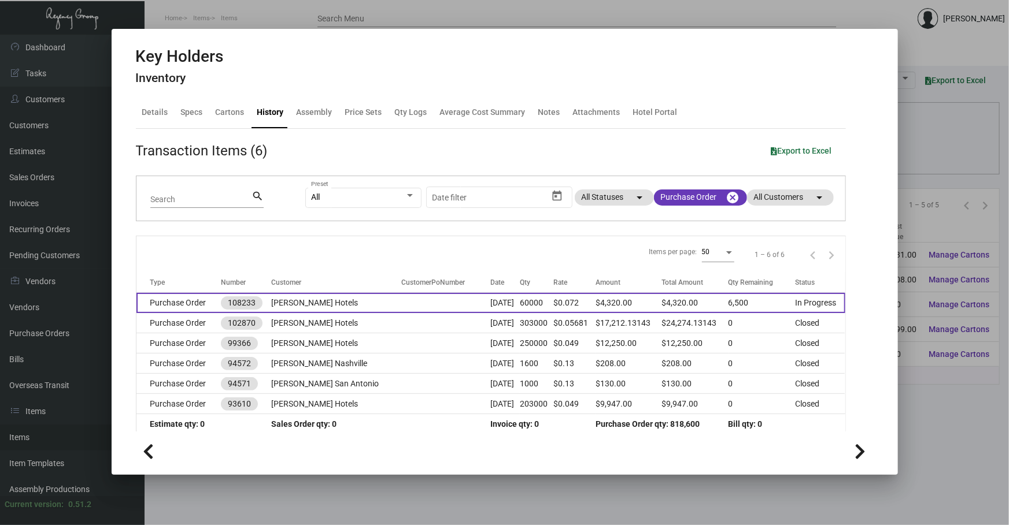
click at [335, 246] on td "Nov 7, 2024" at bounding box center [504, 303] width 29 height 20
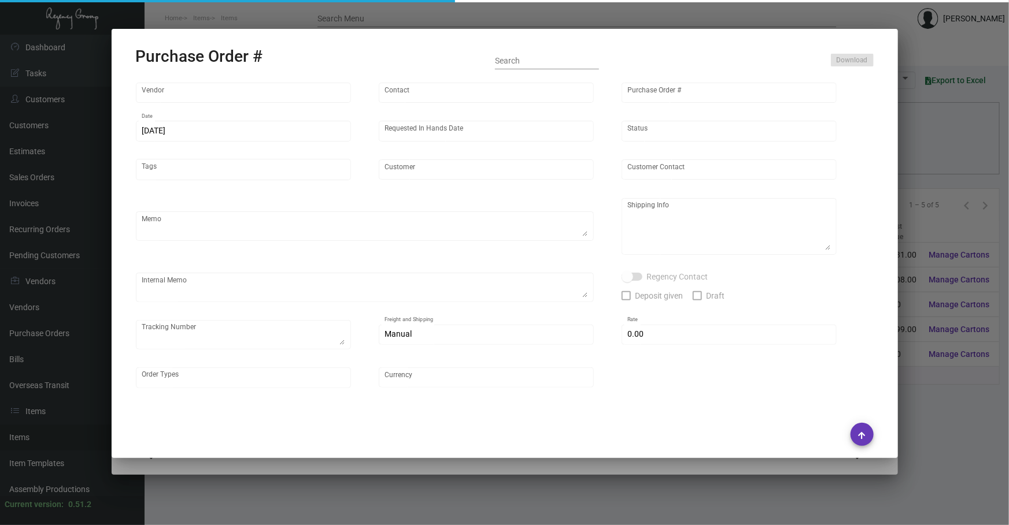
type input "Werner Printing"
type input "Bob Werner"
type input "108233"
type input "11/7/2024"
type input "12/13/2024"
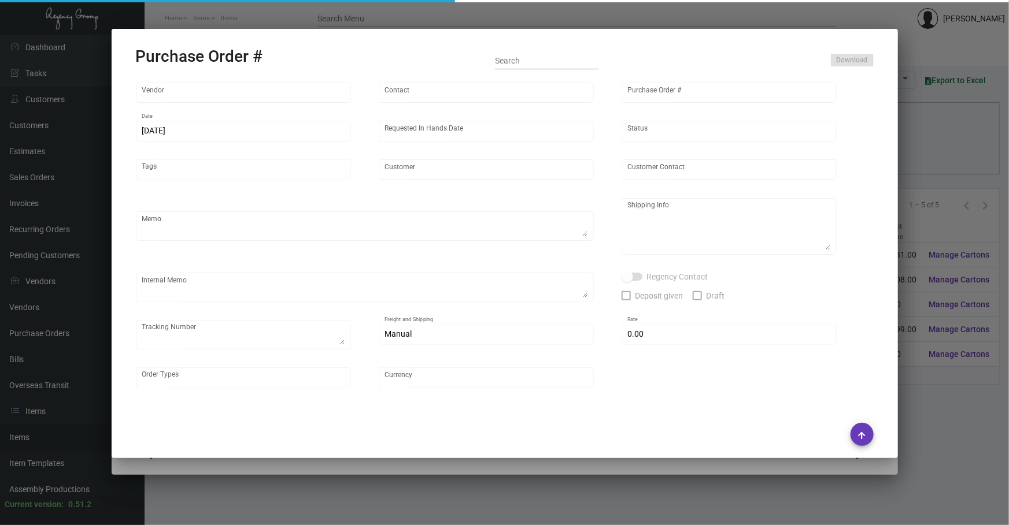
type input "[PERSON_NAME] Hotels"
type textarea "Reference quote dated 10/31/24. The color MUST be done correctly. Please send p…"
type textarea "Regency Group NJ - [PERSON_NAME] [STREET_ADDRESS]"
type textarea "@SH Please fulfill sales orders 164766/164986/165120 when vendor reaches out fo…"
checkbox input "true"
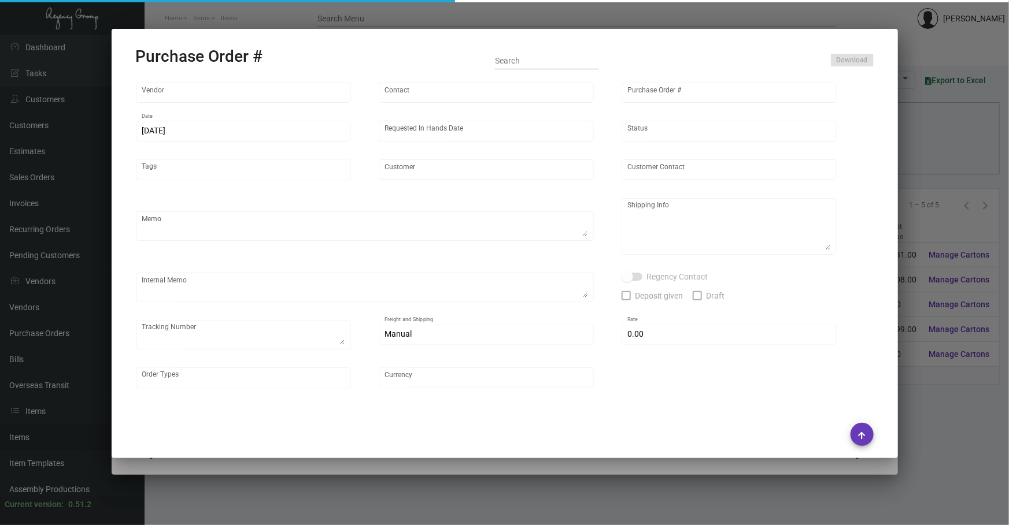
type input "$ 0.00"
type input "United States Dollar $"
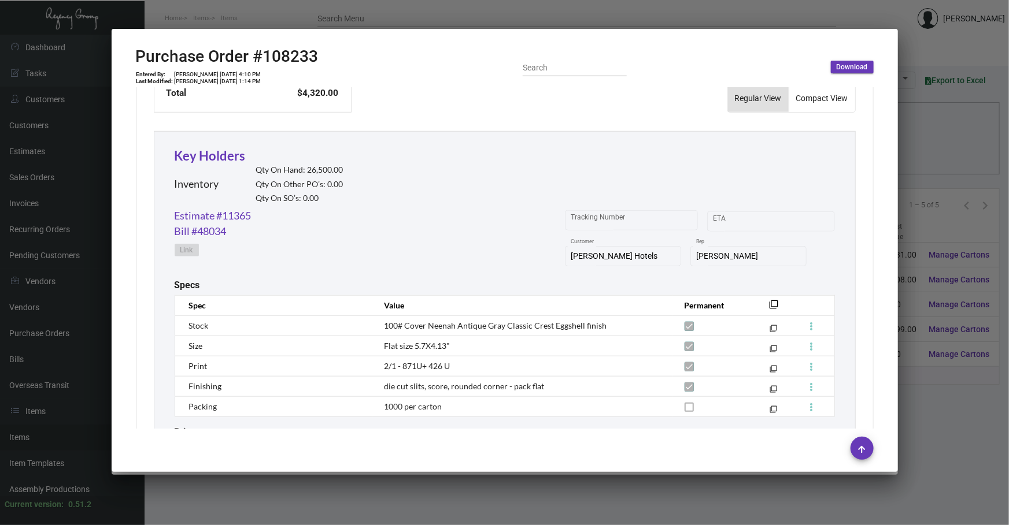
scroll to position [490, 0]
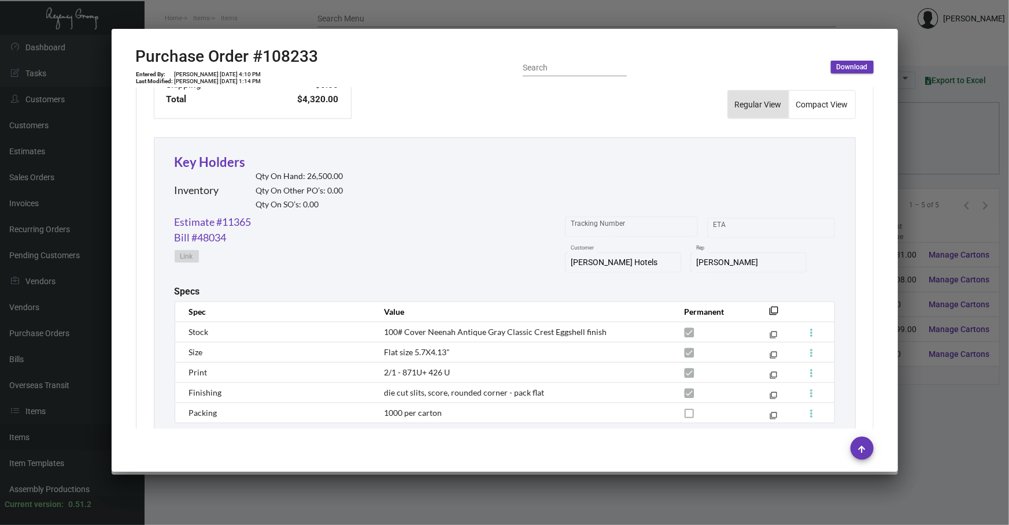
click at [335, 181] on div "Key Holders Inventory Qty On Hand: 26,500.00 Qty On Other PO’s: 0.00 Qty On SO’…" at bounding box center [505, 321] width 702 height 367
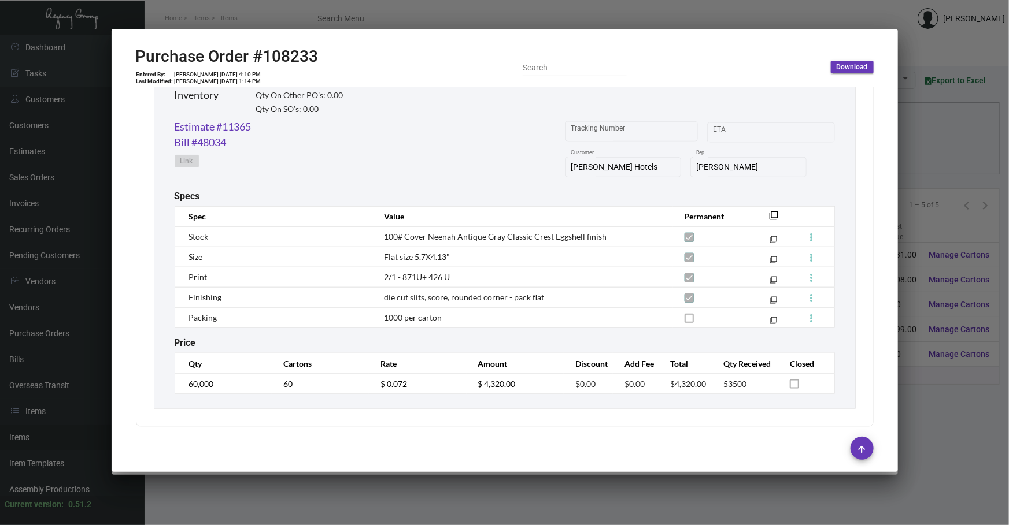
scroll to position [587, 0]
click at [335, 213] on mat-icon "filter_none" at bounding box center [773, 217] width 9 height 9
click at [247, 117] on link "Estimate #11365" at bounding box center [213, 125] width 77 height 16
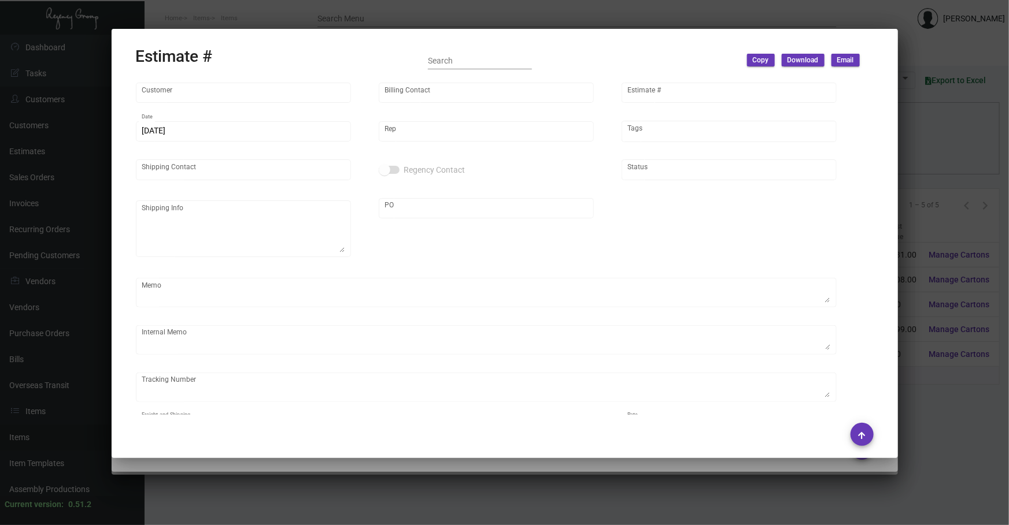
type input "[PERSON_NAME] Hotels"
type input "C/O Hyatt Hotels"
type input "11365"
type input "11/5/2024"
type input "[PERSON_NAME]"
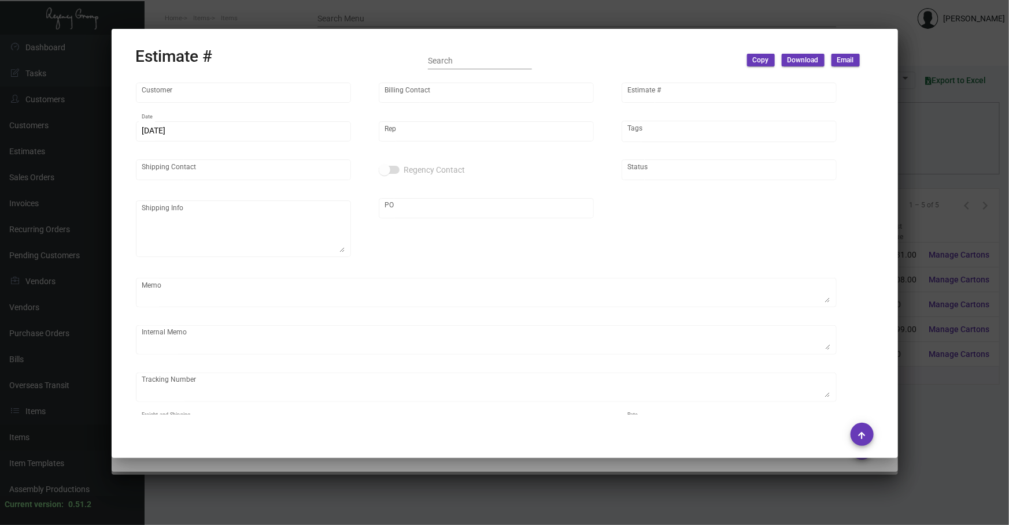
type input "C/O Hyatt Hotels"
type input "United States Dollar $"
type input "$ 0.00"
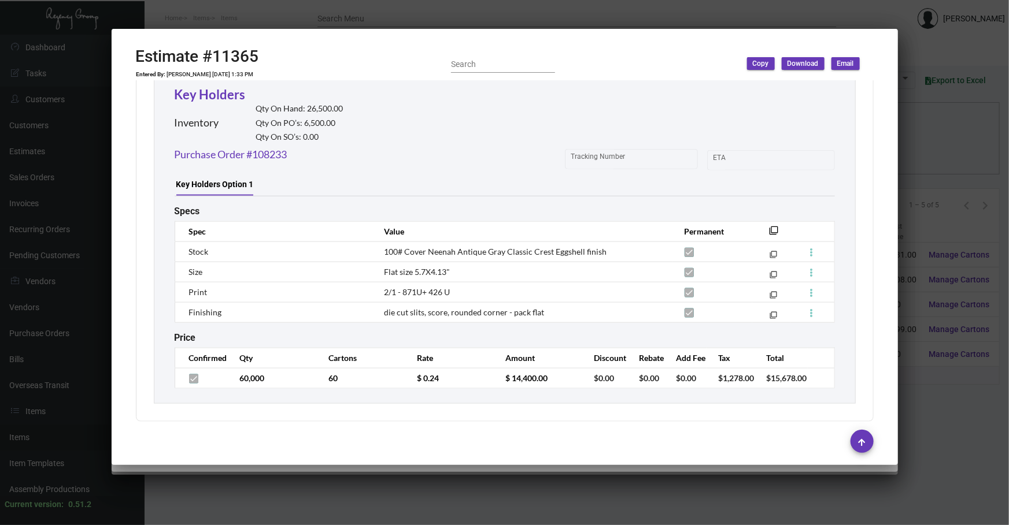
scroll to position [649, 0]
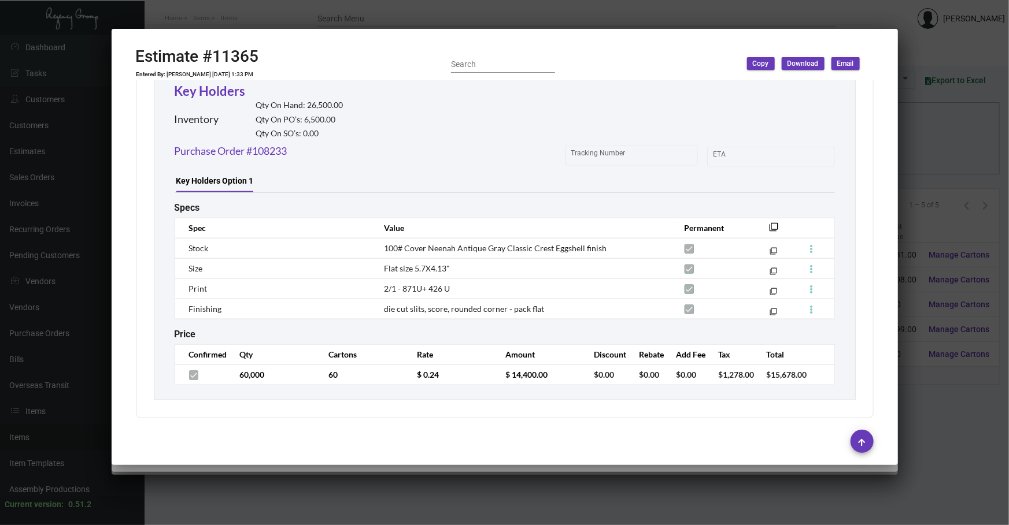
click at [335, 246] on div at bounding box center [504, 262] width 1009 height 525
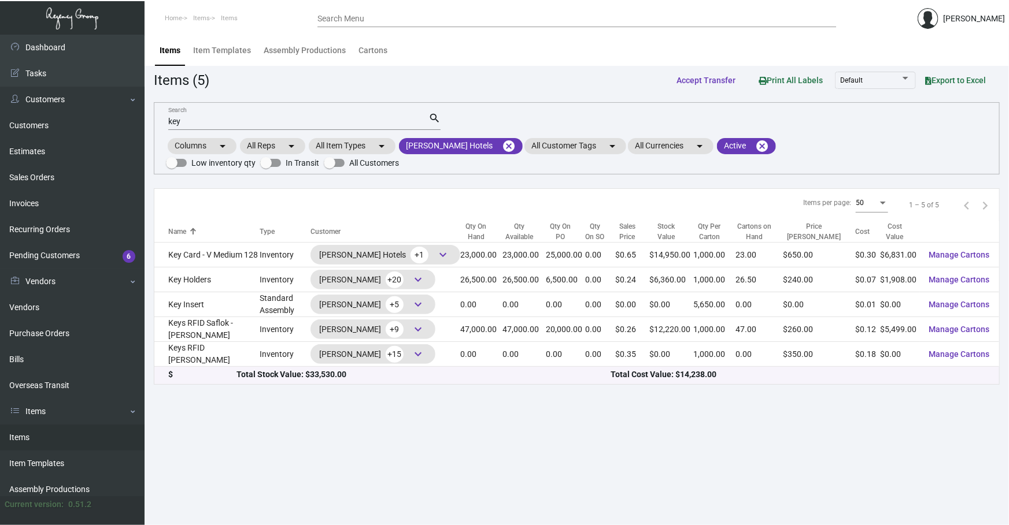
click at [335, 246] on main "Items Item Templates Assembly Productions Cartons Items (5) Accept Transfer Pri…" at bounding box center [577, 280] width 864 height 491
drag, startPoint x: 292, startPoint y: 118, endPoint x: 0, endPoint y: 54, distance: 298.7
click at [0, 54] on div "Dashboard Dashboard Tasks Customers Customers Estimates Sales Orders Invoices R…" at bounding box center [504, 280] width 1009 height 491
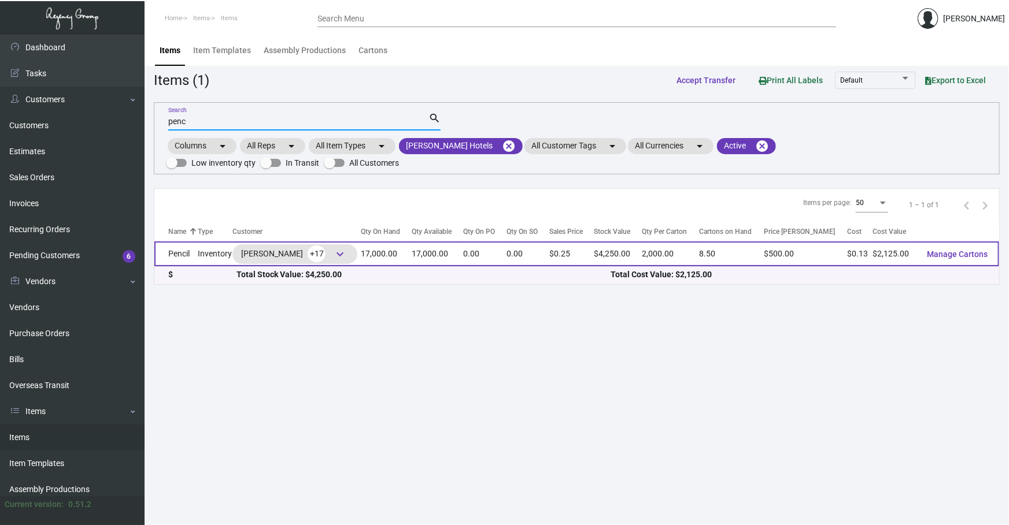
type input "penc"
click at [188, 246] on td "Pencil" at bounding box center [175, 254] width 43 height 25
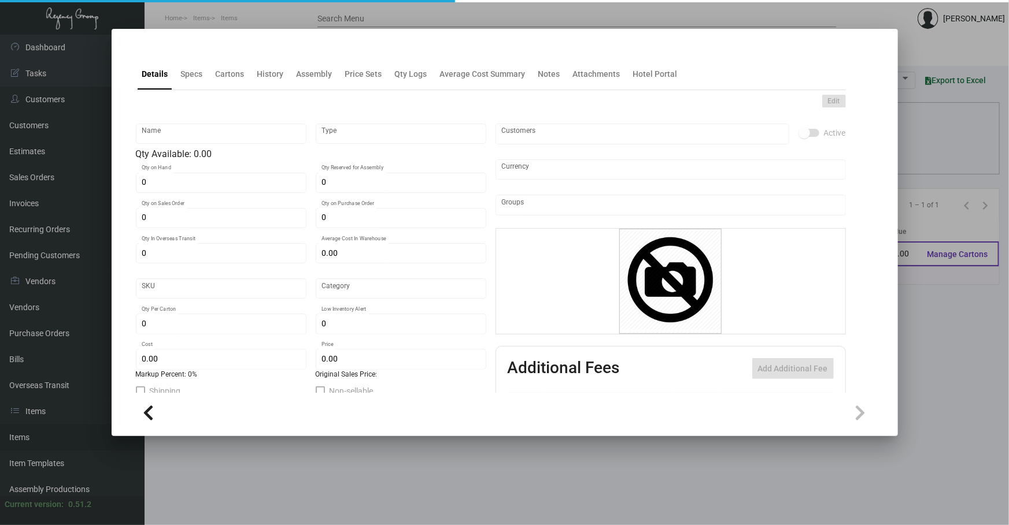
type input "Pencil"
type input "Inventory"
type input "17,000"
type input "$ 0.12469"
type input "3158"
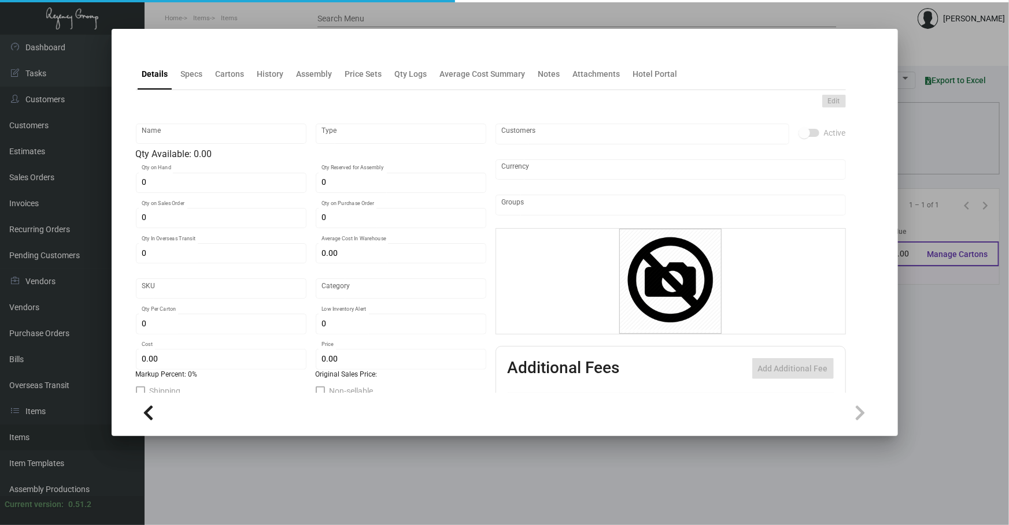
type input "Standard"
type input "2,000"
type input "4,000"
type input "$ 0.125"
type input "$ 0.25"
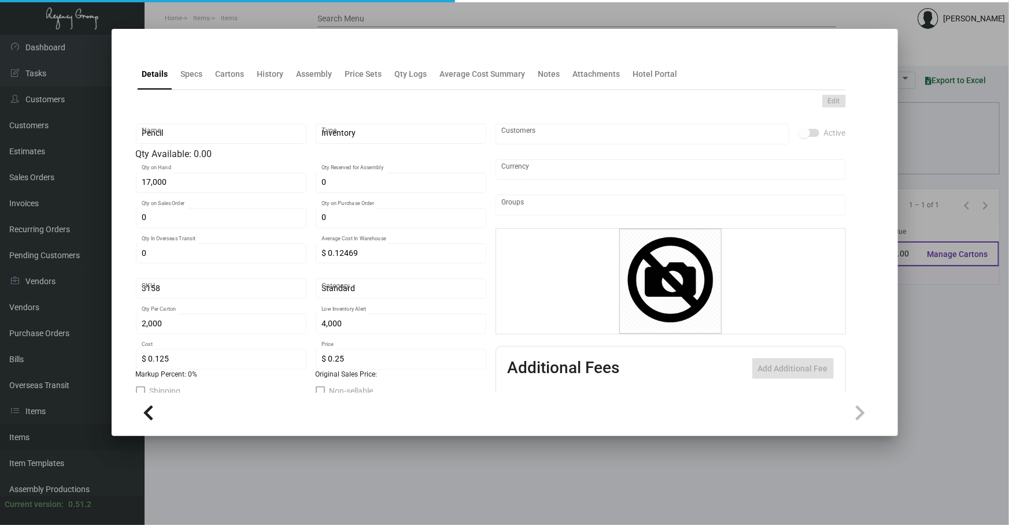
type textarea "Wooden Kraft Pencil: Standard size, wooden Kraft stock, sharpened, black top an…"
checkbox input "true"
type input "United States Dollar $"
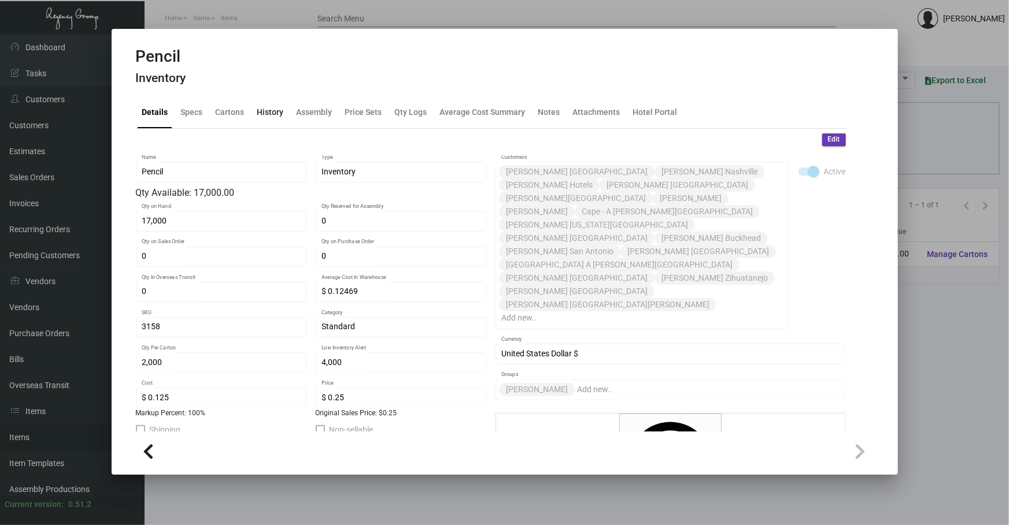
click at [266, 110] on div "History" at bounding box center [270, 112] width 27 height 12
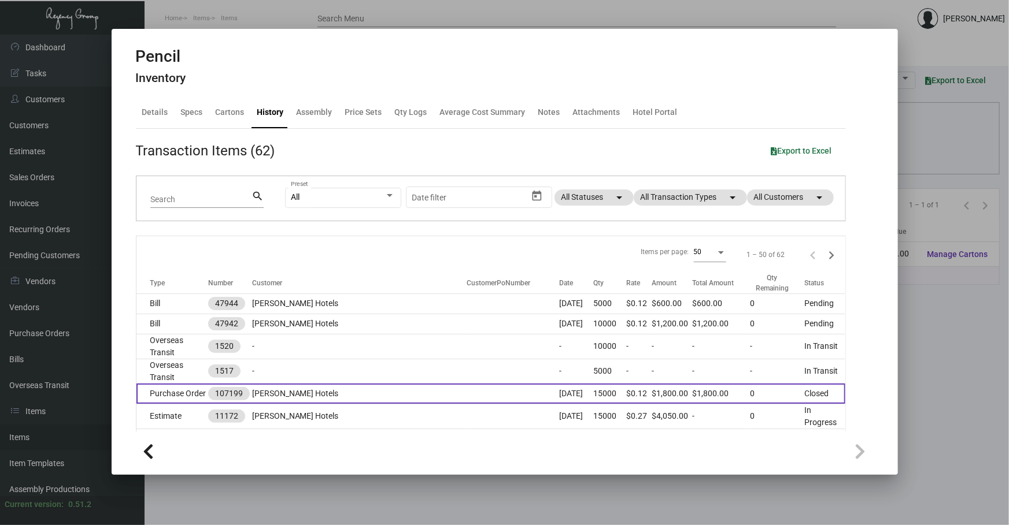
click at [335, 246] on td at bounding box center [512, 394] width 92 height 20
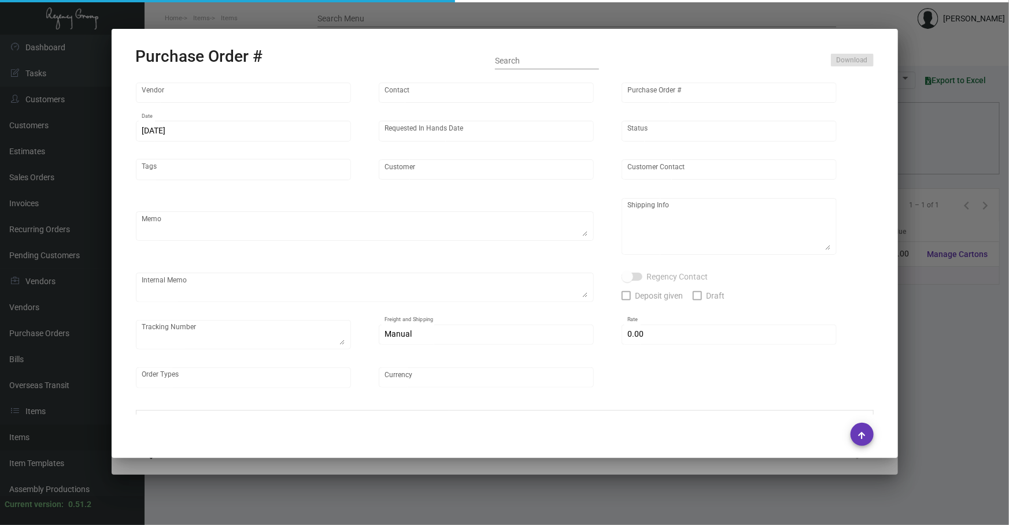
type input "Prostar - Pens"
type input "Elsie Jiang"
type input "107199"
type input "9/4/2024"
type input "10/10/2024"
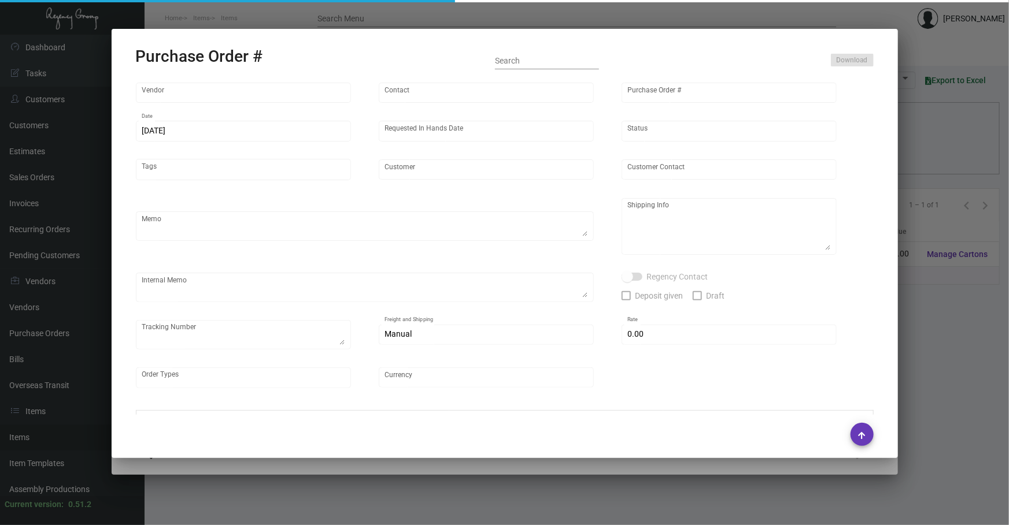
type input "[PERSON_NAME] Hotels"
type textarea "Please ship by boat to our NJ warehouse."
type textarea "Regency Group NJ - [PERSON_NAME] [STREET_ADDRESS]"
checkbox input "true"
type input "$ 0.00"
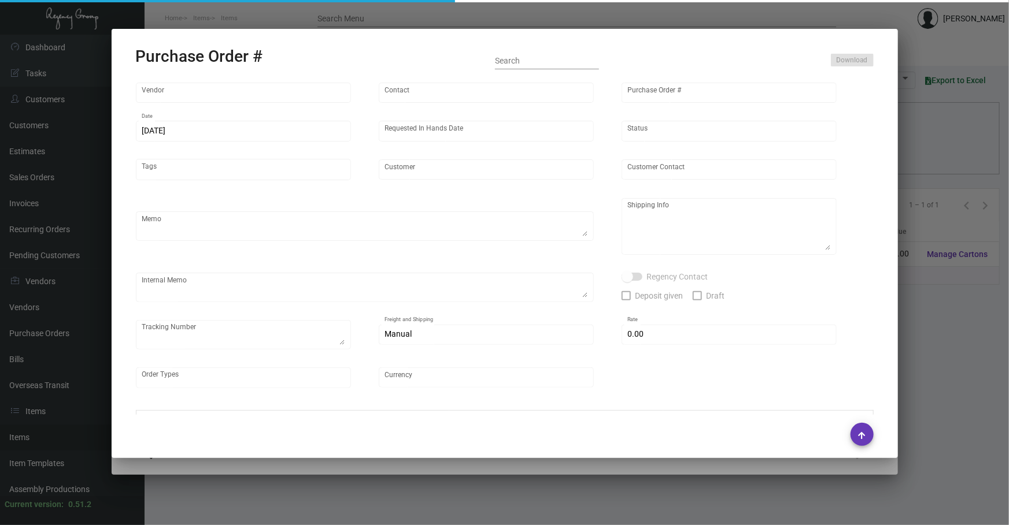
type input "United States Dollar $"
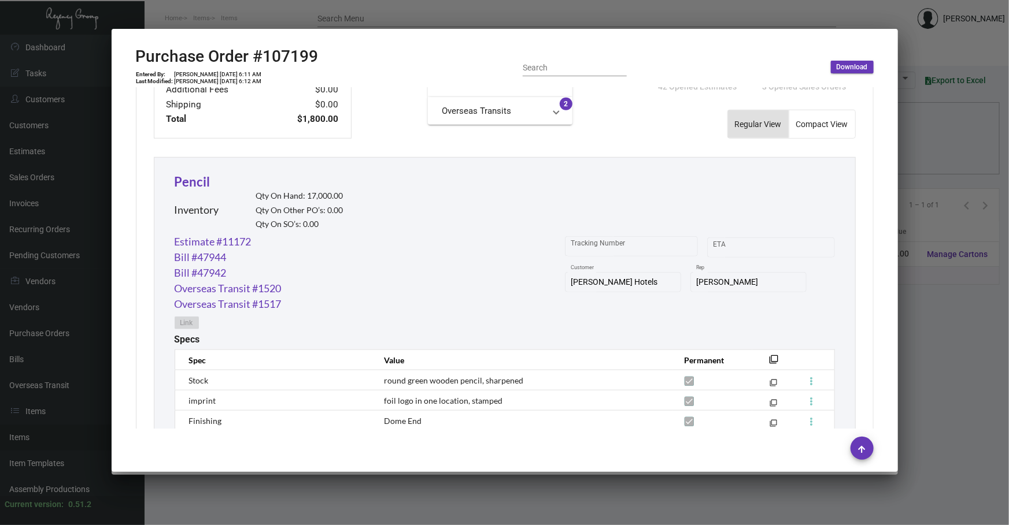
scroll to position [473, 0]
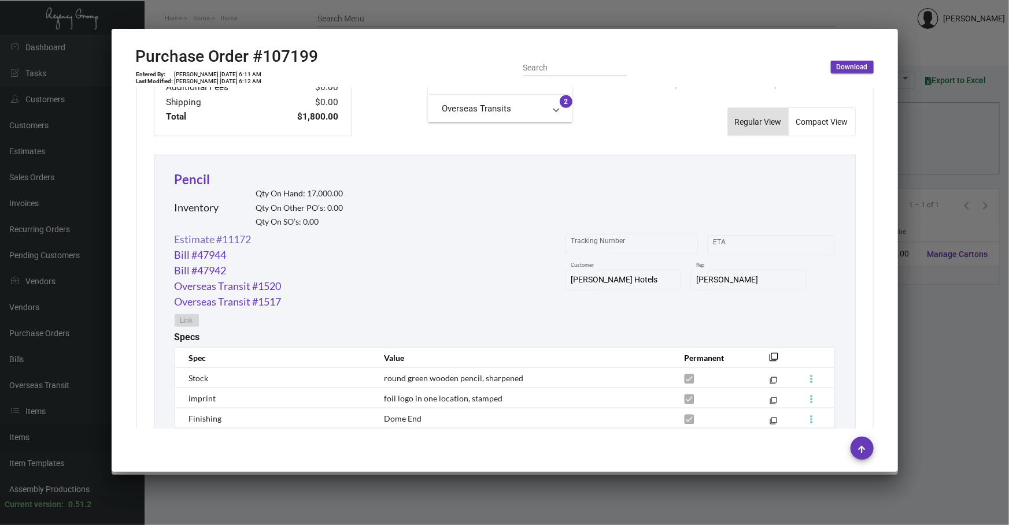
click at [232, 238] on link "Estimate #11172" at bounding box center [213, 240] width 77 height 16
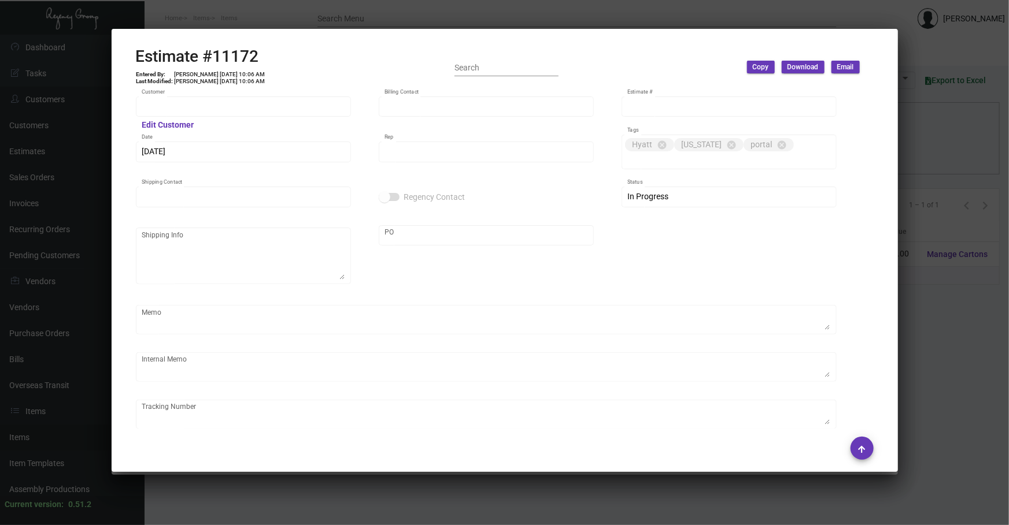
type input "[PERSON_NAME] Hotels"
type input "C/O Hyatt Hotels"
type input "11172"
type input "8/22/2024"
type input "[PERSON_NAME]"
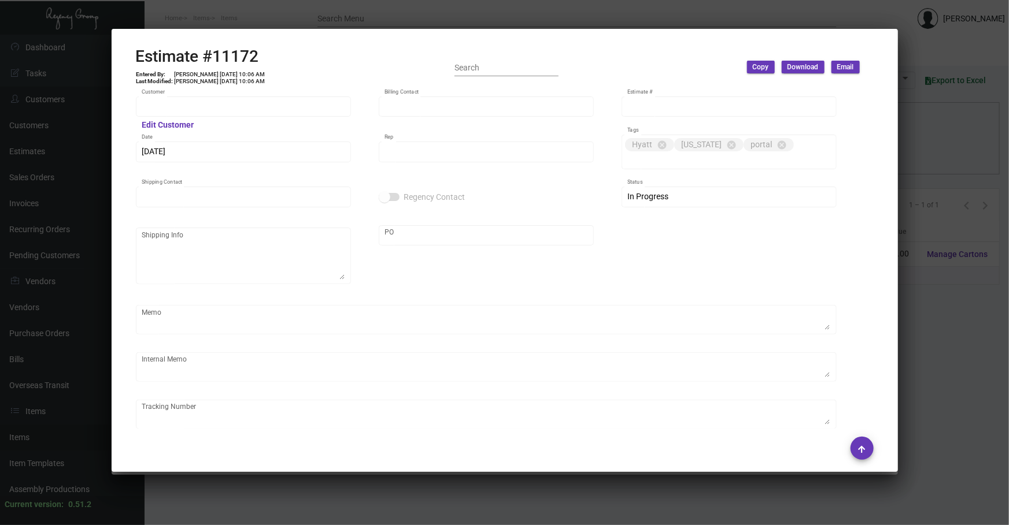
type input "C/O Hyatt Hotels"
type input "United States Dollar $"
type input "$ 0.00"
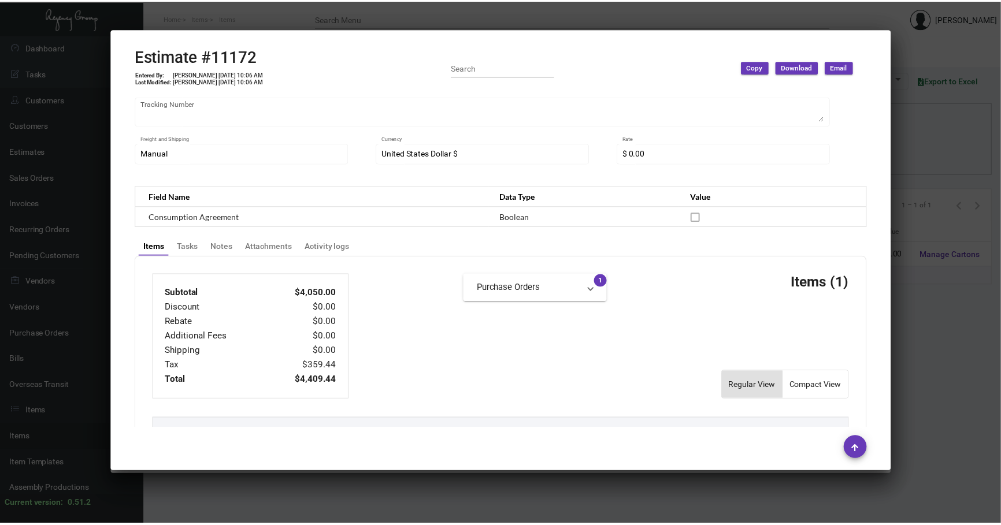
scroll to position [301, 0]
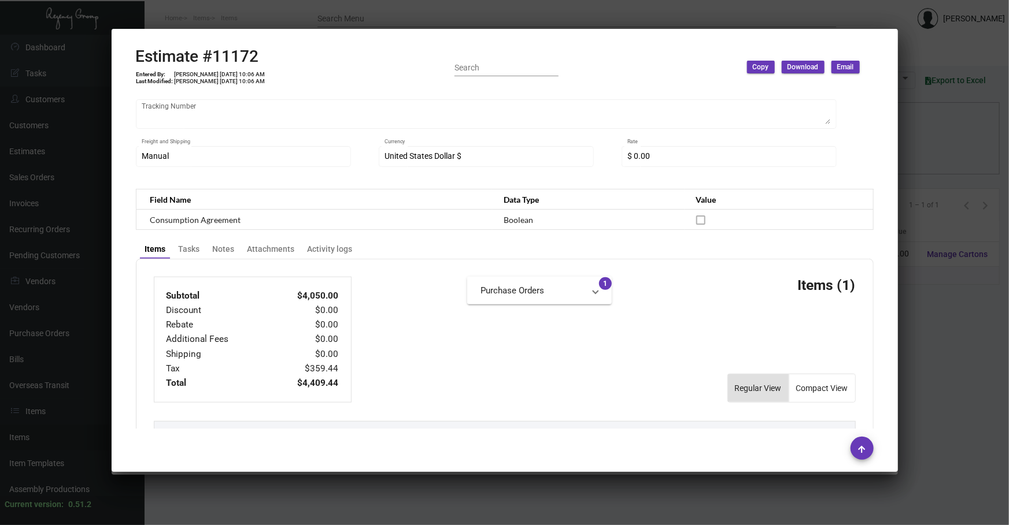
click at [335, 246] on div at bounding box center [504, 262] width 1009 height 525
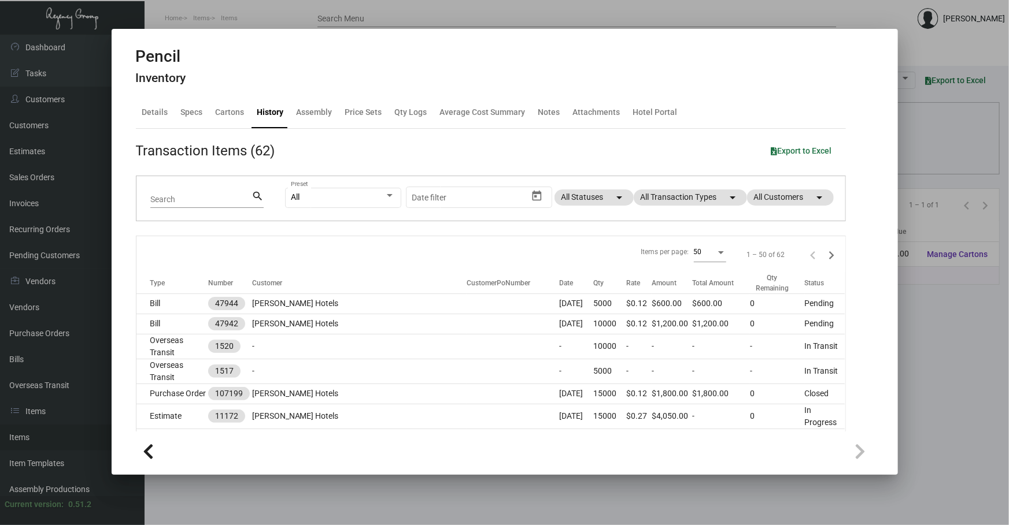
click at [298, 246] on div at bounding box center [504, 262] width 1009 height 525
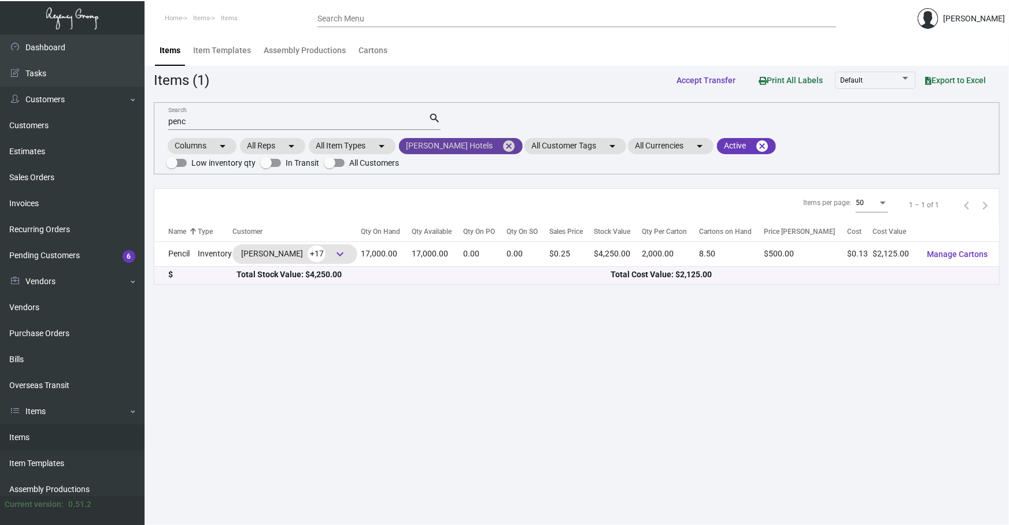
click at [335, 144] on mat-icon "cancel" at bounding box center [509, 146] width 14 height 14
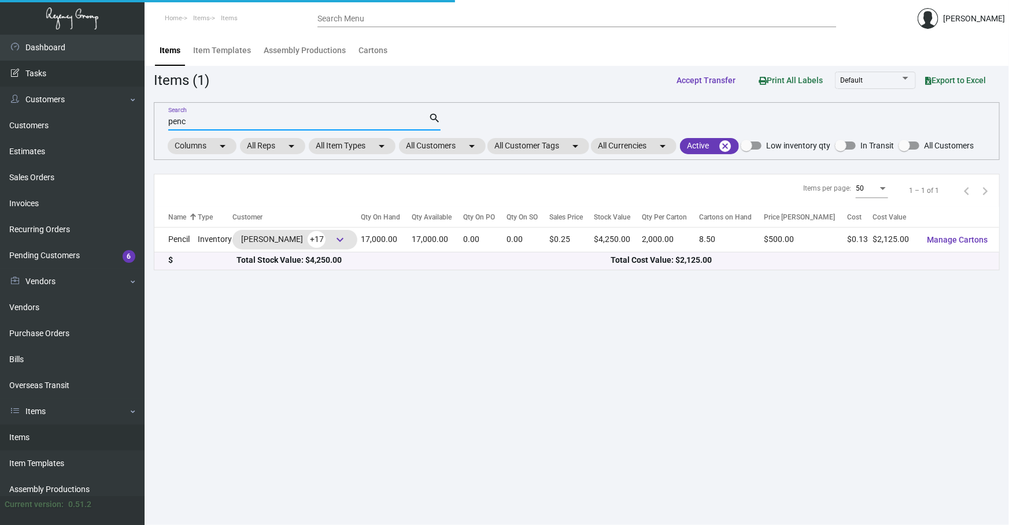
drag, startPoint x: 79, startPoint y: 118, endPoint x: 0, endPoint y: 69, distance: 93.2
click at [0, 116] on div "Dashboard Dashboard Tasks Customers Customers Estimates Sales Orders Invoices R…" at bounding box center [504, 280] width 1009 height 491
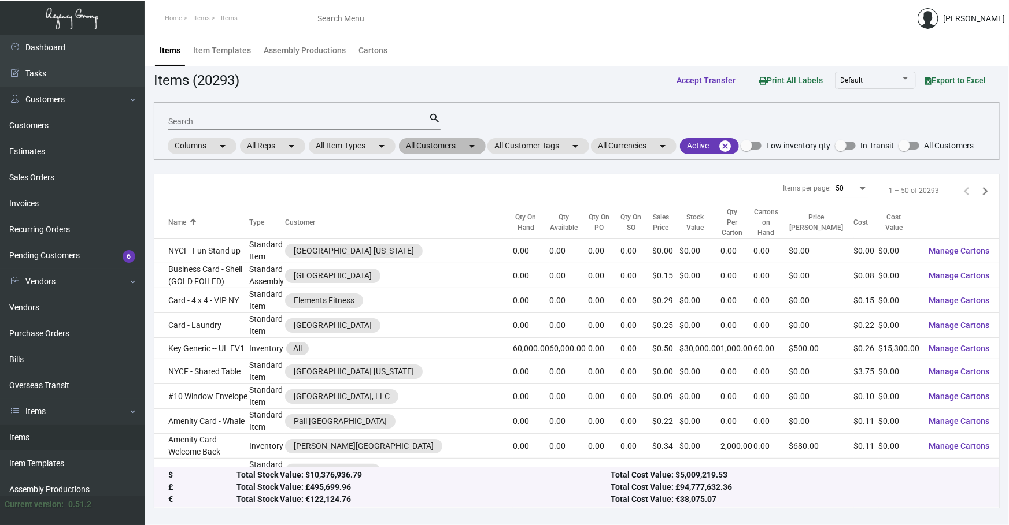
click at [335, 146] on mat-chip "All Customers arrow_drop_down" at bounding box center [442, 146] width 87 height 16
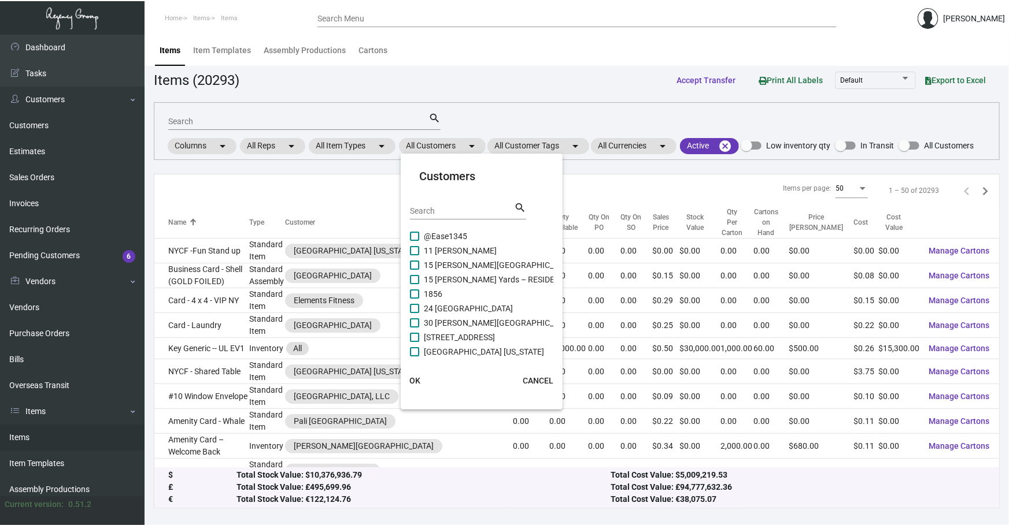
click at [335, 207] on input "Search" at bounding box center [462, 211] width 104 height 9
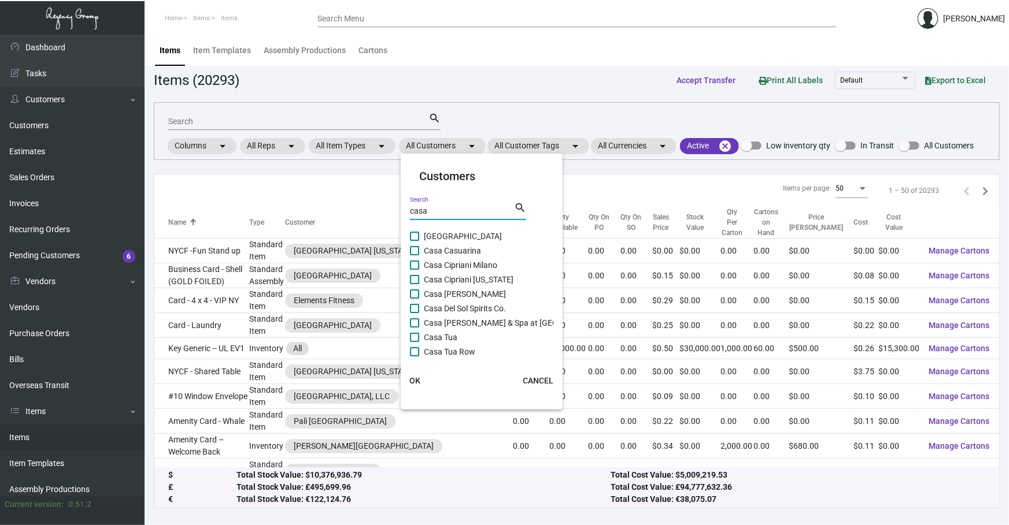
type input "casa"
click at [335, 246] on span "Casa Cipriani [US_STATE]" at bounding box center [469, 280] width 90 height 14
click at [335, 246] on input "Casa Cipriani [US_STATE]" at bounding box center [414, 284] width 1 height 1
checkbox input "true"
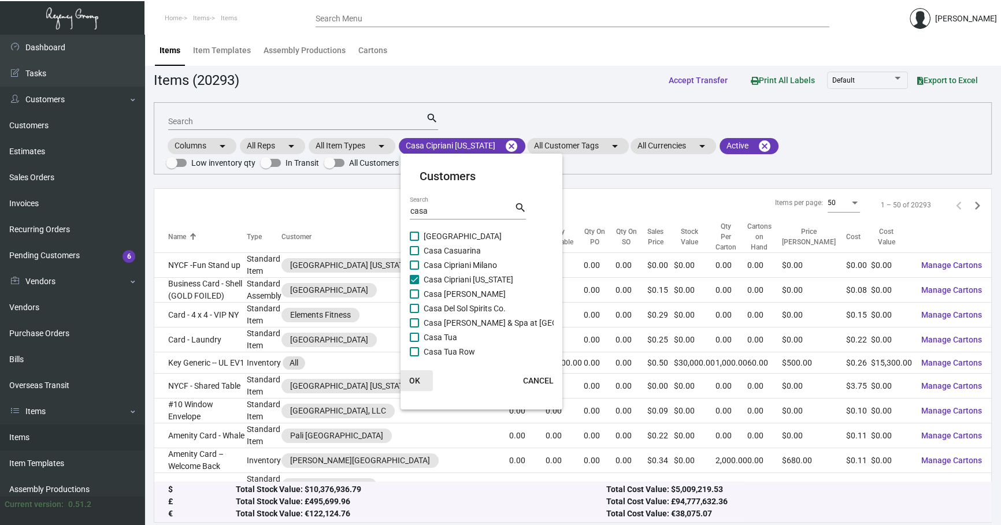
click at [335, 246] on span "OK" at bounding box center [414, 380] width 11 height 9
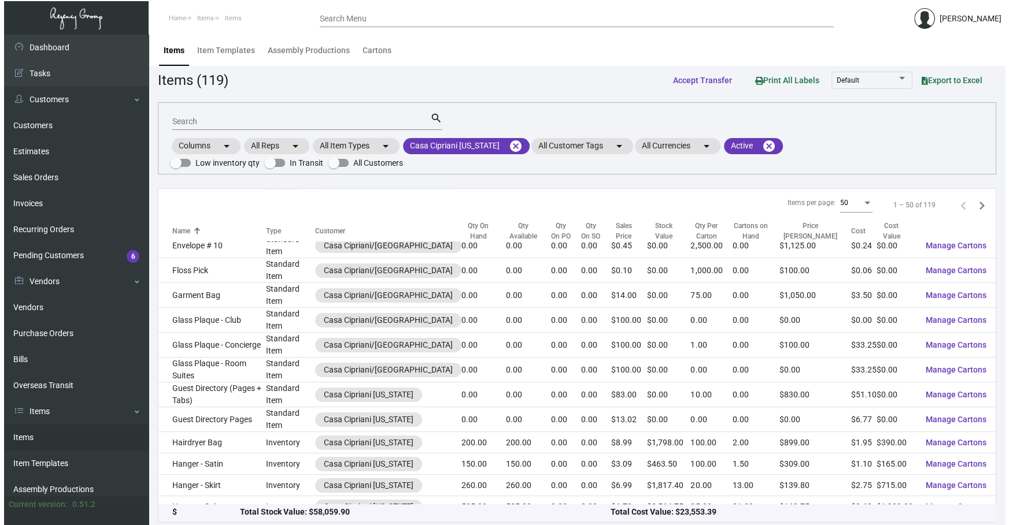
scroll to position [613, 0]
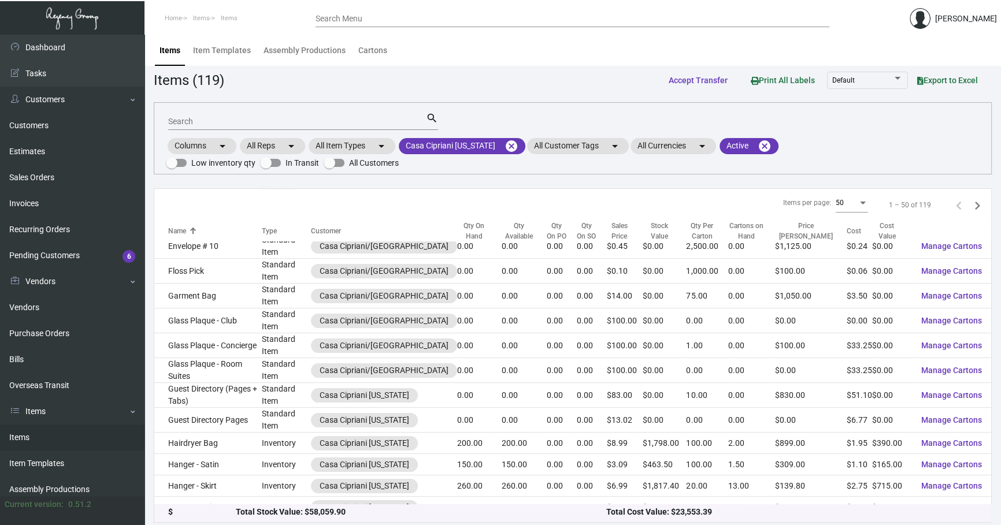
click at [233, 116] on div "Search" at bounding box center [297, 121] width 258 height 18
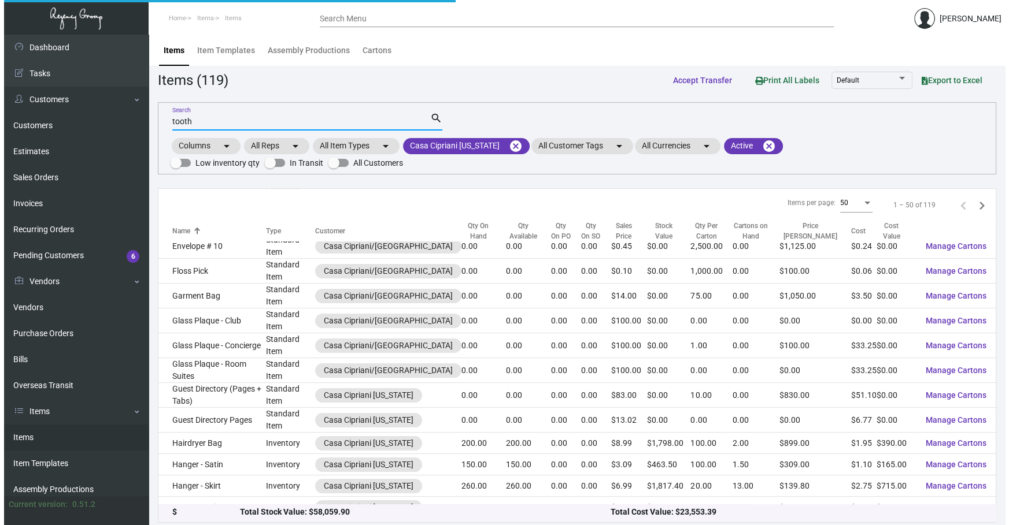
scroll to position [0, 0]
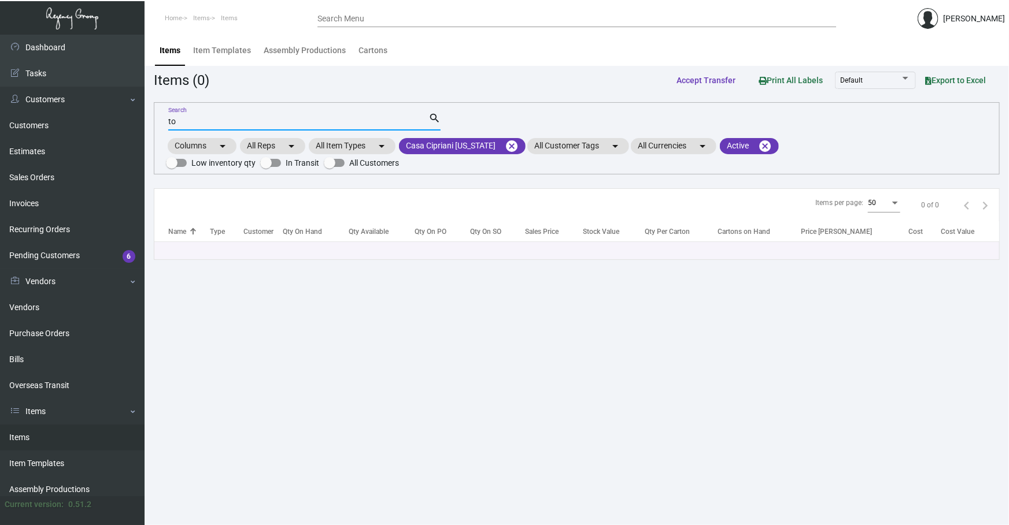
type input "t"
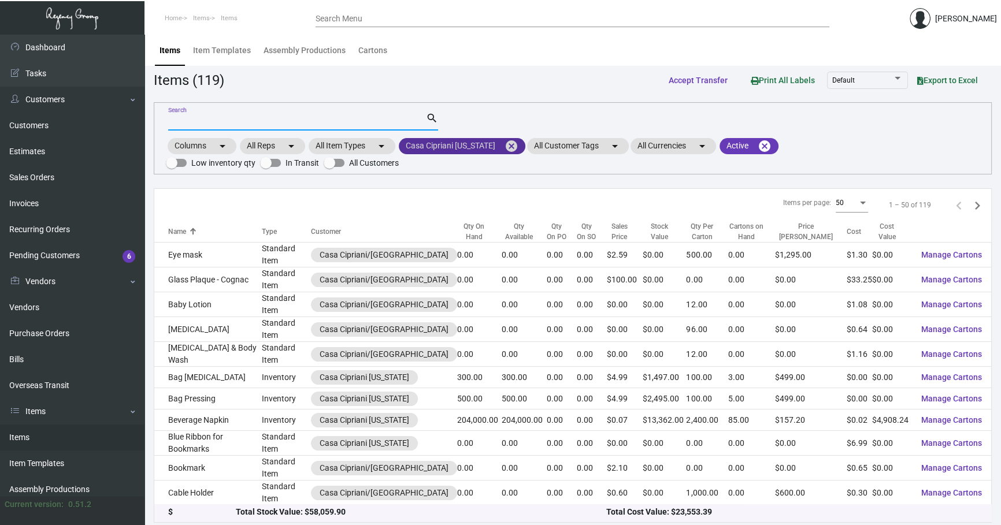
click at [335, 145] on mat-icon "cancel" at bounding box center [512, 146] width 14 height 14
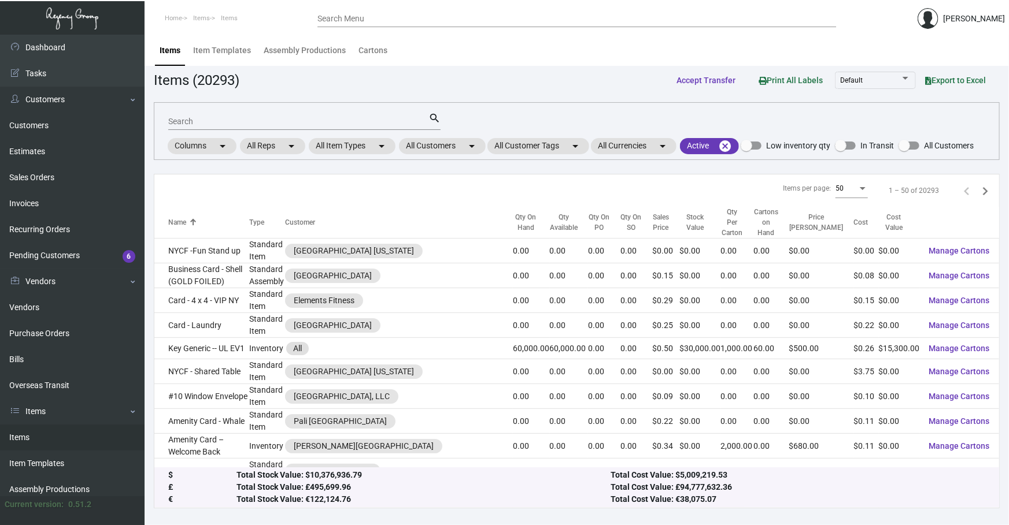
click at [335, 124] on input "Search" at bounding box center [298, 121] width 260 height 9
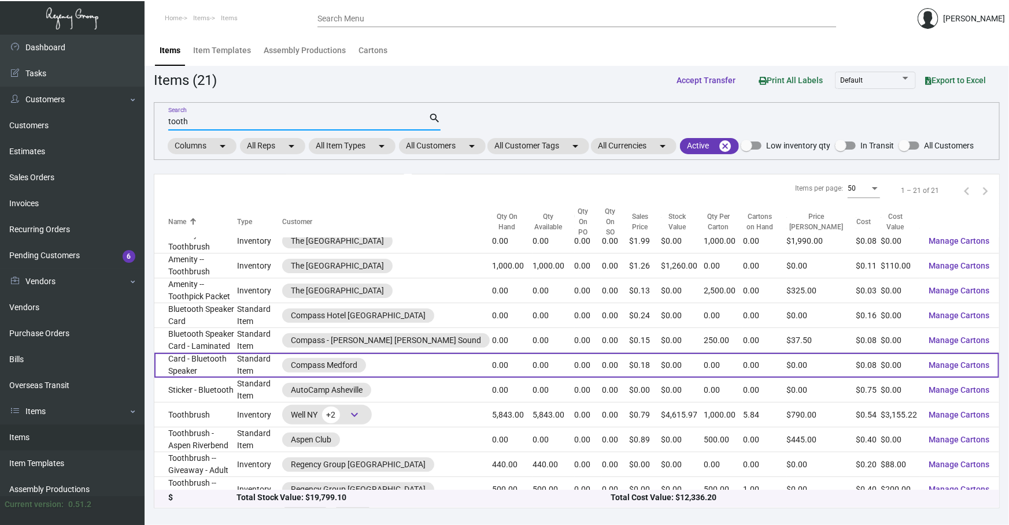
scroll to position [227, 0]
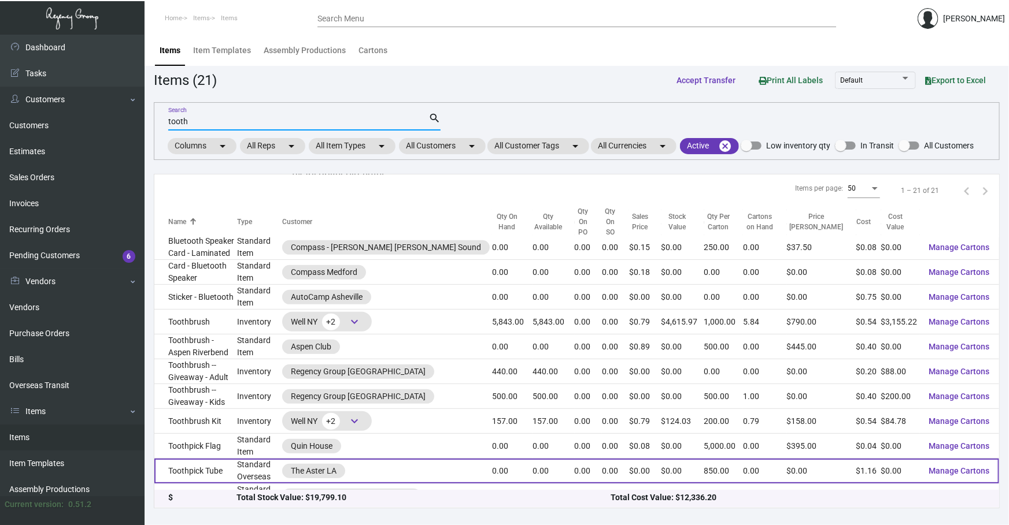
type input "tooth"
click at [219, 246] on td "Toothpick Tube" at bounding box center [195, 471] width 83 height 25
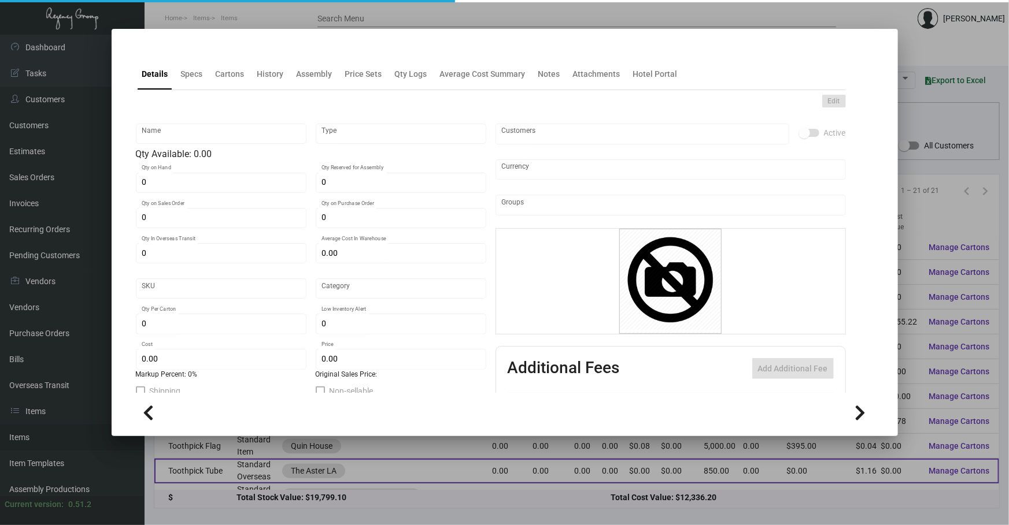
type input "Toothpick Tube"
type input "Standard Overseas"
type input "$ 1.16"
type input "Aster1717-Toothpick Packet-51"
type input "Standard"
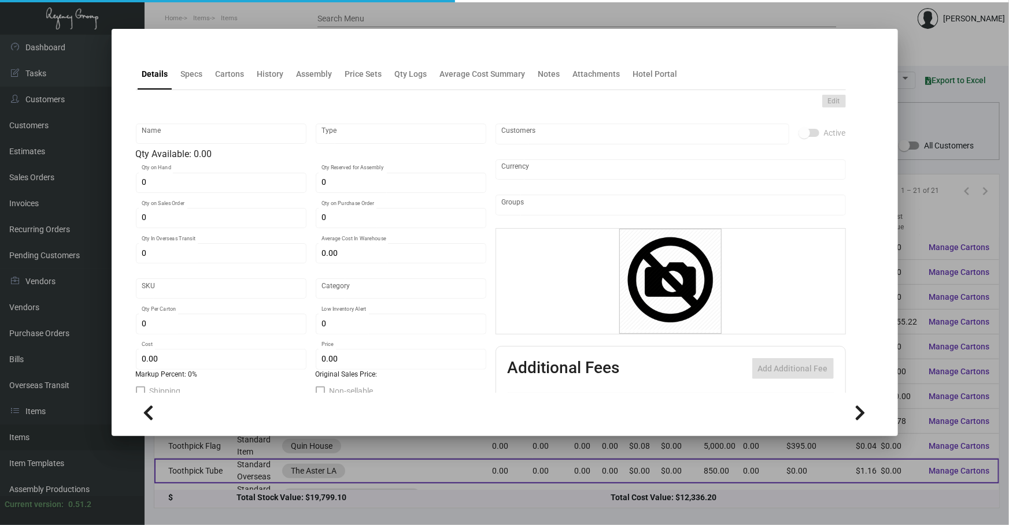
type input "850"
type input "$ 1.16"
type input "$ 0.00"
checkbox input "true"
type input "United States Dollar $"
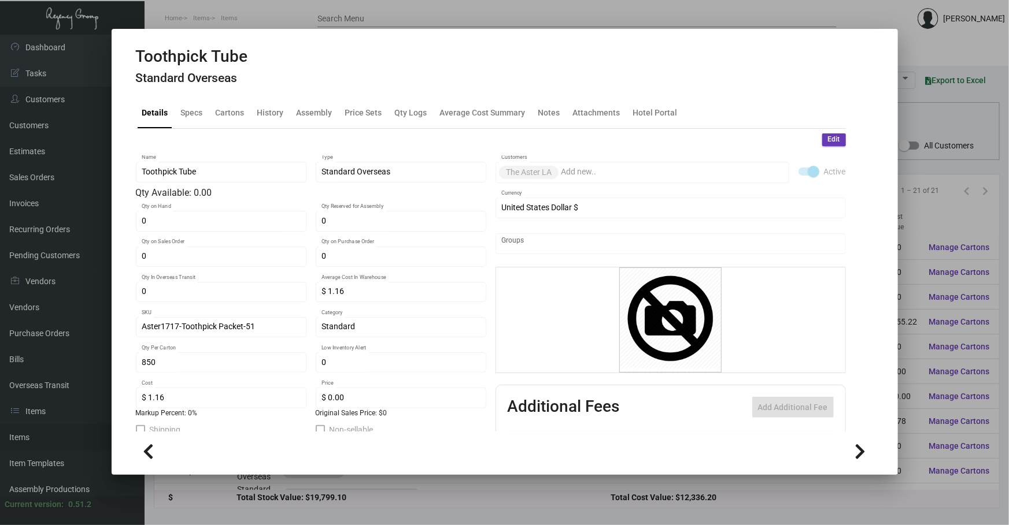
click at [335, 246] on div at bounding box center [504, 262] width 1009 height 525
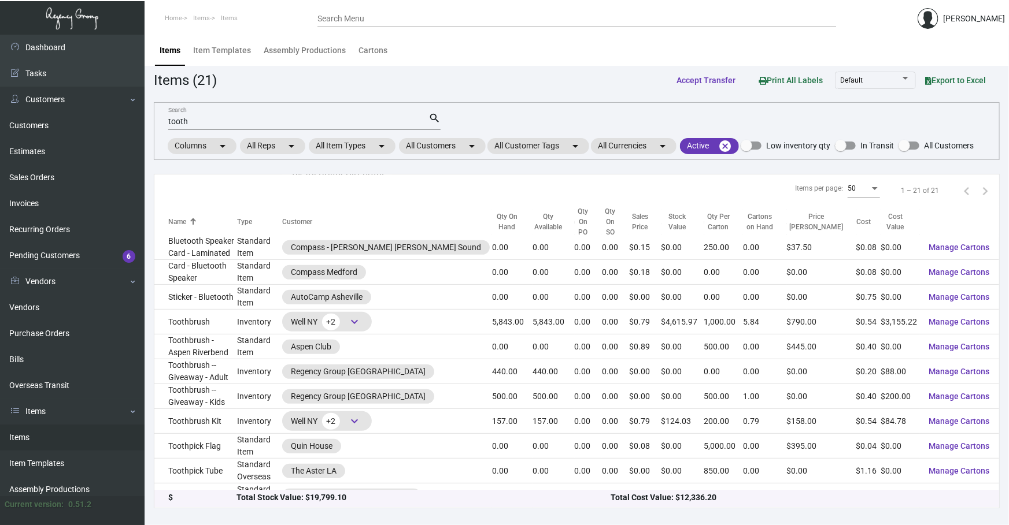
click at [234, 115] on div "tooth Search" at bounding box center [298, 121] width 260 height 18
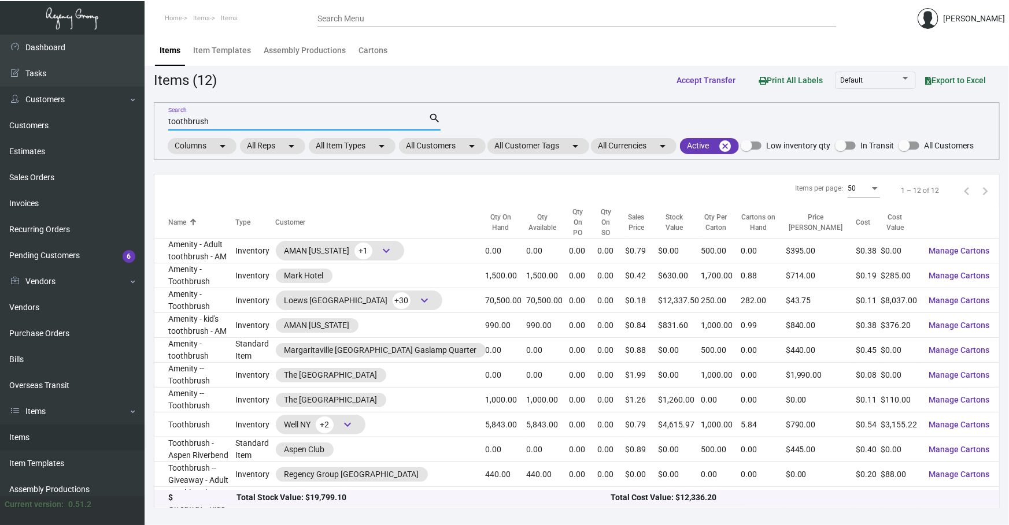
type input "toothbrush"
drag, startPoint x: 291, startPoint y: 123, endPoint x: 0, endPoint y: 123, distance: 291.3
click at [55, 123] on div "Dashboard Dashboard Tasks Customers Customers Estimates Sales Orders Invoices R…" at bounding box center [504, 280] width 1009 height 491
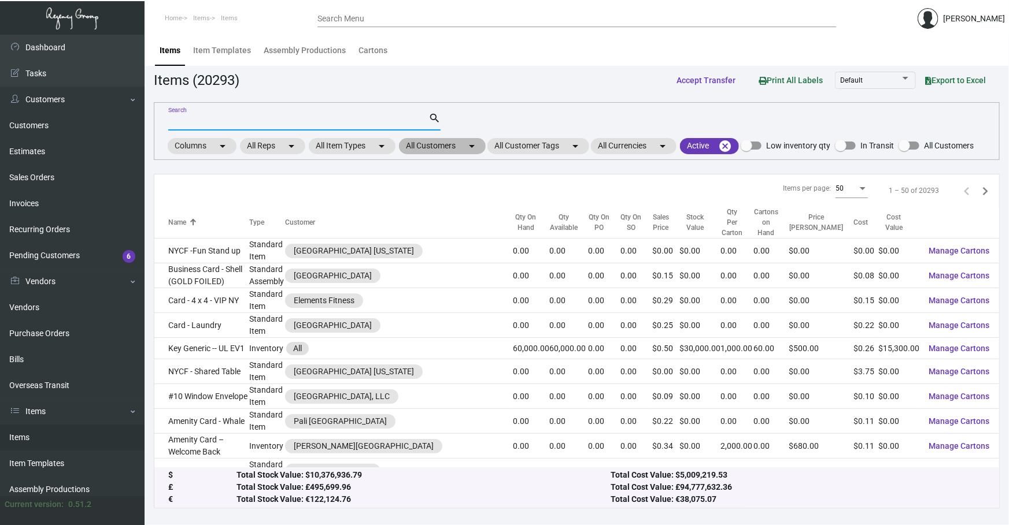
click at [335, 150] on mat-chip "All Customers arrow_drop_down" at bounding box center [442, 146] width 87 height 16
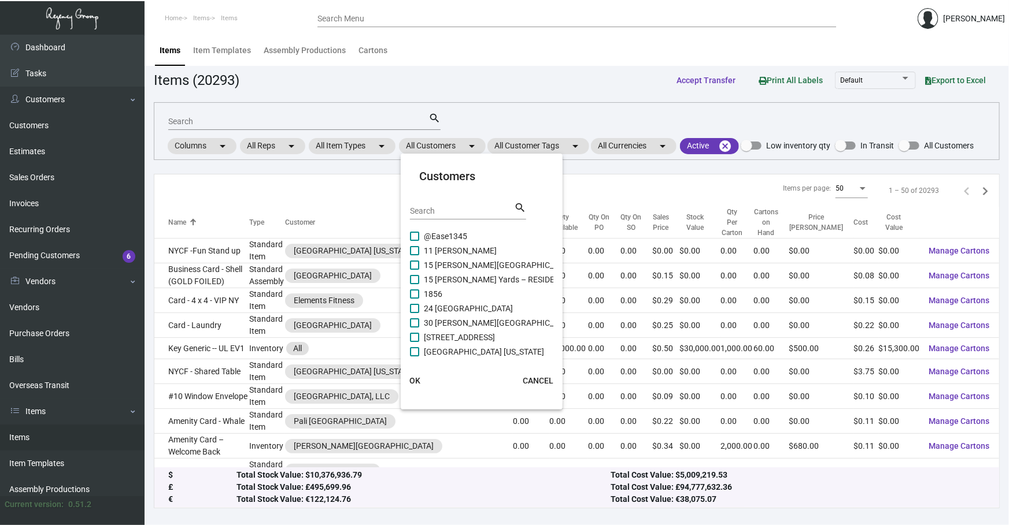
click at [335, 211] on input "Search" at bounding box center [462, 211] width 104 height 9
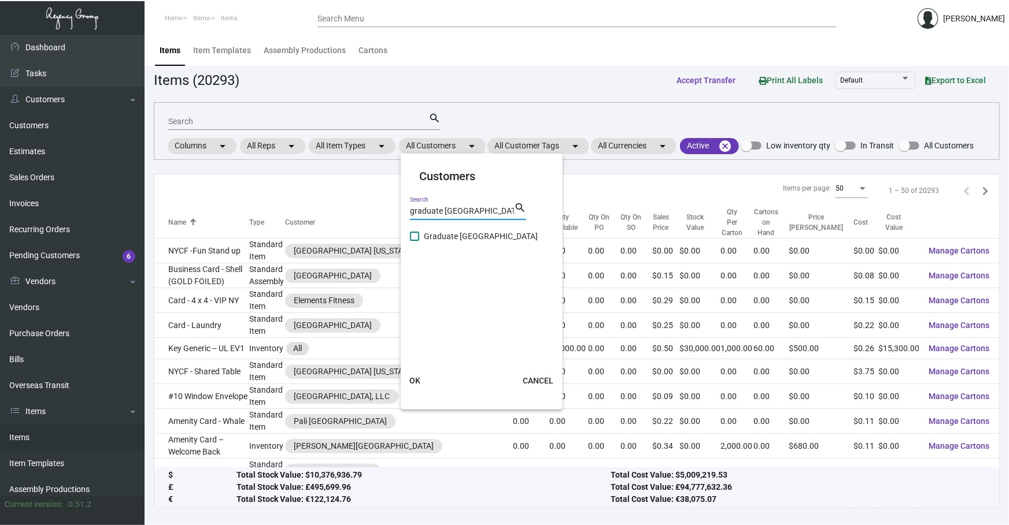
type input "graduate nashville"
click at [335, 238] on span "Graduate Nashville" at bounding box center [481, 236] width 114 height 14
click at [335, 241] on input "Graduate Nashville" at bounding box center [414, 241] width 1 height 1
checkbox input "true"
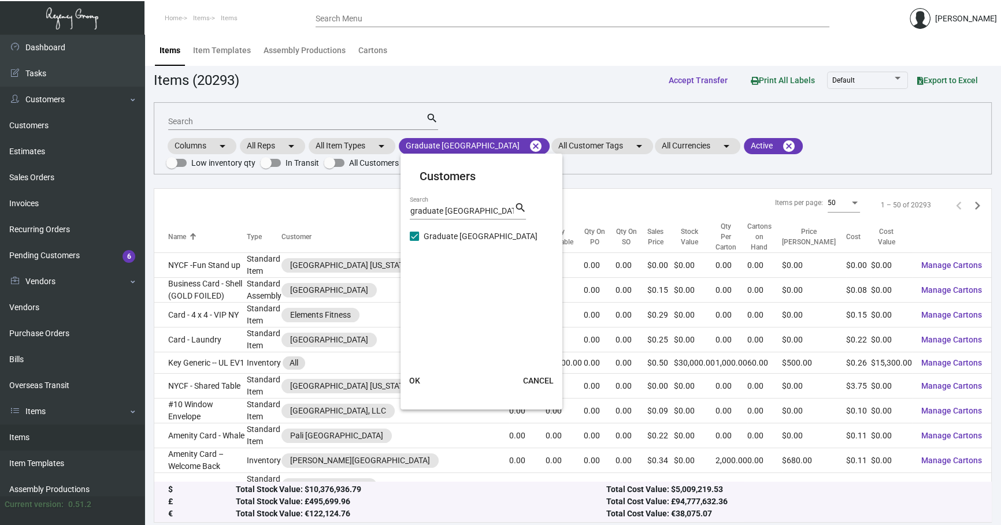
click at [335, 246] on button "OK" at bounding box center [414, 381] width 37 height 21
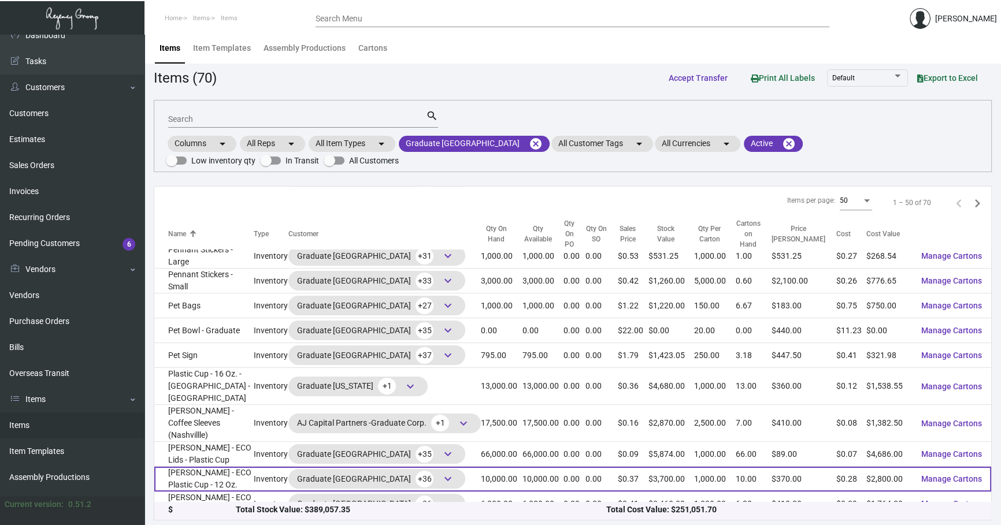
scroll to position [17, 0]
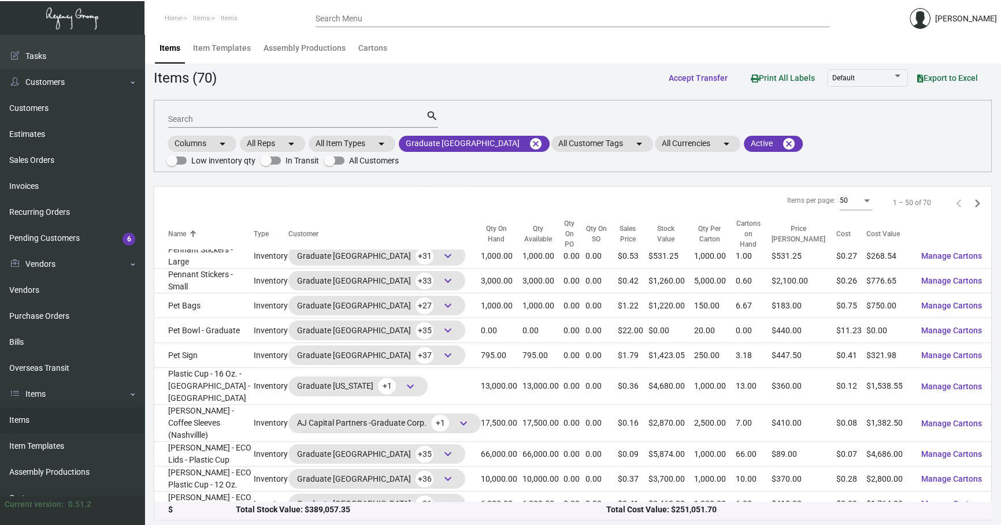
click at [335, 214] on div "Items per page: 50 1 – 50 of 70" at bounding box center [572, 203] width 837 height 33
click at [335, 198] on div "1 – 50 of 70" at bounding box center [933, 203] width 108 height 18
click at [335, 199] on div "1 – 50 of 70" at bounding box center [933, 203] width 108 height 18
click at [204, 115] on input "Search" at bounding box center [297, 119] width 258 height 9
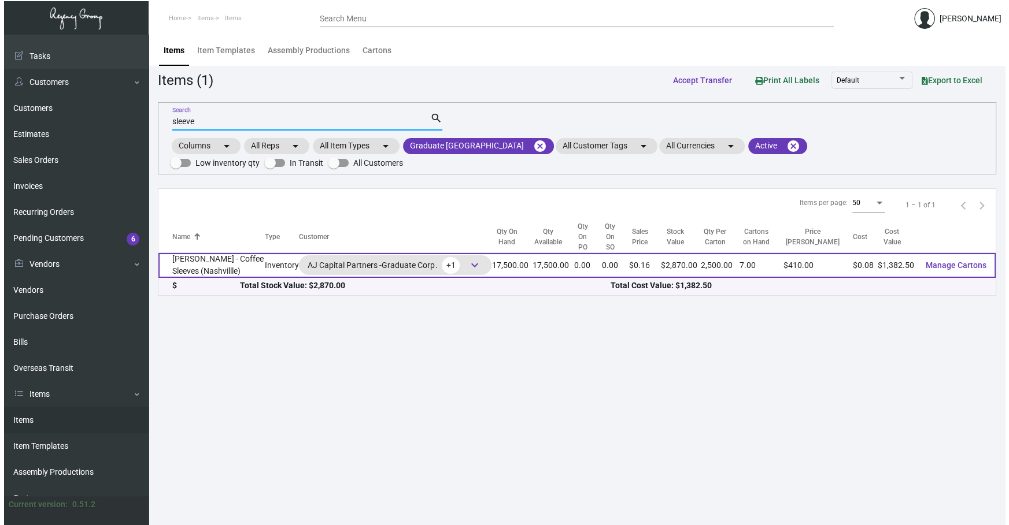
scroll to position [0, 0]
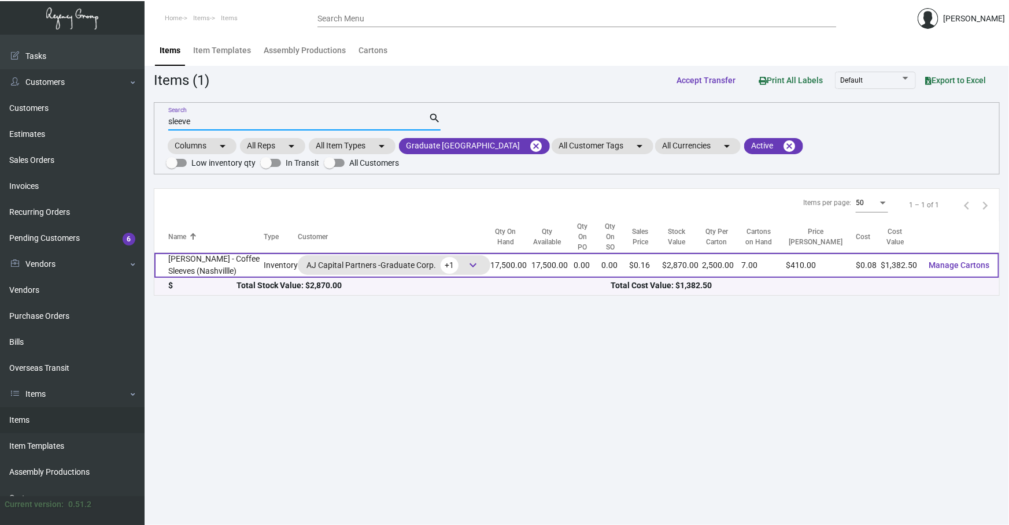
type input "sleeve"
click at [239, 246] on td "Poindexter - Coffee Sleeves (Nashvillle)" at bounding box center [208, 265] width 109 height 25
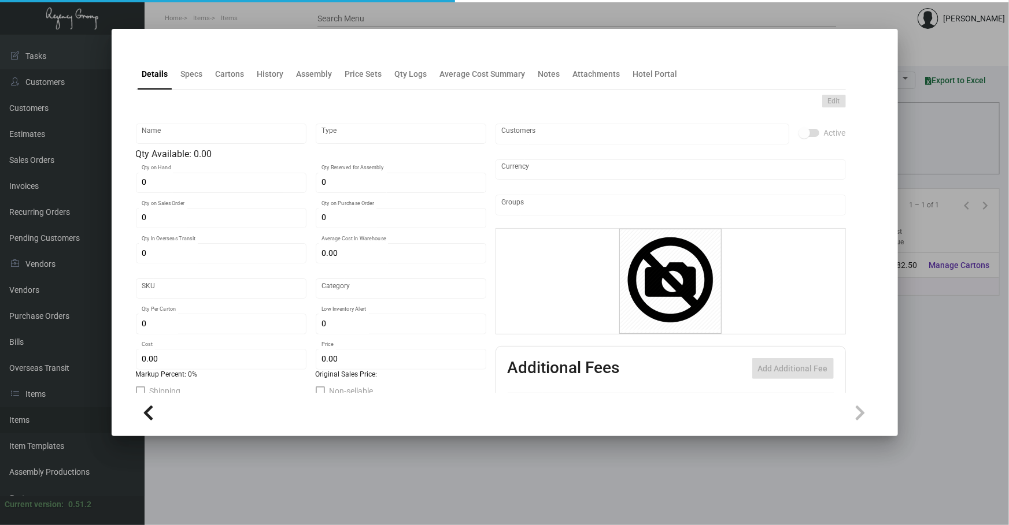
type input "Poindexter - Coffee Sleeves (Nashvillle)"
type input "Inventory"
type input "17,500"
type input "$ 0.11434"
type input "SL"
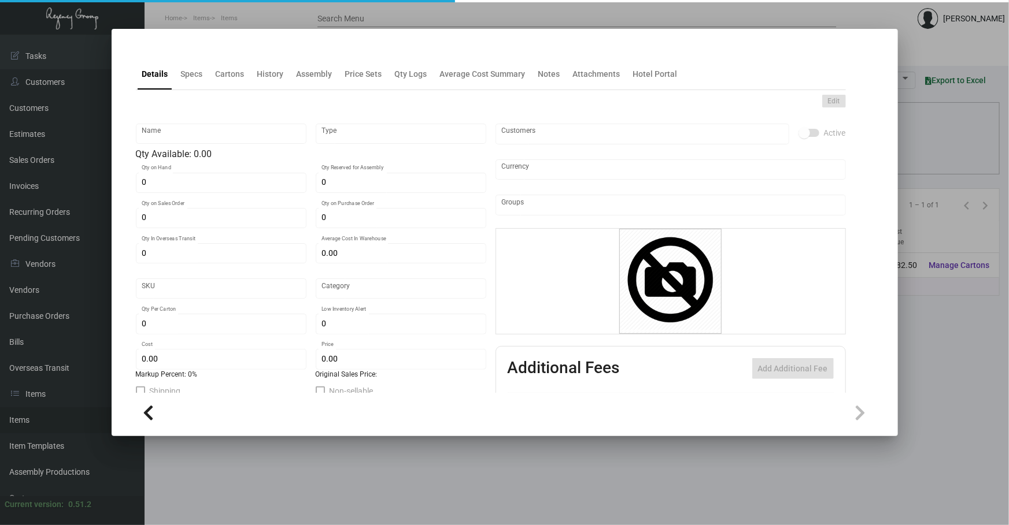
type input "Overseas"
type input "2,500"
type input "15,000"
type input "$ 0.079"
type input "$ 0.164"
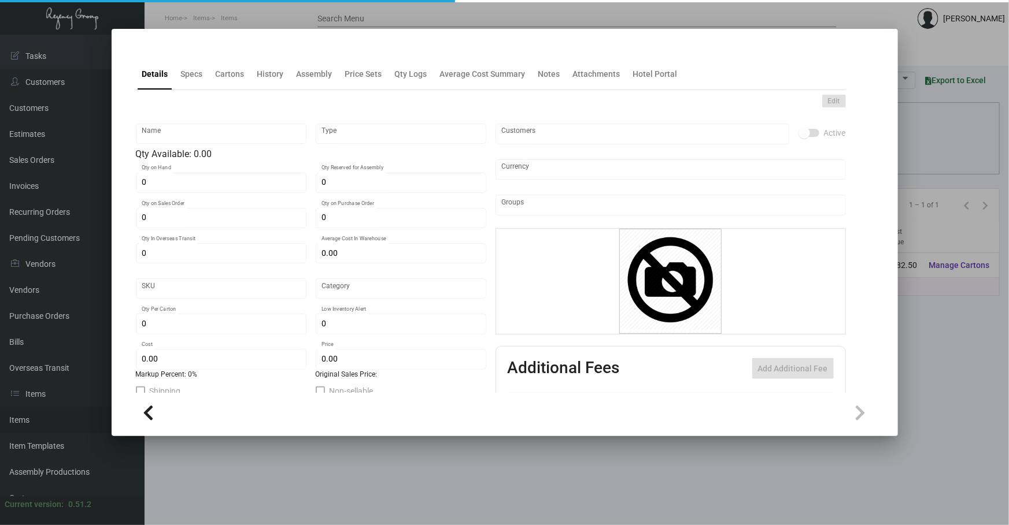
checkbox input "true"
type input "United States Dollar $"
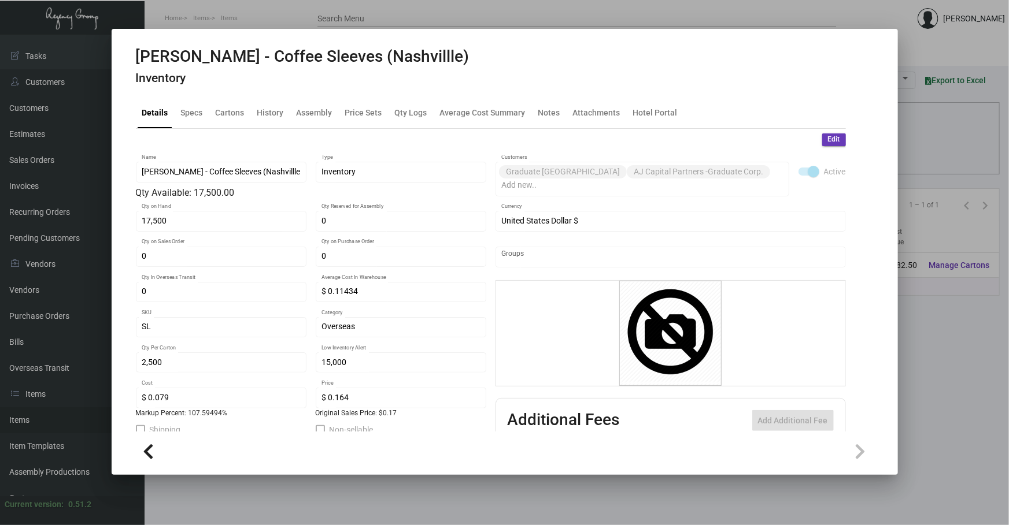
click at [260, 84] on h4 "Inventory" at bounding box center [303, 78] width 334 height 14
click at [267, 104] on div "History" at bounding box center [271, 113] width 36 height 28
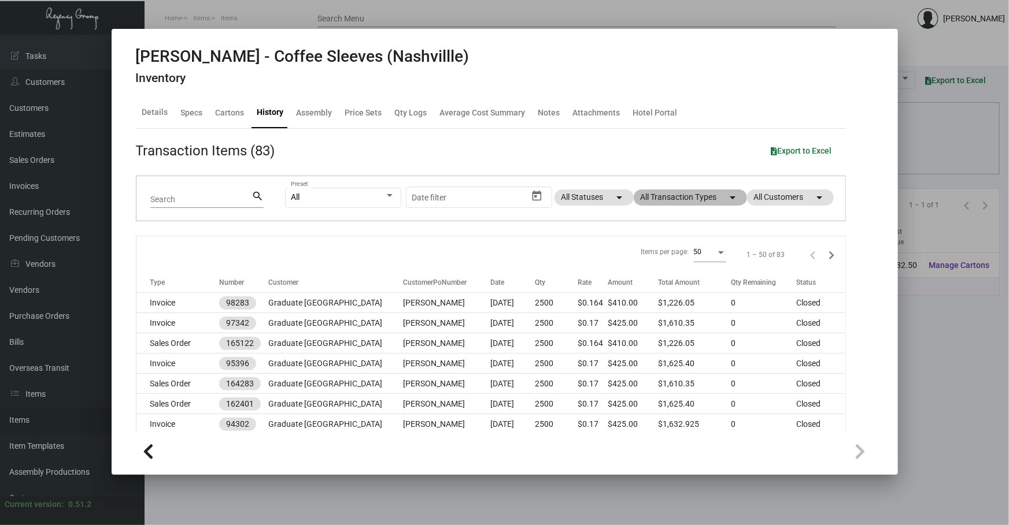
click at [335, 195] on mat-chip "All Transaction Types arrow_drop_down" at bounding box center [689, 198] width 113 height 16
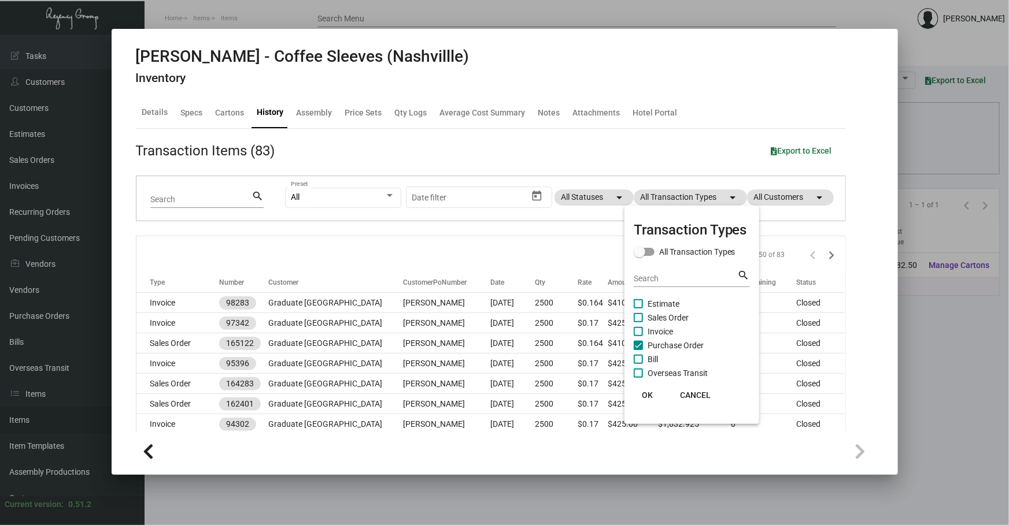
click at [335, 246] on span "Purchase Order" at bounding box center [675, 346] width 56 height 14
click at [335, 246] on input "Purchase Order" at bounding box center [638, 350] width 1 height 1
click at [335, 246] on span "Purchase Order" at bounding box center [675, 346] width 56 height 14
click at [335, 246] on input "Purchase Order" at bounding box center [638, 350] width 1 height 1
checkbox input "true"
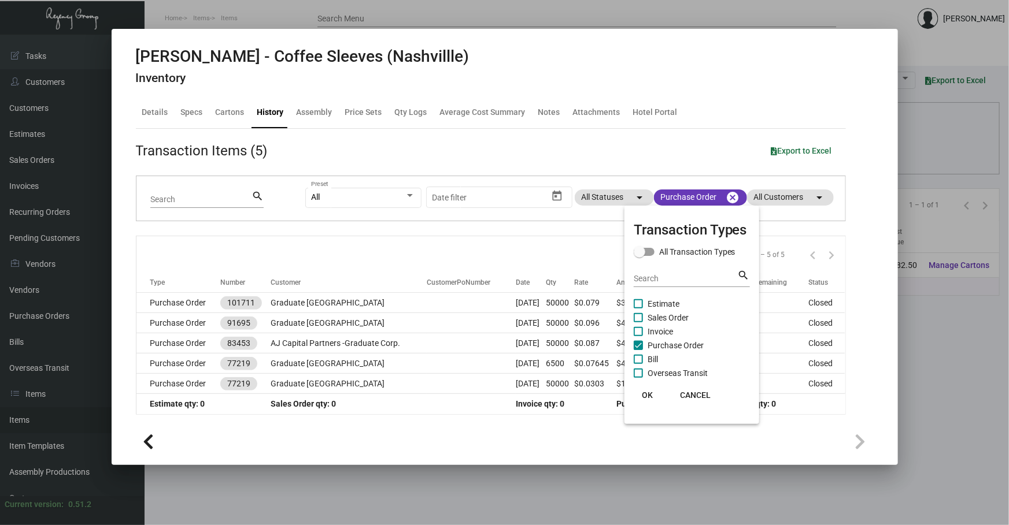
click at [335, 224] on div at bounding box center [504, 262] width 1009 height 525
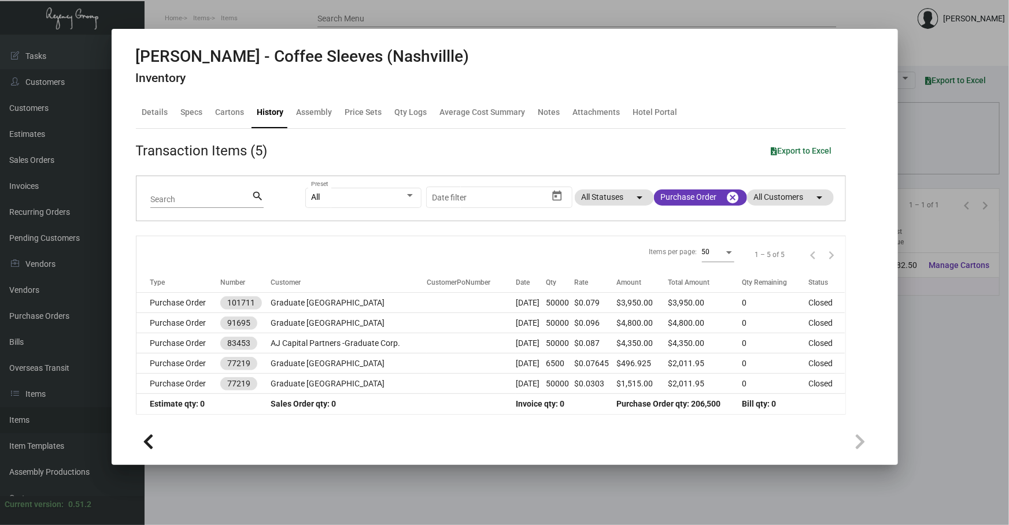
click at [335, 246] on table "Type Number Customer CustomerPoNumber Date Qty Rate Amount Total Amount Qty Rem…" at bounding box center [490, 344] width 709 height 142
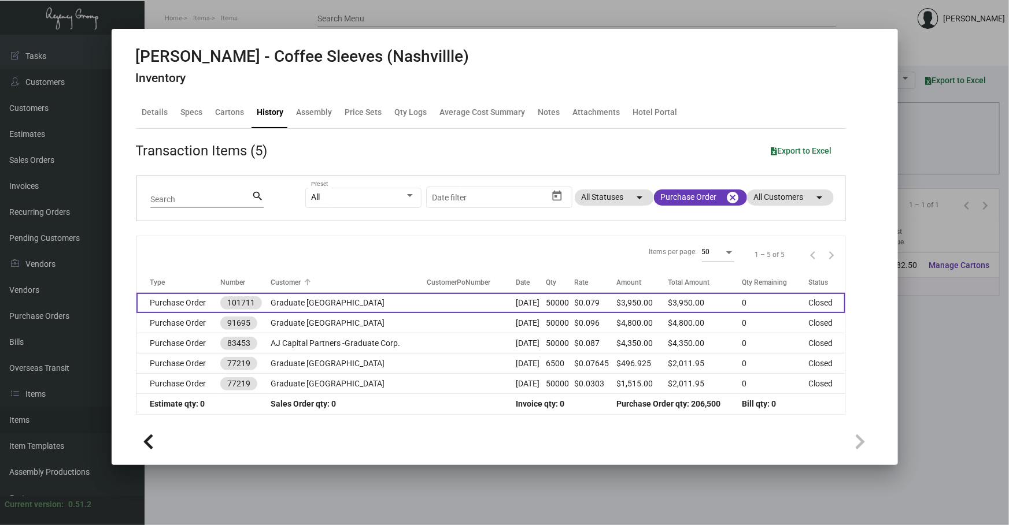
drag, startPoint x: 381, startPoint y: 291, endPoint x: 392, endPoint y: 310, distance: 21.2
click at [335, 246] on td "Graduate Nashville" at bounding box center [349, 303] width 156 height 20
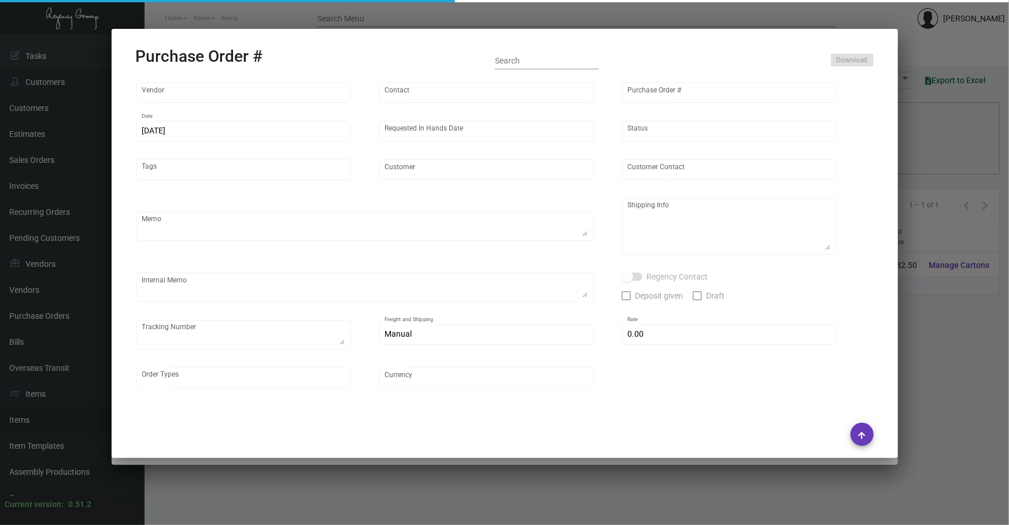
type input "SunPlus Promo Inc."
type input "William Chang"
type input "101711"
type input "10/18/2023"
type input "11/3/2023"
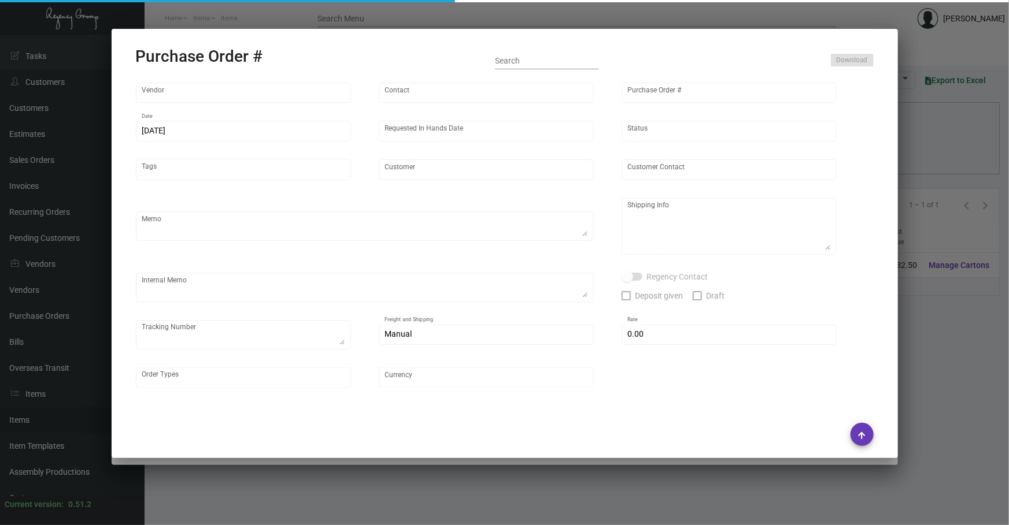
type input "Graduate Nashville"
type textarea "Ship via AIR."
type textarea "Regency Group NJ - [PERSON_NAME] [STREET_ADDRESS]"
type textarea "NJ Warehouse."
checkbox input "true"
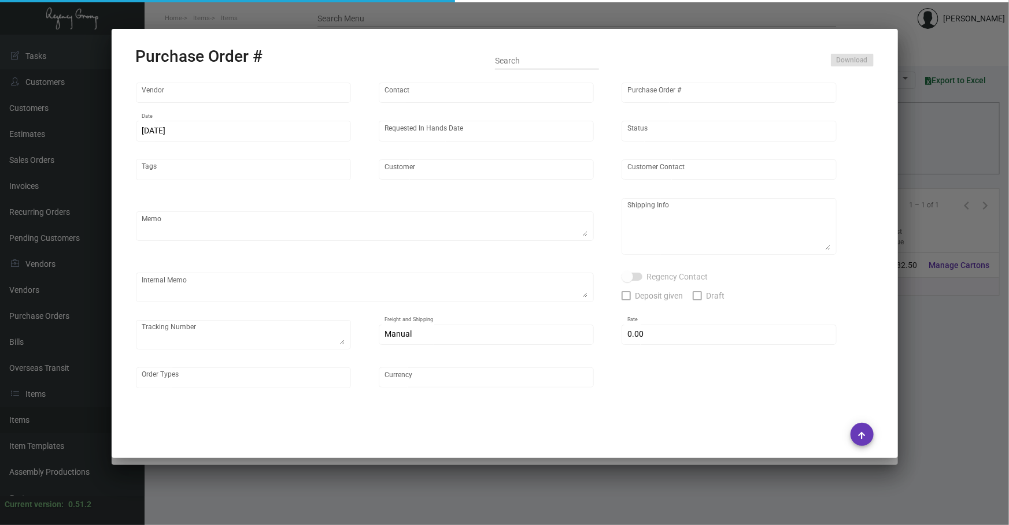
type input "$ 0.00"
type input "United States Dollar $"
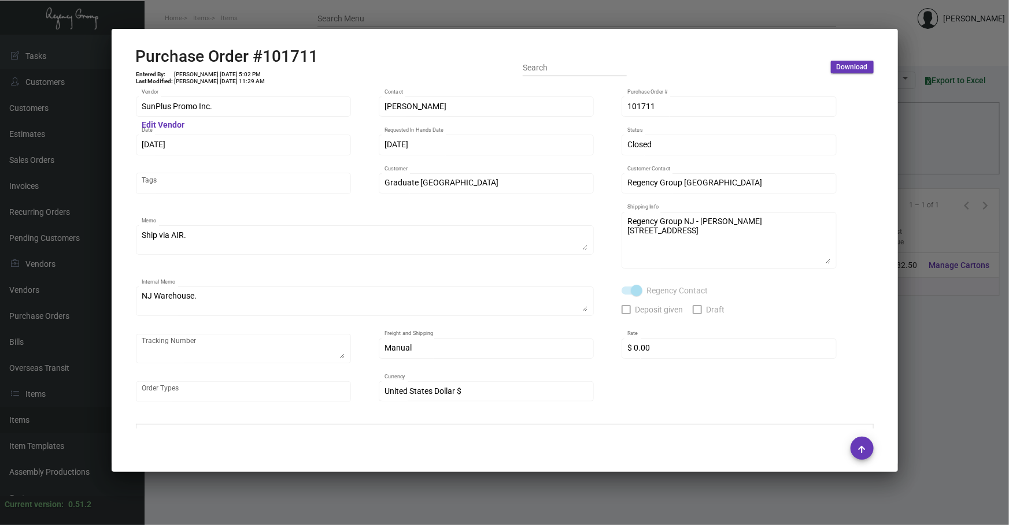
click at [335, 246] on mat-dialog-container "Purchase Order #101711 Entered By: Cristal Tineo 10/18/23, 5:02 PM Last Modifie…" at bounding box center [505, 250] width 786 height 443
click at [335, 246] on div at bounding box center [504, 262] width 1009 height 525
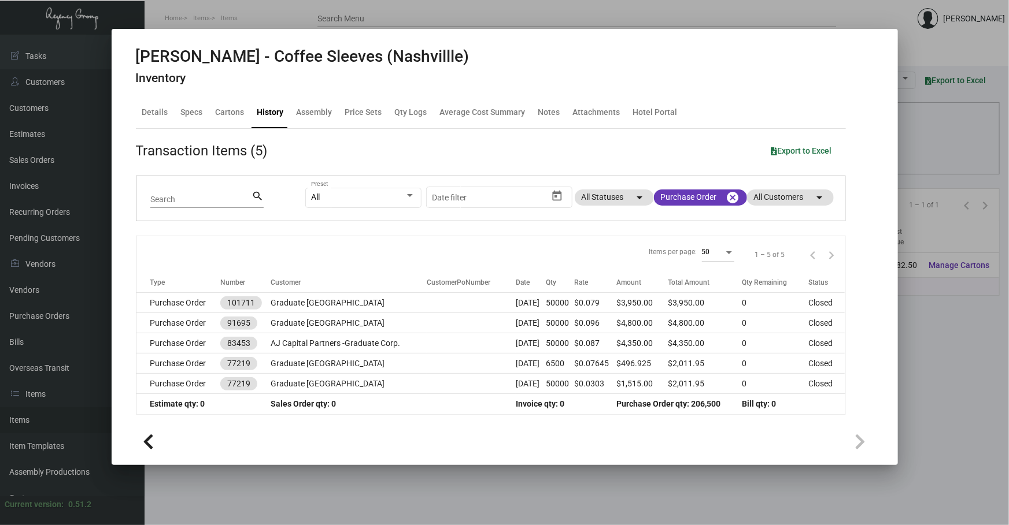
click at [335, 246] on td "Graduate Nashville" at bounding box center [349, 303] width 156 height 20
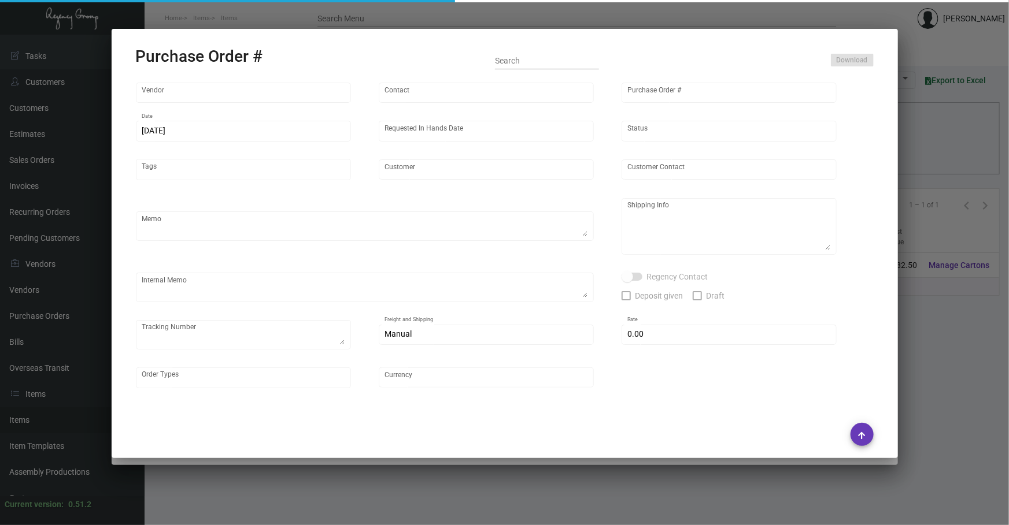
type input "SunPlus Promo Inc."
type input "William Chang"
type input "101711"
type input "10/18/2023"
type input "11/3/2023"
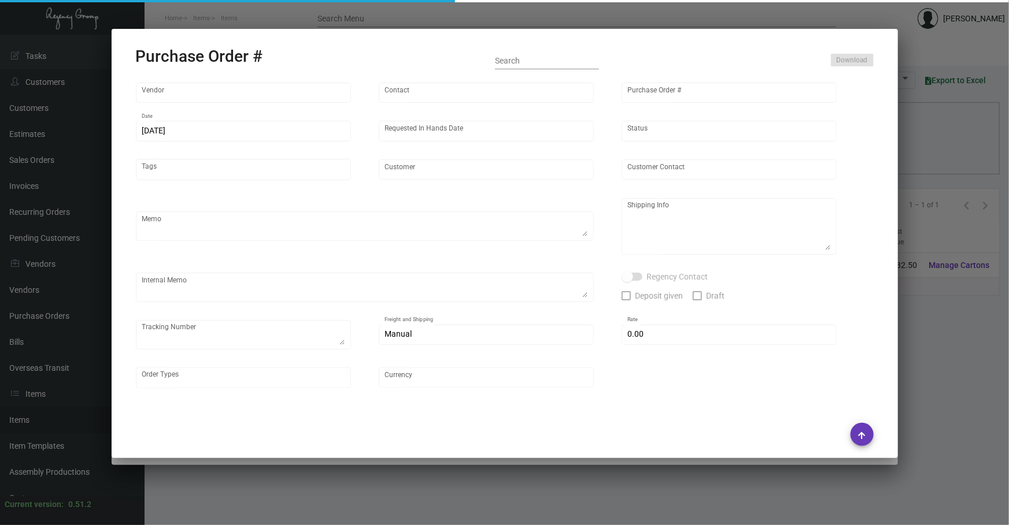
type input "Graduate Nashville"
type textarea "Ship via AIR."
type textarea "Regency Group NJ - [PERSON_NAME] [STREET_ADDRESS]"
type textarea "NJ Warehouse."
checkbox input "true"
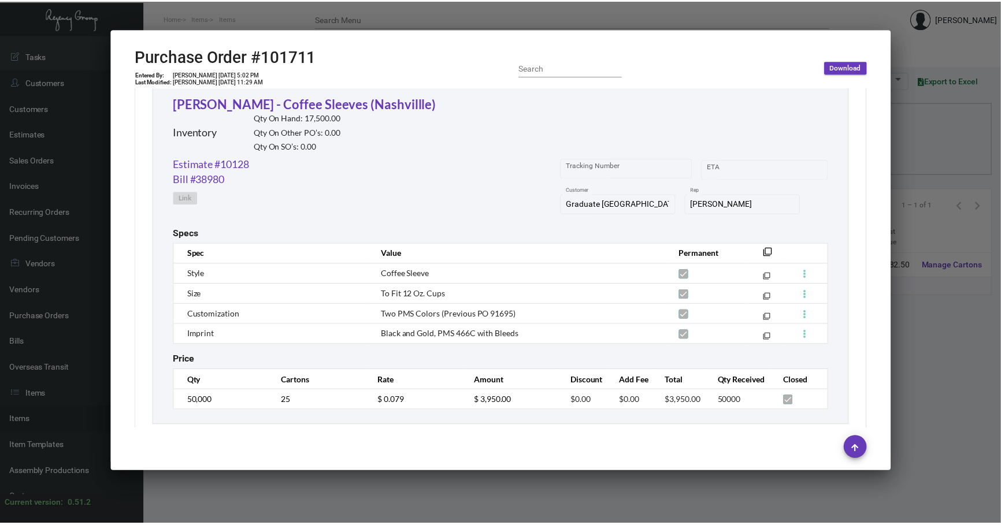
scroll to position [567, 0]
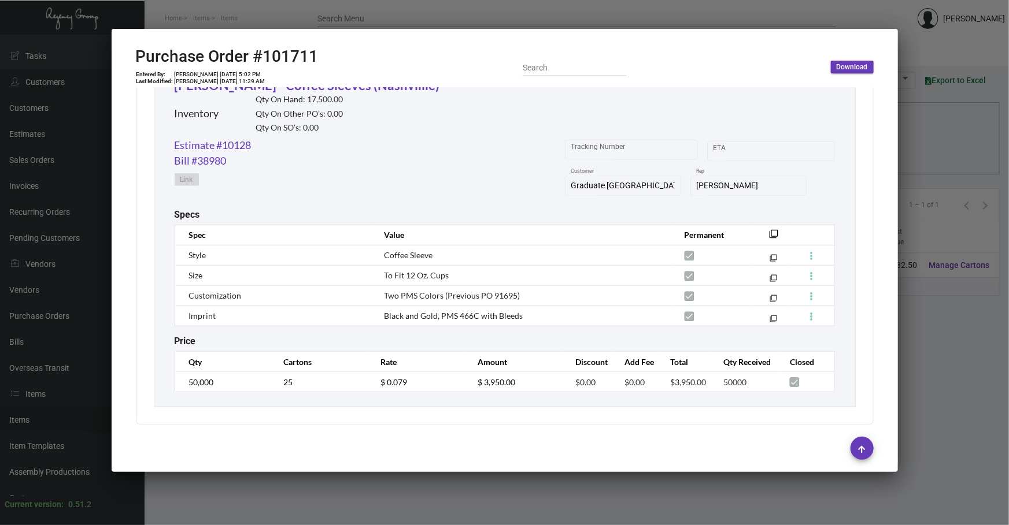
click at [335, 246] on div at bounding box center [504, 262] width 1009 height 525
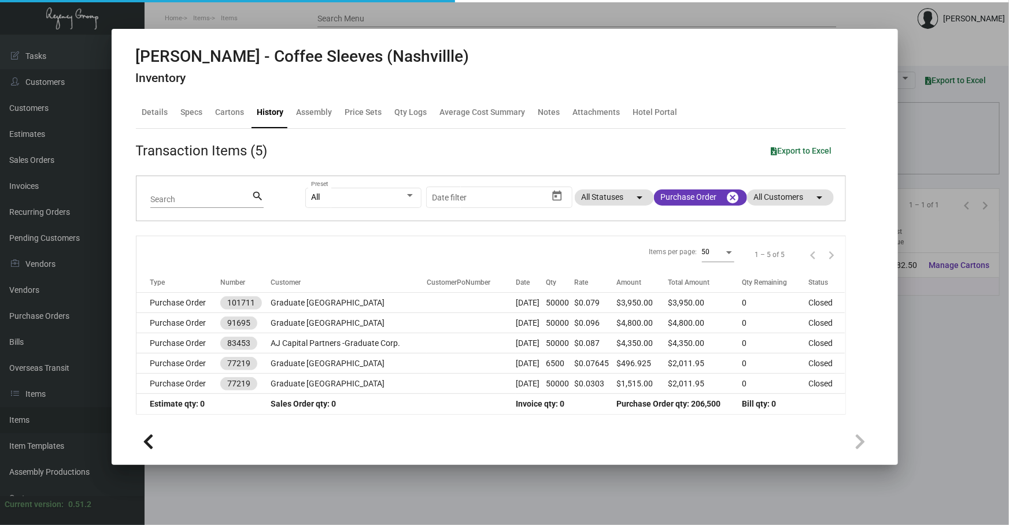
click at [335, 246] on div at bounding box center [504, 262] width 1009 height 525
click at [335, 246] on main "Items Item Templates Assembly Productions Cartons Items (1) Accept Transfer Pri…" at bounding box center [577, 280] width 864 height 491
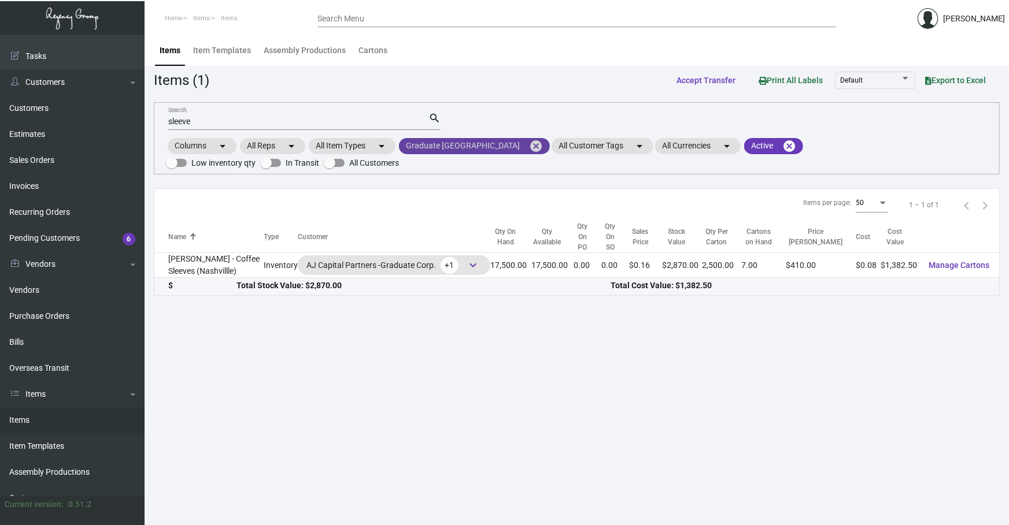
click at [335, 144] on mat-icon "cancel" at bounding box center [536, 146] width 14 height 14
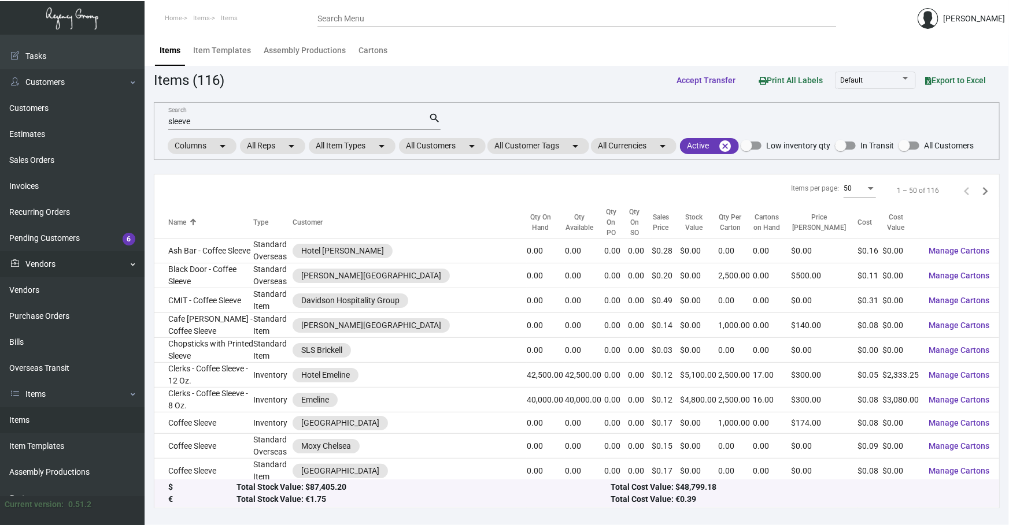
drag, startPoint x: 208, startPoint y: 125, endPoint x: 0, endPoint y: 259, distance: 247.1
click at [0, 195] on div "Dashboard Dashboard Tasks Customers Customers Estimates Sales Orders Invoices R…" at bounding box center [504, 280] width 1009 height 491
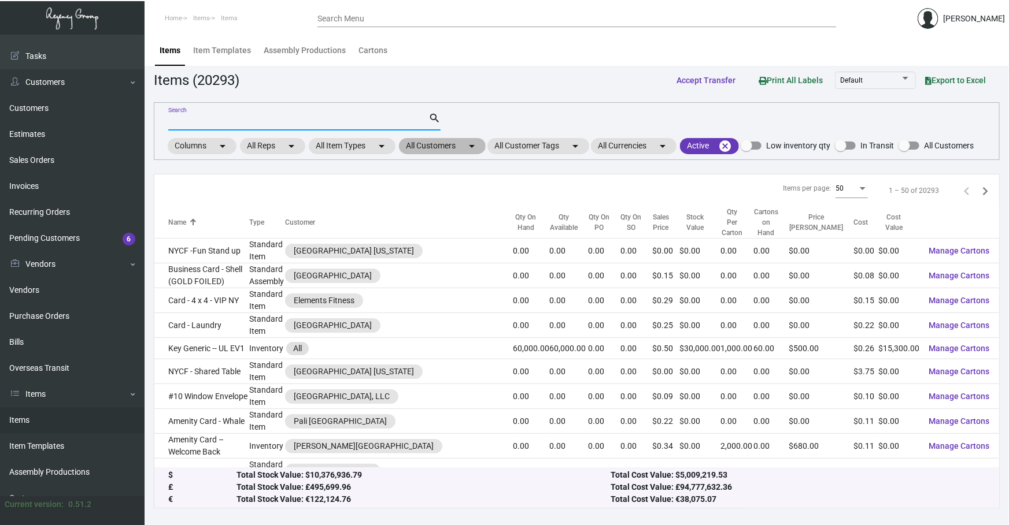
click at [335, 146] on mat-chip "All Customers arrow_drop_down" at bounding box center [442, 146] width 87 height 16
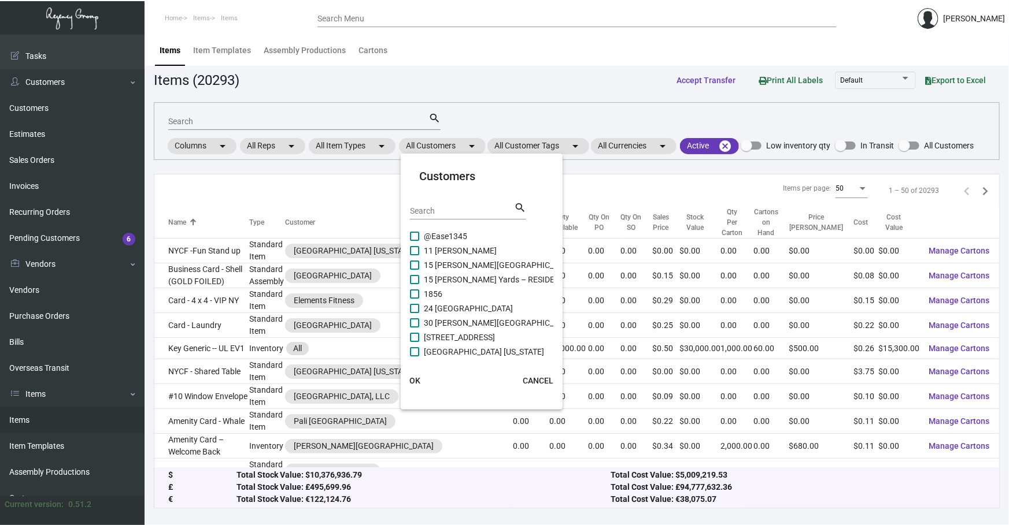
click at [335, 216] on div "Search" at bounding box center [462, 211] width 104 height 18
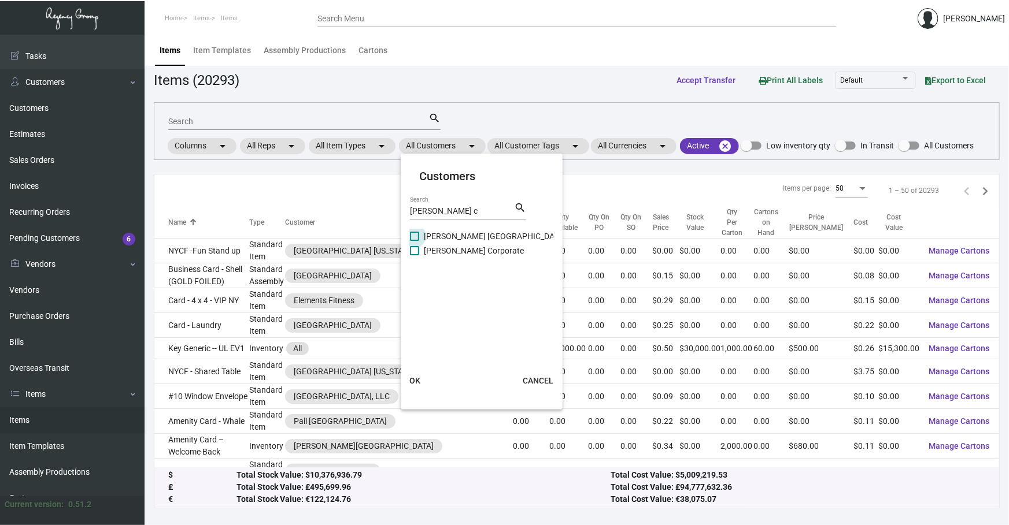
click at [335, 235] on span "[PERSON_NAME] [GEOGRAPHIC_DATA]" at bounding box center [495, 236] width 142 height 14
click at [335, 241] on input "[PERSON_NAME] [GEOGRAPHIC_DATA]" at bounding box center [414, 241] width 1 height 1
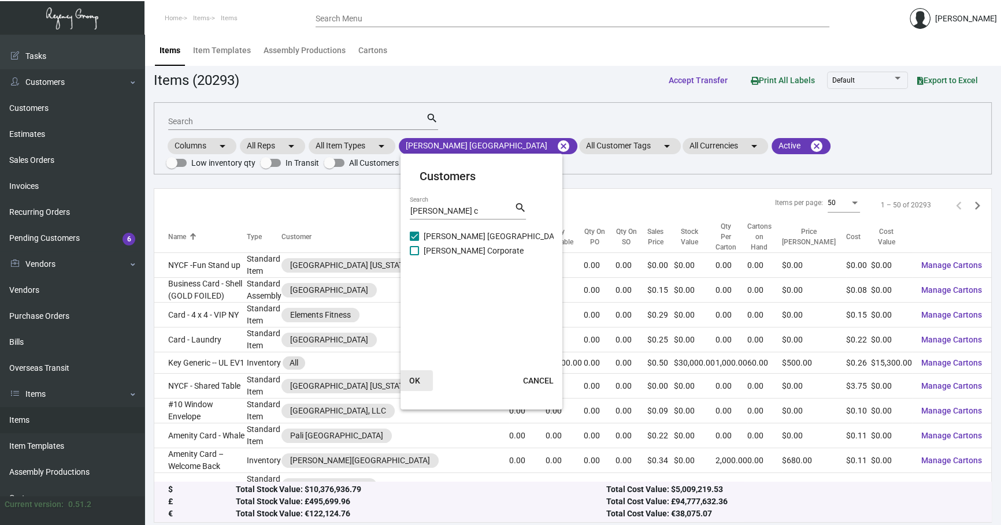
click at [335, 246] on span "OK" at bounding box center [414, 380] width 11 height 9
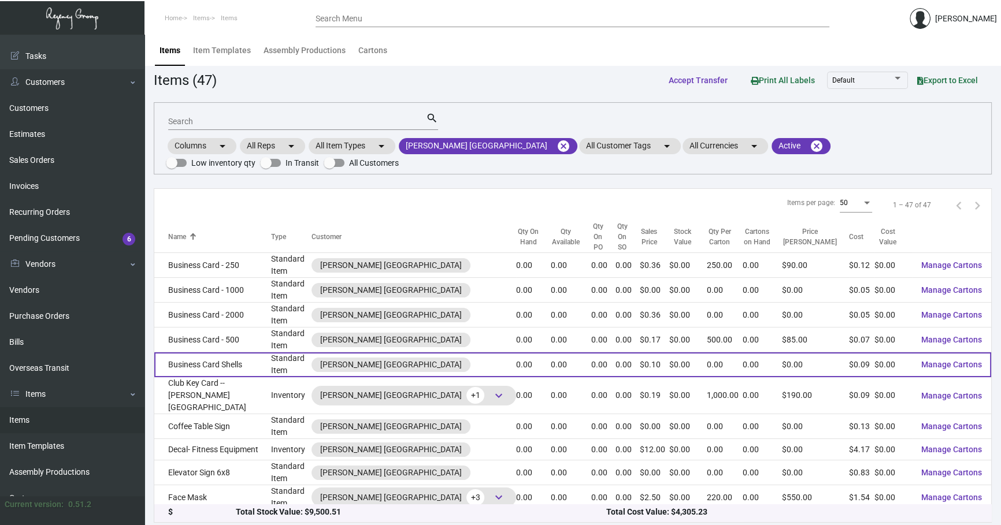
click at [219, 246] on td "Business Card Shells" at bounding box center [212, 365] width 117 height 25
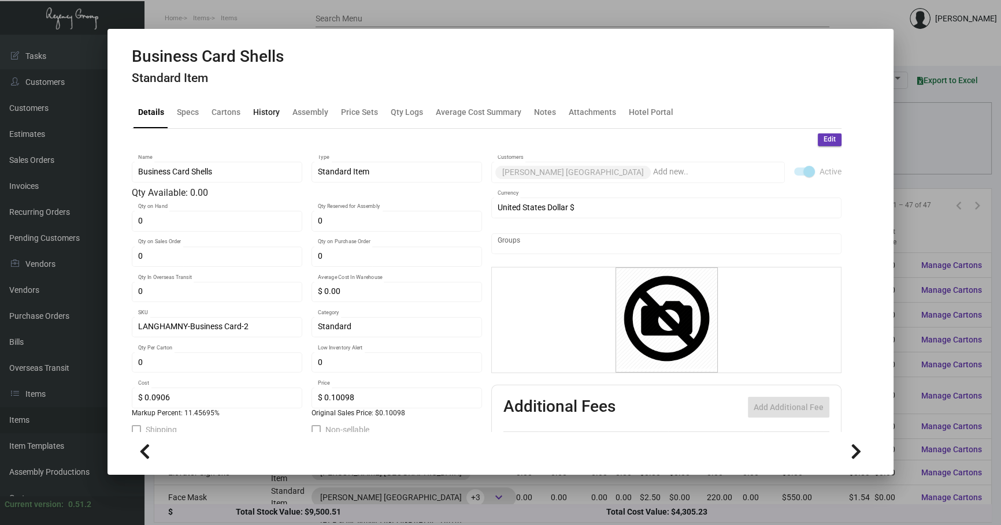
click at [266, 112] on div "History" at bounding box center [266, 112] width 27 height 12
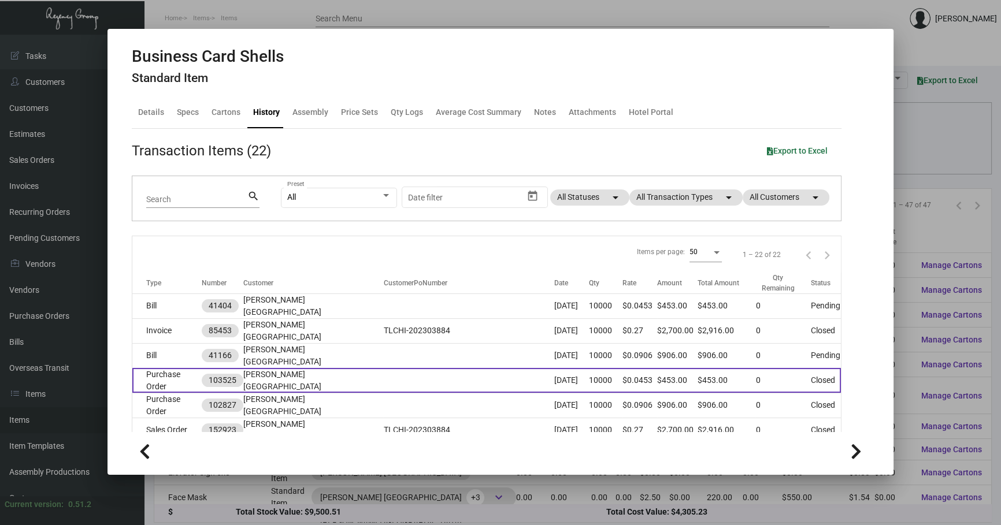
click at [335, 246] on td at bounding box center [468, 380] width 171 height 25
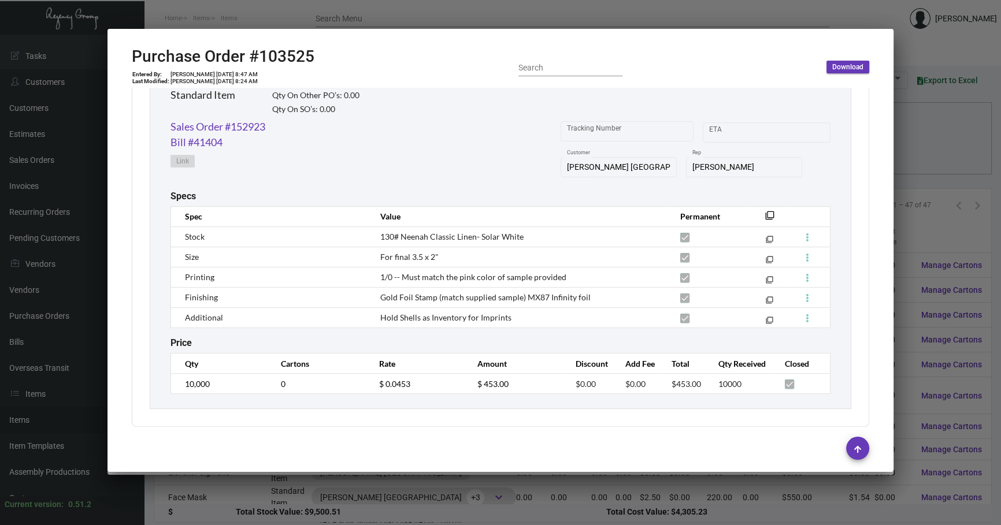
scroll to position [587, 0]
